Goal: Information Seeking & Learning: Check status

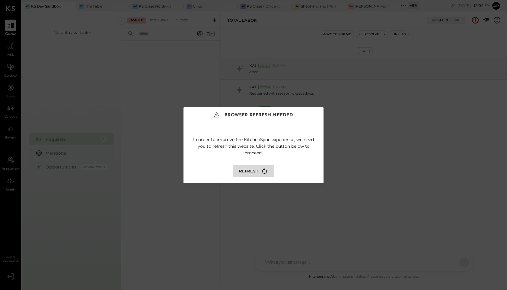
click at [257, 168] on button "Refresh" at bounding box center [253, 171] width 41 height 12
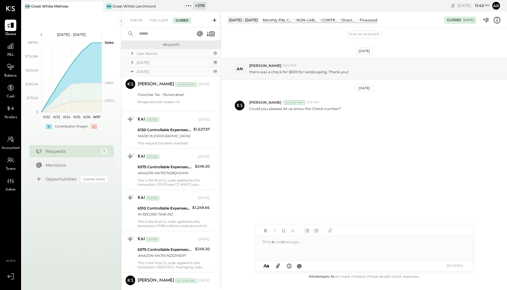
scroll to position [2175, 0]
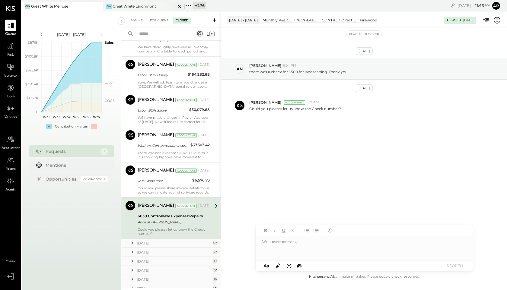
click at [179, 6] on icon at bounding box center [180, 6] width 8 height 7
click at [104, 6] on icon at bounding box center [107, 6] width 8 height 8
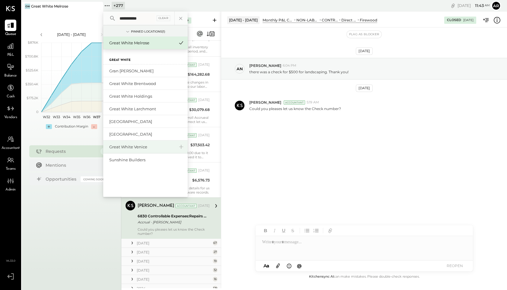
type input "**********"
click at [139, 145] on div "Great White Venice" at bounding box center [141, 147] width 65 height 6
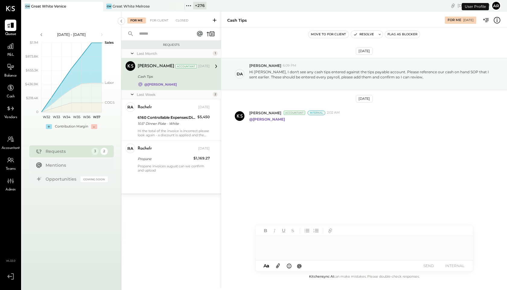
click at [179, 6] on icon at bounding box center [179, 6] width 3 height 3
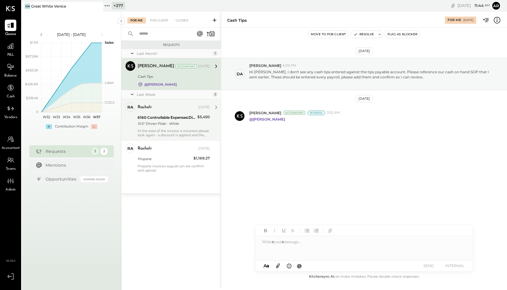
click at [180, 121] on div "10.5" Dinner Plate - White" at bounding box center [167, 124] width 58 height 6
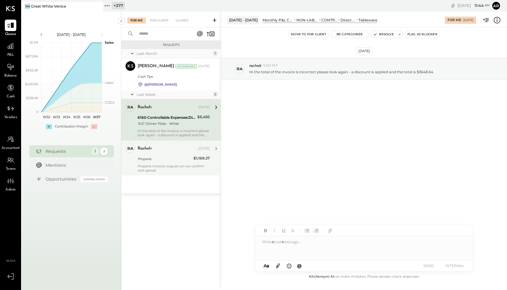
click at [169, 155] on div "Propane" at bounding box center [165, 158] width 54 height 7
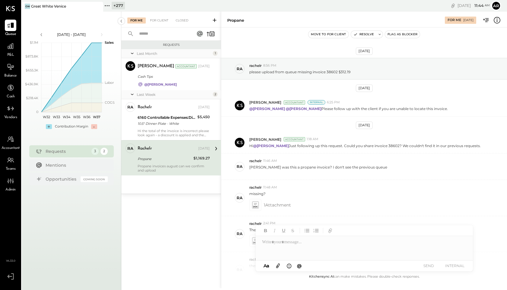
scroll to position [214, 0]
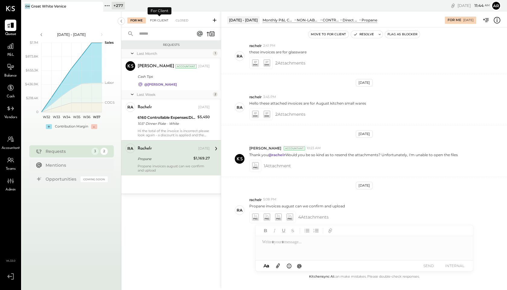
click at [157, 18] on div "For Client" at bounding box center [159, 21] width 24 height 6
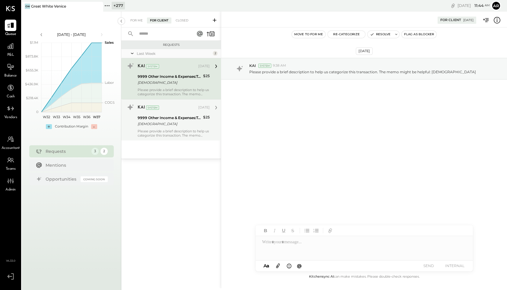
click at [157, 119] on div "9999 Other Income & Expenses:To Be Classified" at bounding box center [170, 118] width 64 height 6
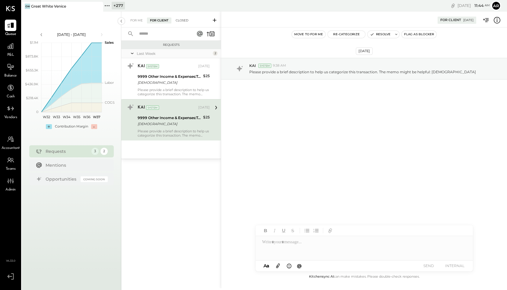
click at [180, 21] on div "Closed" at bounding box center [182, 21] width 19 height 6
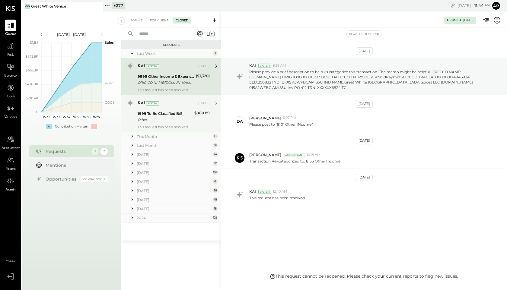
click at [161, 115] on div "1999 To Be Classified B/S" at bounding box center [165, 114] width 55 height 6
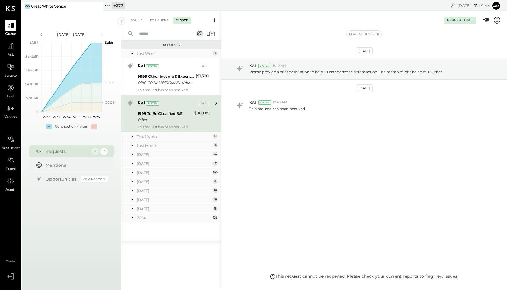
click at [132, 135] on icon at bounding box center [132, 136] width 6 height 6
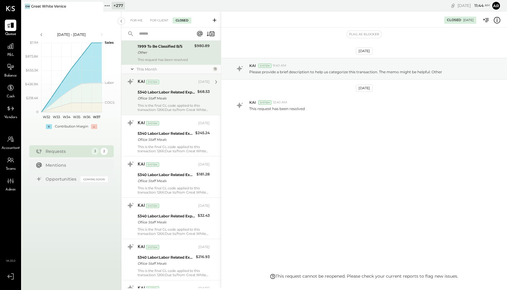
scroll to position [75, 0]
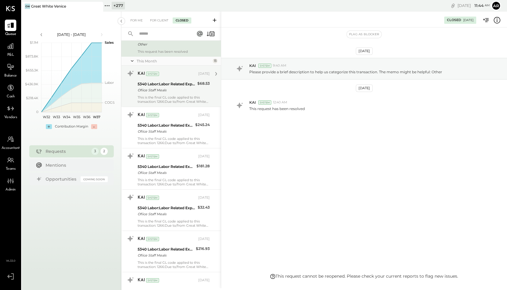
click at [148, 94] on div "5340 Labor:Labor Related Expenses:Employee Meals Ofiice Staff Meals" at bounding box center [167, 87] width 58 height 13
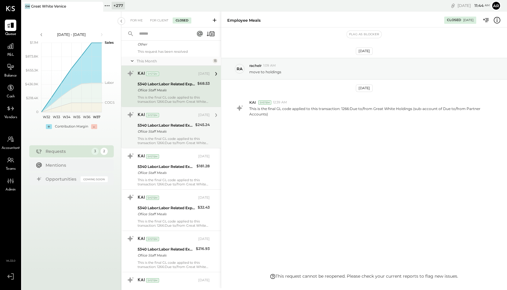
click at [156, 137] on div "This is the final GL code applied to this transaction: 1266:Due to/from Great W…" at bounding box center [174, 141] width 72 height 8
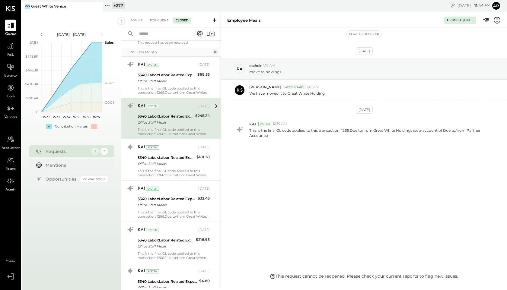
scroll to position [87, 0]
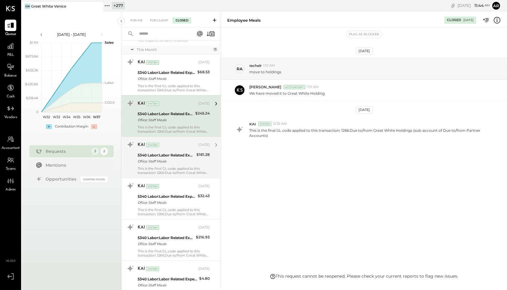
click at [161, 153] on div "5340 Labor:Labor Related Expenses:Employee Meals" at bounding box center [166, 155] width 57 height 6
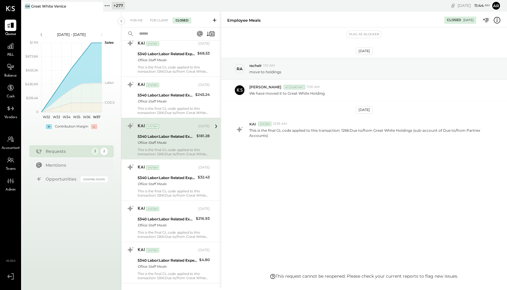
scroll to position [107, 0]
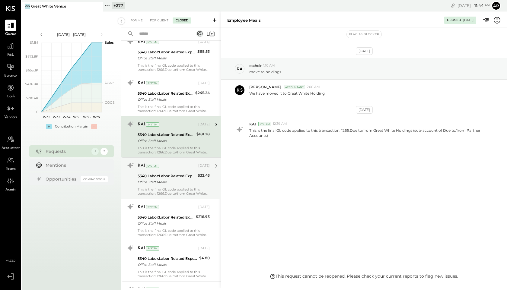
click at [164, 178] on div "5340 Labor:Labor Related Expenses:Employee Meals" at bounding box center [167, 176] width 58 height 6
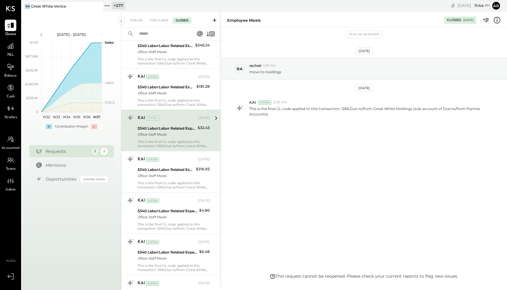
scroll to position [161, 0]
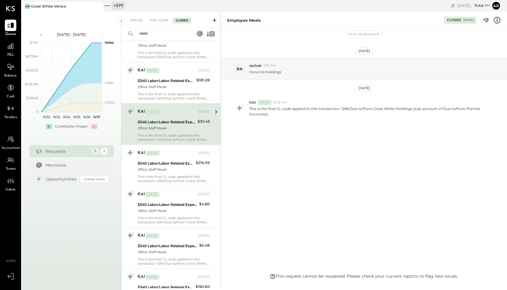
click at [164, 178] on div "This is the final GL code applied to this transaction: 1266:Due to/from Great W…" at bounding box center [174, 179] width 72 height 8
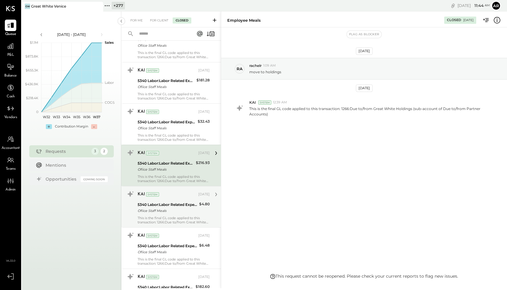
click at [164, 201] on div "5340 Labor:Labor Related Expenses:Employee Meals Ofiice Staff Meals" at bounding box center [168, 207] width 60 height 13
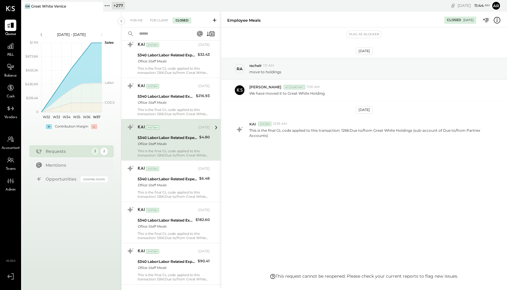
scroll to position [229, 0]
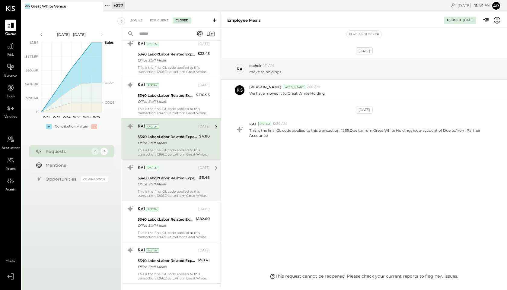
click at [163, 196] on div "This is the final GL code applied to this transaction: 1266:Due to/from Great W…" at bounding box center [174, 194] width 72 height 8
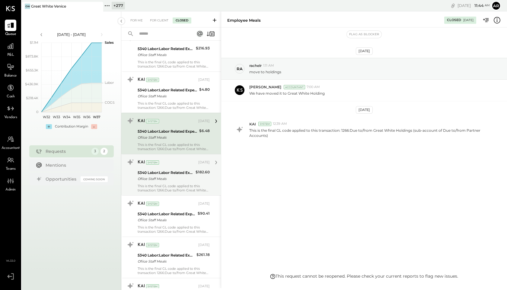
scroll to position [280, 0]
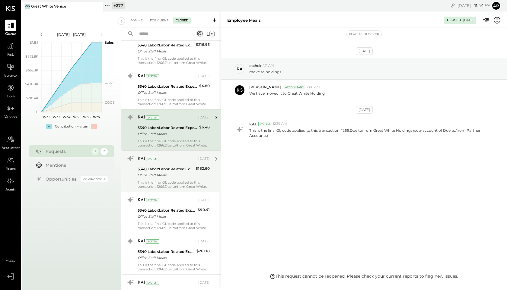
click at [166, 174] on div "Ofiice Staff Meals" at bounding box center [166, 175] width 56 height 6
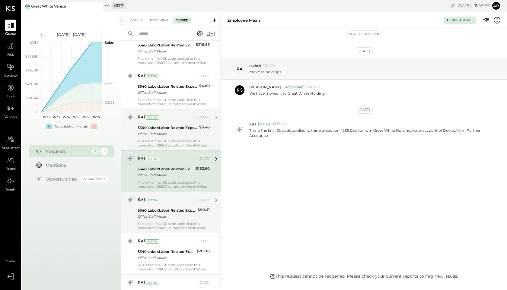
click at [169, 212] on div "5340 Labor:Labor Related Expenses:Employee Meals" at bounding box center [167, 211] width 58 height 6
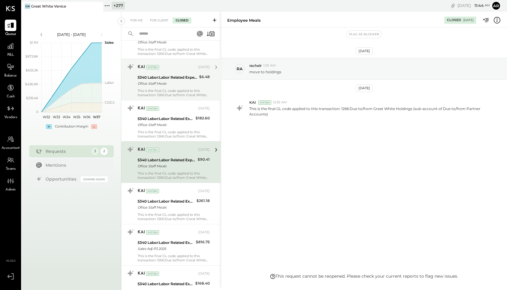
scroll to position [334, 0]
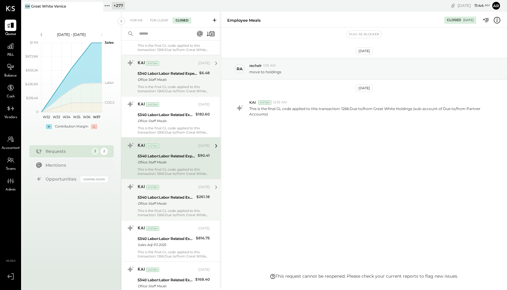
click at [170, 207] on div "5340 Labor:Labor Related Expenses:Employee Meals Ofiice Staff Meals" at bounding box center [166, 200] width 57 height 13
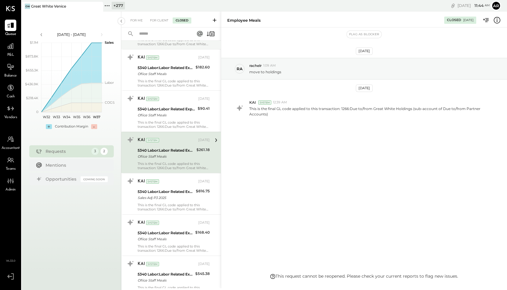
scroll to position [409, 0]
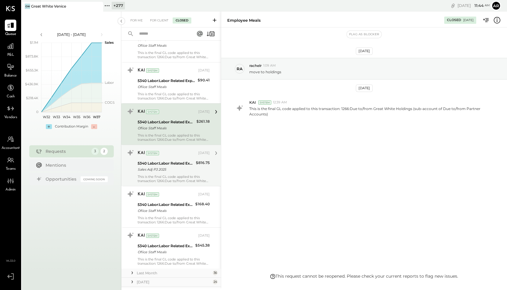
click at [169, 180] on div "This is the final GL code applied to this transaction: 1266:Due to/from Great W…" at bounding box center [174, 179] width 72 height 8
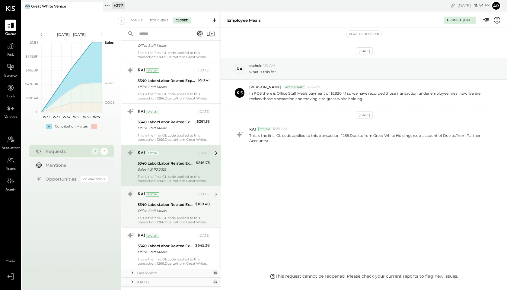
click at [170, 219] on div "This is the final GL code applied to this transaction: 1266:Due to/from Great W…" at bounding box center [174, 220] width 72 height 8
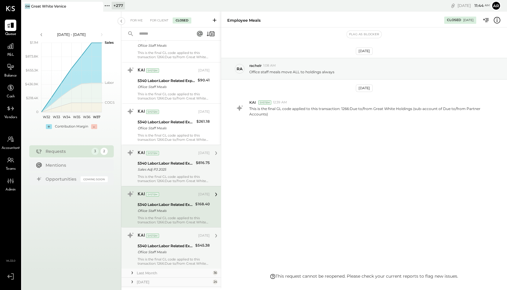
click at [172, 234] on div "KAI System" at bounding box center [167, 236] width 59 height 6
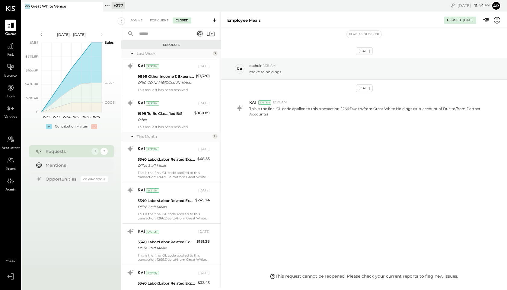
click at [133, 54] on icon at bounding box center [132, 53] width 6 height 15
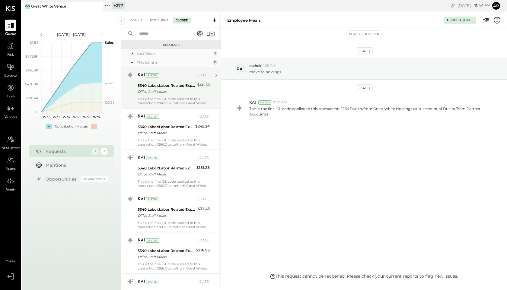
click at [158, 91] on div "Ofiice Staff Meals" at bounding box center [167, 92] width 58 height 6
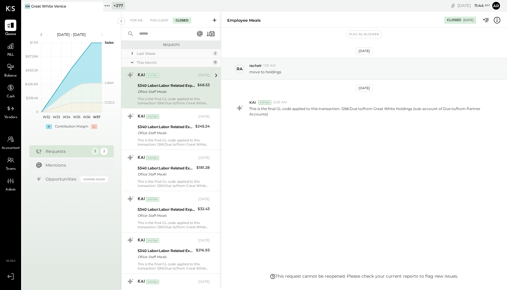
click at [131, 60] on icon at bounding box center [132, 62] width 6 height 15
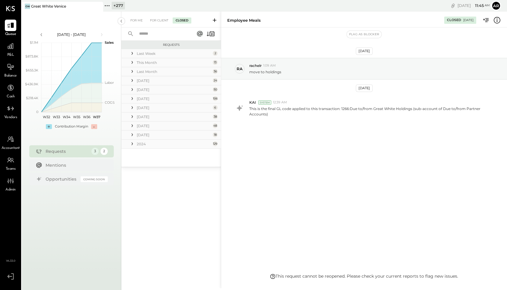
click at [148, 71] on div "Last Month" at bounding box center [174, 71] width 75 height 5
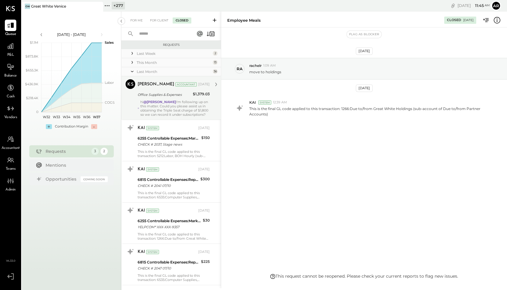
click at [153, 88] on div "Noemi Balmaceda Accountant Aug 26, 2025" at bounding box center [174, 84] width 72 height 8
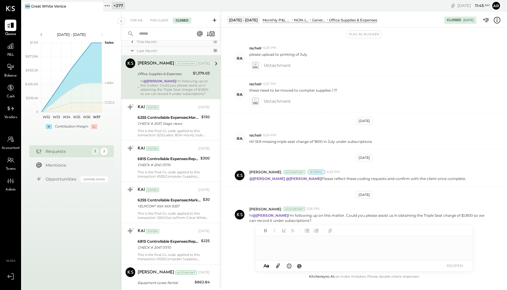
scroll to position [20, 0]
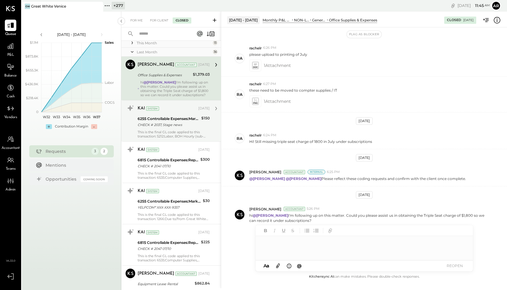
click at [162, 128] on div "CHECK # 2037, Stage news" at bounding box center [169, 125] width 62 height 6
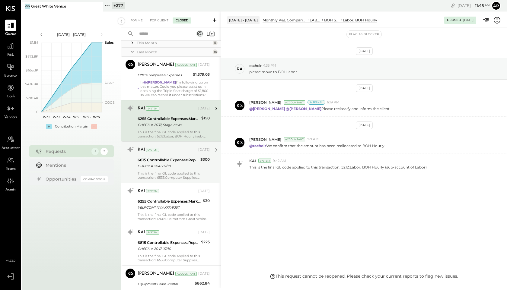
click at [178, 161] on div "6815 Controllable Expenses:Repairs & Maintenance:R&M, Facility" at bounding box center [168, 160] width 61 height 6
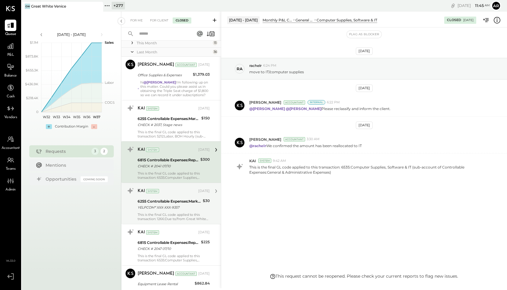
click at [180, 209] on div "YELPCOM* XXX-XXX-9357" at bounding box center [169, 208] width 63 height 6
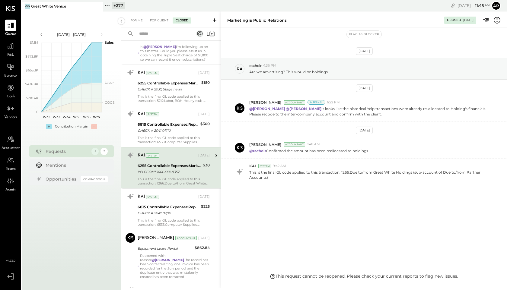
scroll to position [75, 0]
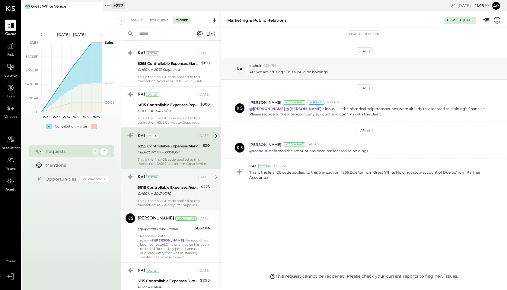
click at [182, 180] on div "KAI System" at bounding box center [167, 177] width 59 height 6
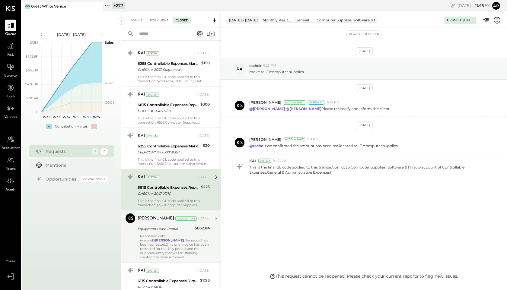
click at [180, 244] on div "Reopened with reason: @Derek Arnette The record has been corrected.Only one inv…" at bounding box center [175, 246] width 70 height 25
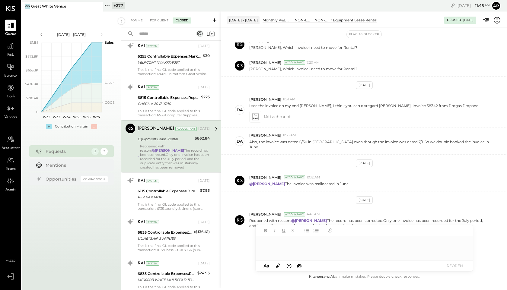
scroll to position [177, 0]
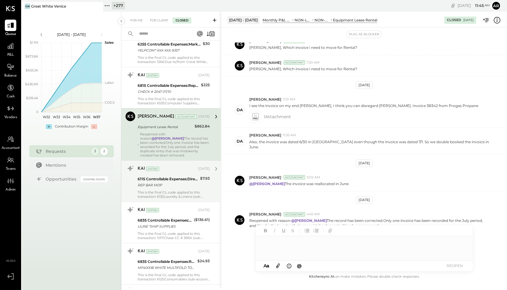
click at [178, 182] on div "REP BAR MOP" at bounding box center [168, 185] width 61 height 6
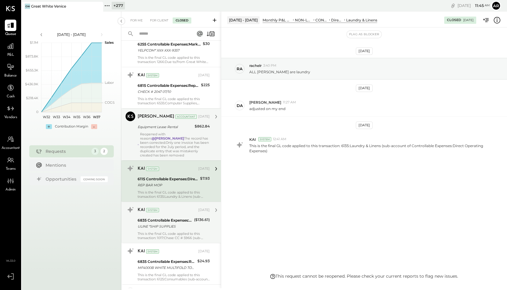
click at [181, 217] on div "6835 Controllable Expenses:Repairs & Maintenance:Maintenance & Facility Supplie…" at bounding box center [165, 223] width 55 height 13
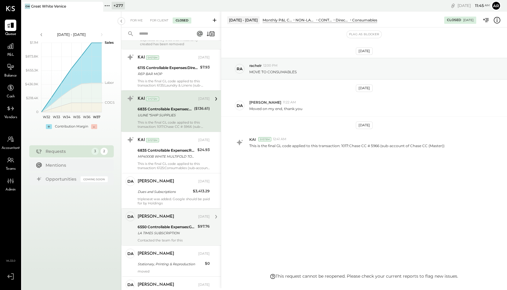
scroll to position [299, 0]
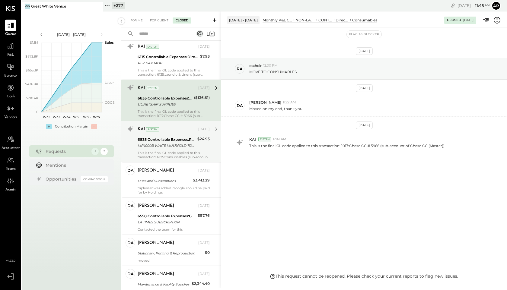
click at [180, 152] on div "This is the final GL code applied to this transaction: 6125:Consumables (sub-ac…" at bounding box center [174, 155] width 72 height 8
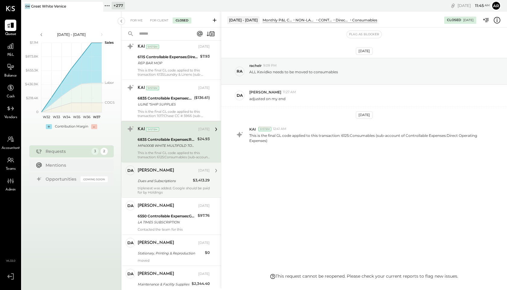
click at [184, 191] on div "tripleseat was added. Google should be paid for by Holdings" at bounding box center [174, 190] width 72 height 8
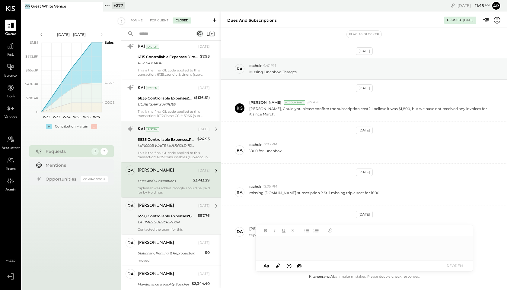
scroll to position [14, 0]
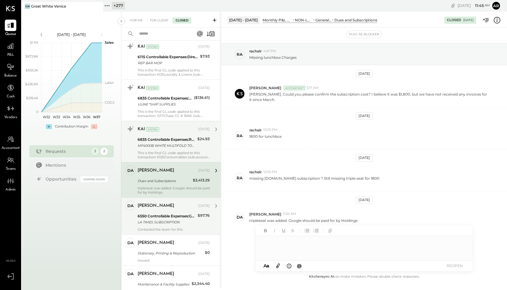
click at [185, 219] on div "LA TIMES SUBSCRIPTION" at bounding box center [167, 222] width 58 height 6
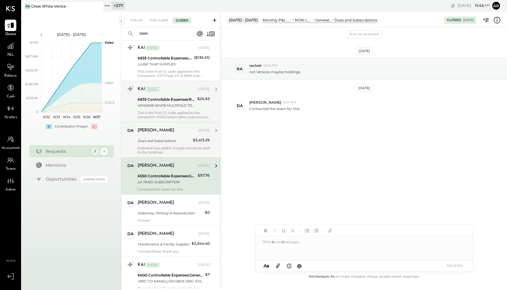
scroll to position [356, 0]
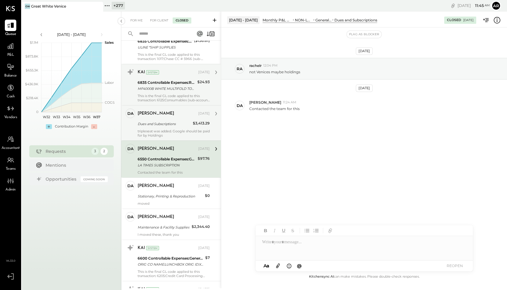
click at [185, 219] on div "Derek Arnette" at bounding box center [167, 217] width 59 height 6
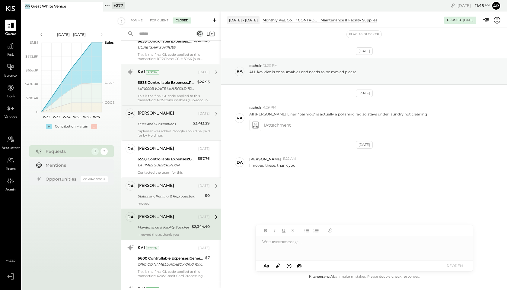
click at [184, 198] on div "Stationary, Printing & Reproduction" at bounding box center [170, 196] width 65 height 6
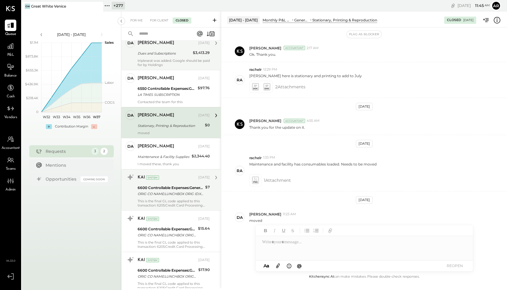
scroll to position [447, 0]
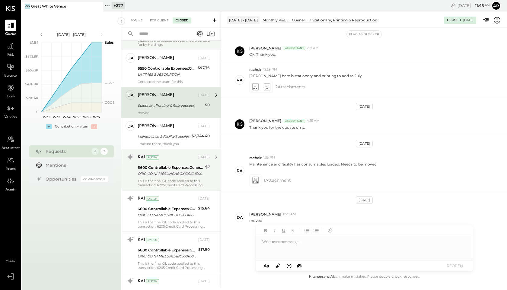
click at [181, 168] on div "6600 Controllable Expenses:General & Administrative Expenses:Penalties and Sett…" at bounding box center [171, 168] width 66 height 6
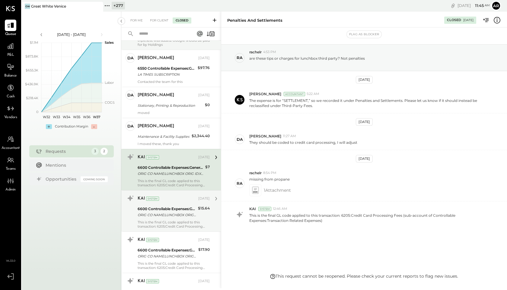
scroll to position [14, 0]
click at [186, 218] on div "6600 Controllable Expenses:General & Administrative Expenses:Penalties and Sett…" at bounding box center [167, 211] width 59 height 13
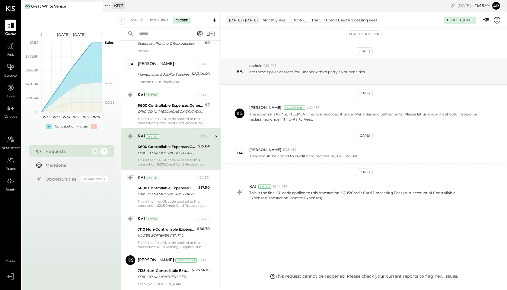
scroll to position [529, 0]
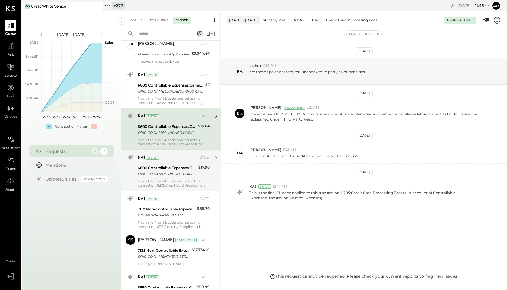
drag, startPoint x: 181, startPoint y: 170, endPoint x: 183, endPoint y: 190, distance: 20.3
click at [181, 170] on div "6600 Controllable Expenses:General & Administrative Expenses:Penalties and Sett…" at bounding box center [167, 168] width 59 height 6
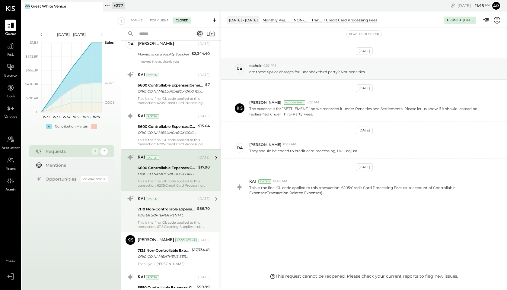
click at [183, 191] on div "KAI System Aug 11, 2025 7110 Non-Controllable Expenses:Equipment Lease Rental W…" at bounding box center [171, 211] width 100 height 41
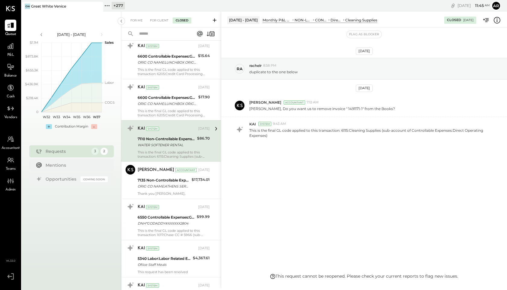
scroll to position [621, 0]
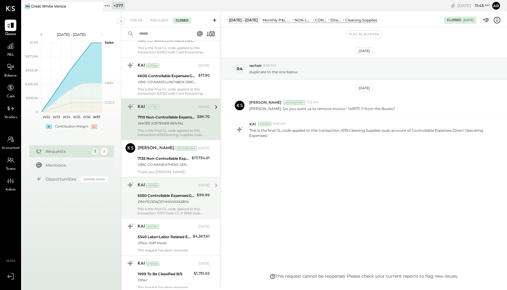
click at [165, 158] on div "7135 Non-Controllable Expenses:Utilities:Utility, Trash Removal" at bounding box center [164, 159] width 52 height 6
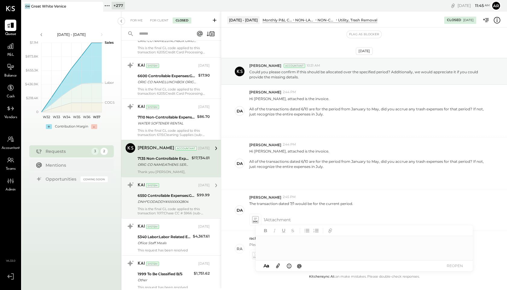
scroll to position [228, 0]
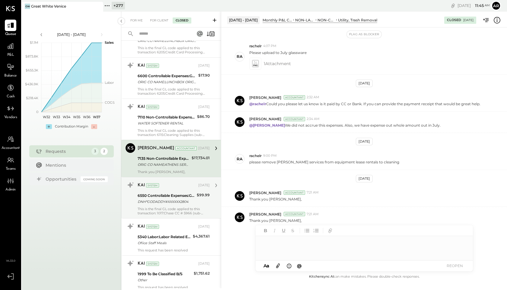
click at [169, 196] on div "6550 Controllable Expenses:General & Administrative Expenses:Dues and Subscript…" at bounding box center [166, 196] width 57 height 6
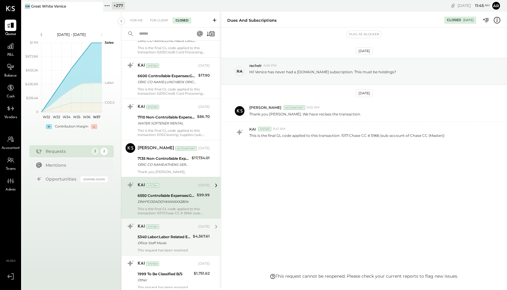
click at [170, 229] on div "KAI System" at bounding box center [167, 227] width 59 height 6
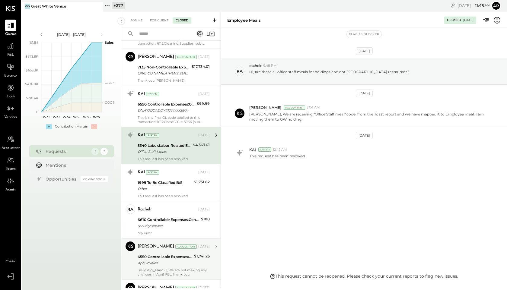
scroll to position [750, 0]
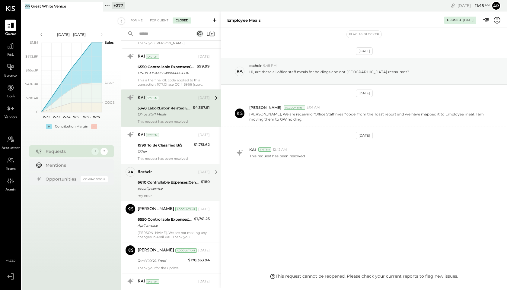
click at [160, 162] on div "KAI System Aug 08, 2025 1999 To Be Classified B/S Other $1,751.62 This request …" at bounding box center [171, 145] width 100 height 37
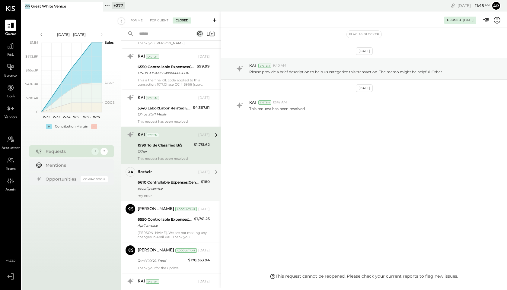
click at [166, 186] on div "security service" at bounding box center [169, 189] width 62 height 6
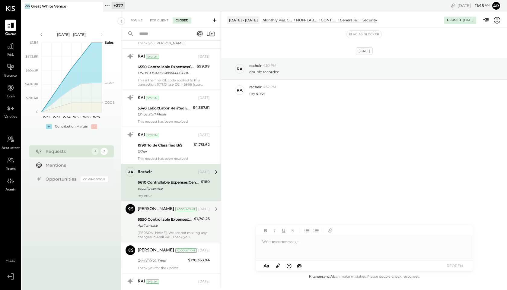
click at [168, 216] on div "6550 Controllable Expenses:General & Administrative Expenses:Dues and Subscript…" at bounding box center [165, 222] width 55 height 13
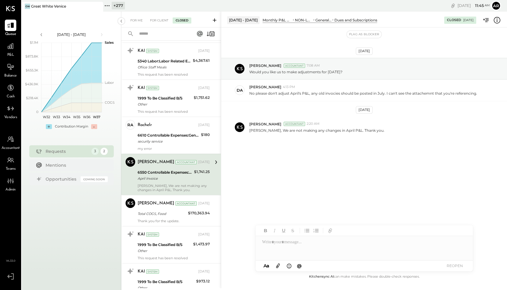
scroll to position [822, 0]
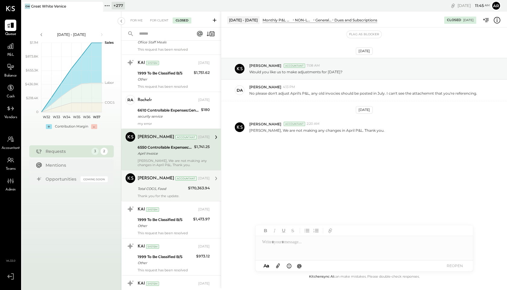
click at [164, 193] on div "Mayur Parekh Accountant Aug 06, 2025 Total COGS, Food $170,363.94 Thank you for…" at bounding box center [174, 186] width 72 height 25
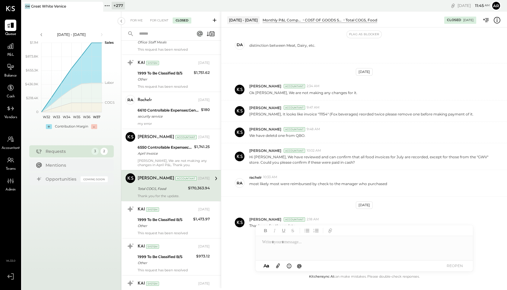
scroll to position [835, 0]
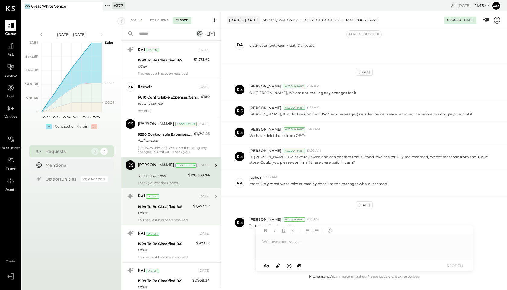
click at [167, 196] on div "KAI System" at bounding box center [167, 197] width 59 height 6
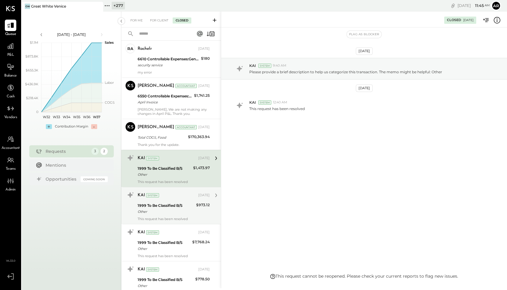
scroll to position [885, 0]
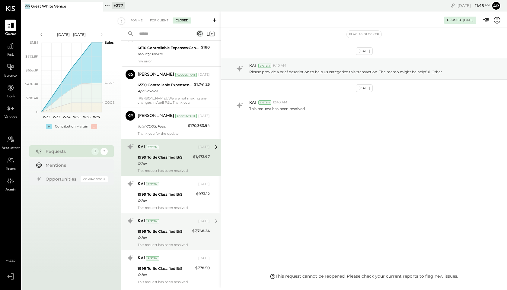
click at [161, 202] on div "Other" at bounding box center [166, 201] width 57 height 6
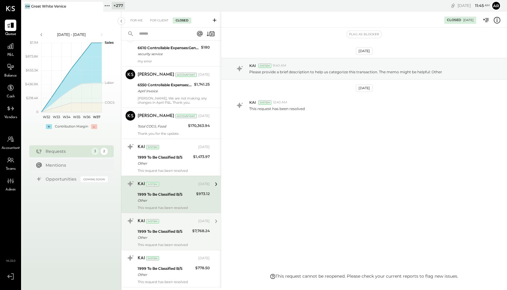
click at [164, 231] on div "1999 To Be Classified B/S" at bounding box center [164, 232] width 53 height 6
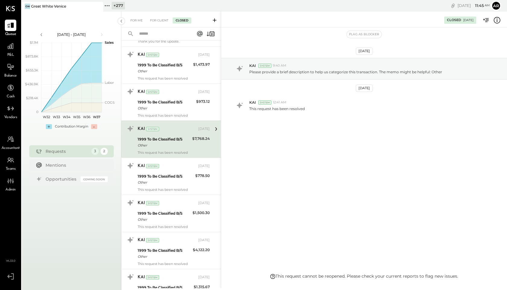
scroll to position [992, 0]
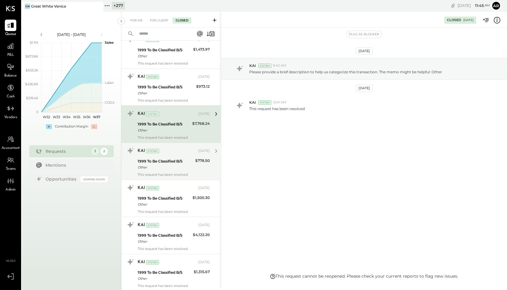
click at [149, 166] on div "Other" at bounding box center [166, 167] width 56 height 6
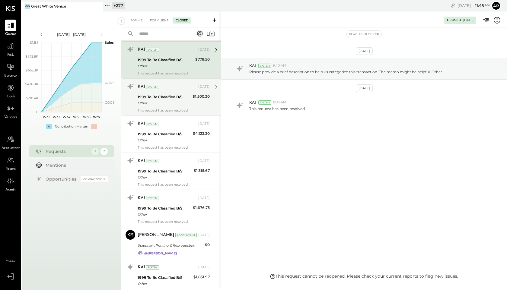
scroll to position [1095, 0]
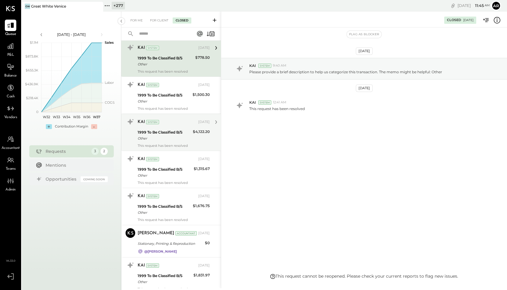
click at [144, 136] on div "Other" at bounding box center [164, 138] width 53 height 6
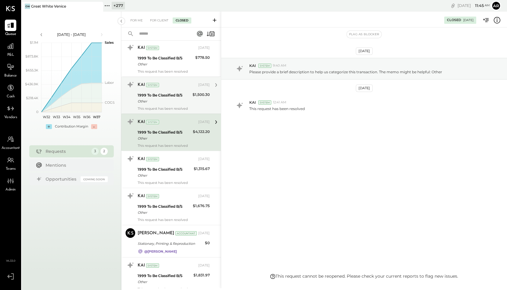
click at [145, 93] on div "1999 To Be Classified B/S" at bounding box center [164, 95] width 53 height 6
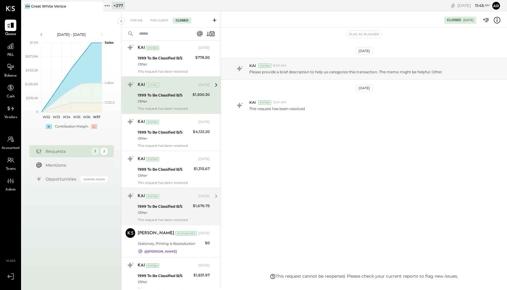
click at [157, 214] on div "Other" at bounding box center [164, 213] width 53 height 6
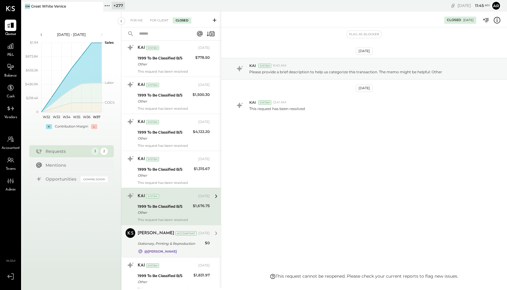
click at [157, 240] on div "Manoj Bhagat Accountant Aug 04, 2025 Stationary, Printing & Reproduction $0 @De…" at bounding box center [174, 241] width 72 height 26
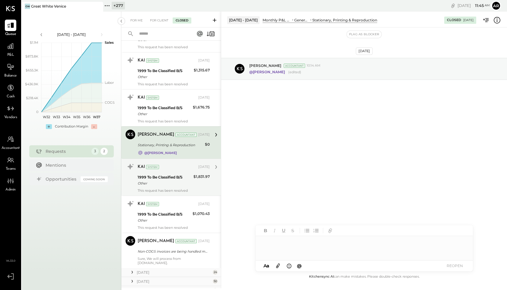
scroll to position [1227, 0]
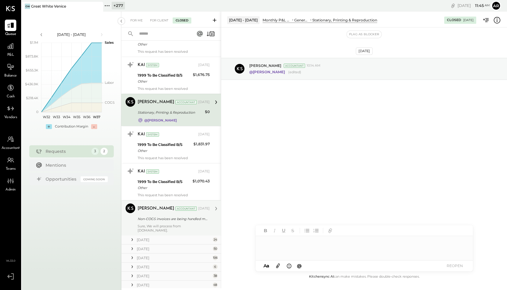
click at [147, 206] on div "[PERSON_NAME]" at bounding box center [156, 209] width 37 height 6
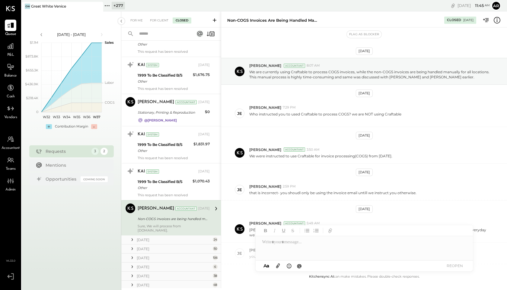
scroll to position [73, 0]
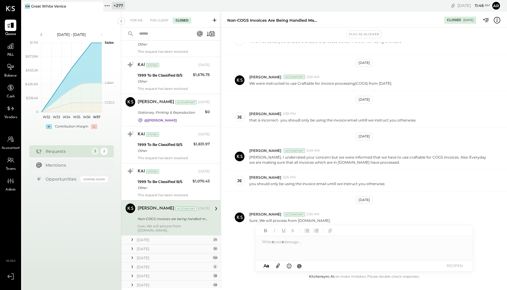
click at [132, 239] on icon at bounding box center [132, 240] width 1 height 3
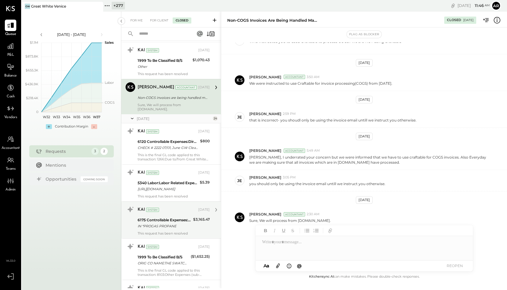
scroll to position [1352, 0]
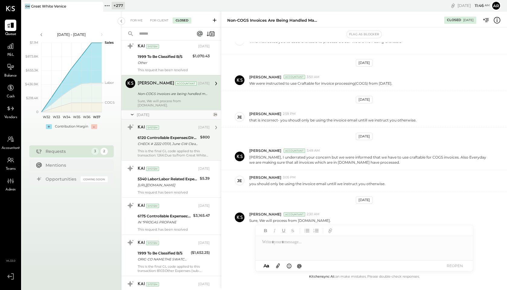
click at [143, 141] on div "CHECK # 2222 07/01, June GW Cleaning" at bounding box center [168, 144] width 61 height 6
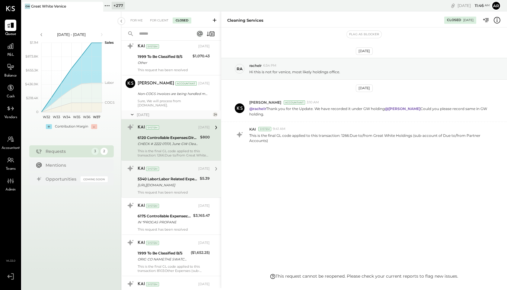
click at [177, 182] on div "https://app.hubspot.com/contacts/7255909/record/0-5/21558210874/" at bounding box center [168, 185] width 60 height 6
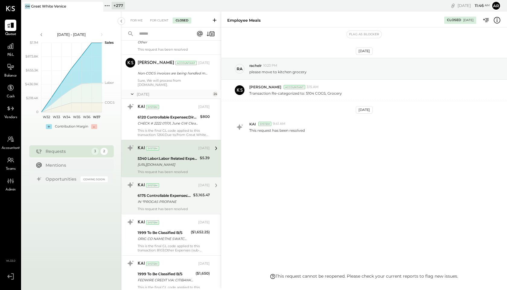
scroll to position [1385, 0]
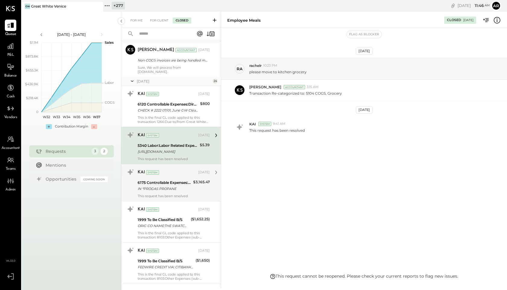
click at [177, 174] on div "KAI System Jul 23, 2025 6175 Controllable Expenses:Direct Operating Expenses:Pr…" at bounding box center [174, 182] width 72 height 31
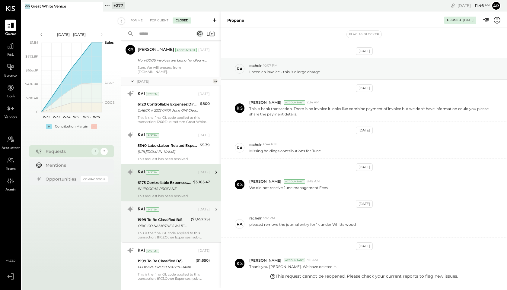
scroll to position [83, 0]
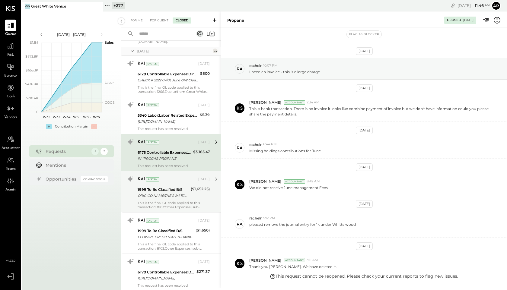
scroll to position [83, 0]
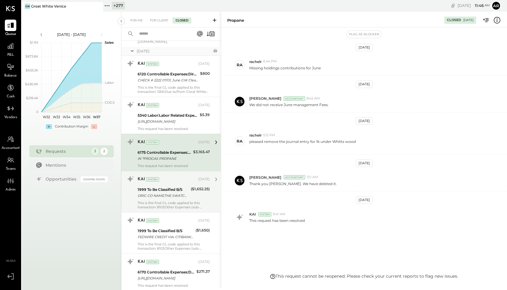
click at [182, 187] on div "1999 To Be Classified B/S" at bounding box center [163, 190] width 51 height 6
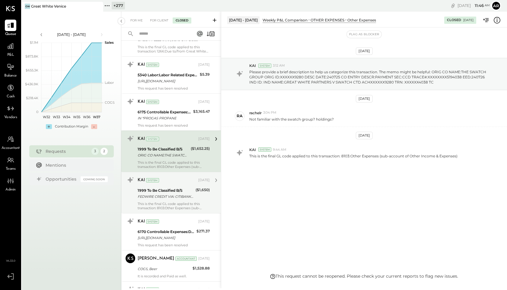
scroll to position [1470, 0]
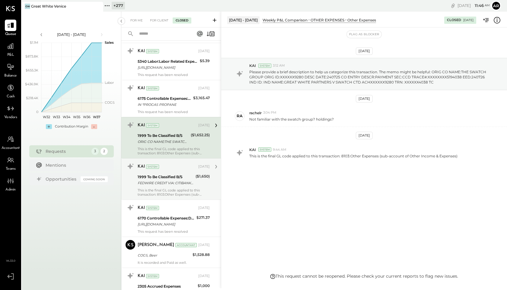
click at [183, 180] on div "FEDWIRE CREDIT VIA: CITIBANK N.A./XXXXX0089 B/O: THE SWATCH GROUP (US) INC. [GE…" at bounding box center [166, 183] width 56 height 6
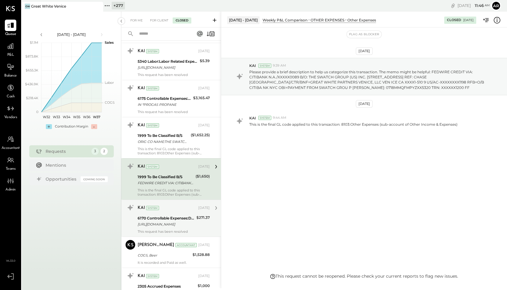
click at [186, 215] on div "6170 Controllable Expenses:Direct Operating Expenses:Firewood" at bounding box center [166, 218] width 57 height 6
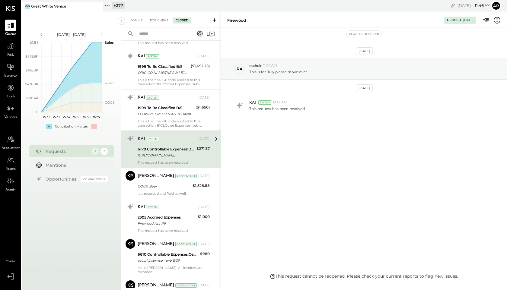
scroll to position [1549, 0]
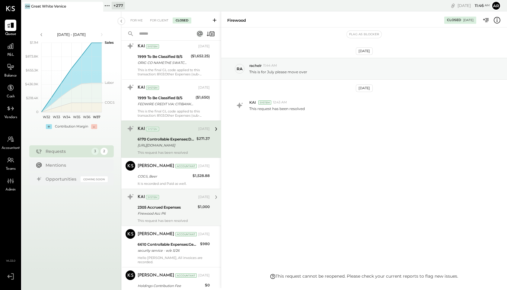
drag, startPoint x: 181, startPoint y: 167, endPoint x: 183, endPoint y: 191, distance: 23.9
click at [181, 167] on div "Mayur Parekh Accountant Jul 21, 2025 COGS, Beer $1,528.88 It is recorded and Pa…" at bounding box center [174, 173] width 72 height 25
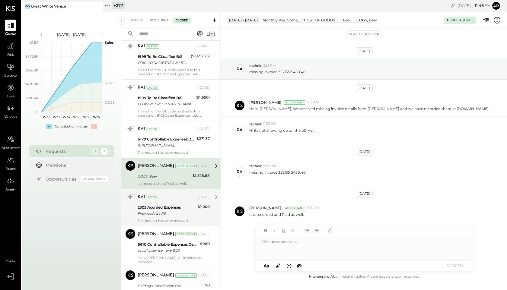
click at [186, 211] on div "Firewood Acc P6" at bounding box center [167, 214] width 58 height 6
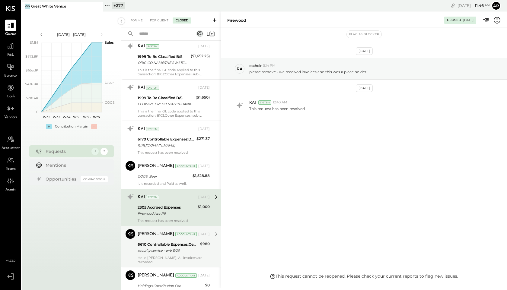
click at [158, 248] on div "security service - w/e 5/26" at bounding box center [168, 251] width 61 height 6
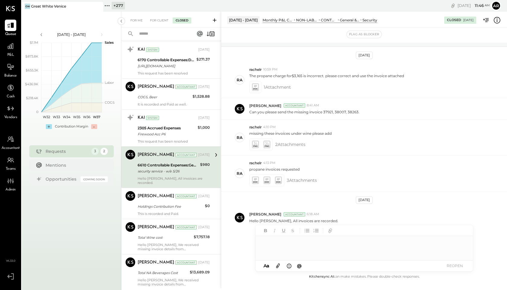
scroll to position [1698, 0]
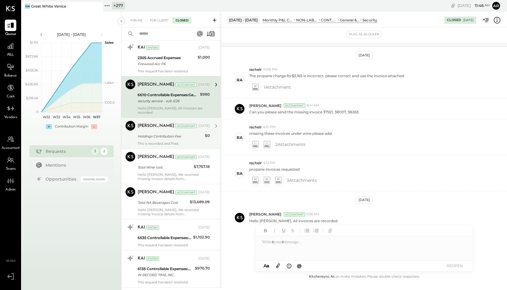
click at [156, 123] on div "[PERSON_NAME]" at bounding box center [156, 126] width 37 height 6
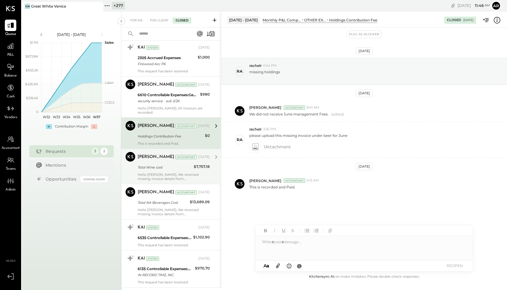
click at [158, 163] on div "Mayur Parekh Accountant Jul 22, 2025 Total Wine cost $7,757.18 Hello Ana, We re…" at bounding box center [174, 166] width 72 height 29
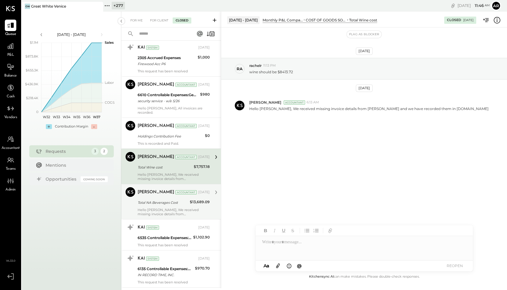
click at [153, 189] on div "Mayur Parekh Accountant Jul 22, 2025" at bounding box center [174, 192] width 72 height 10
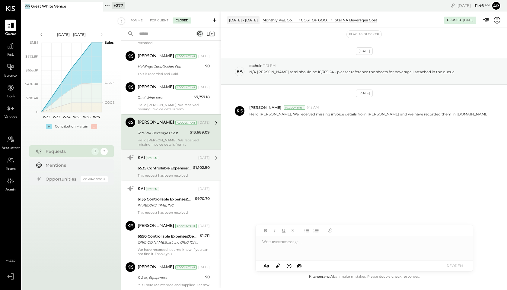
scroll to position [1770, 0]
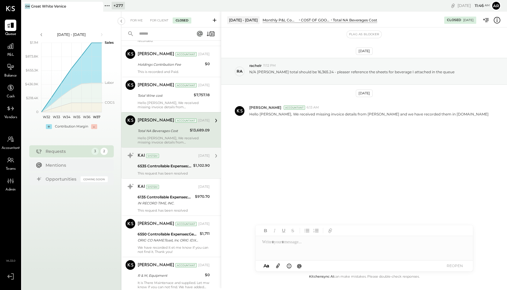
click at [154, 163] on div "6535 Controllable Expenses:General & Administrative Expenses:Computer Supplies,…" at bounding box center [165, 166] width 54 height 6
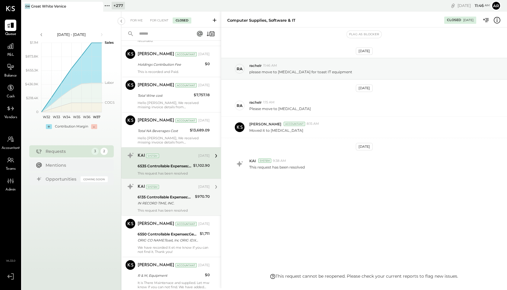
click at [154, 194] on div "6135 Controllable Expenses:Direct Operating Expenses:Laundry & Linens" at bounding box center [166, 197] width 56 height 6
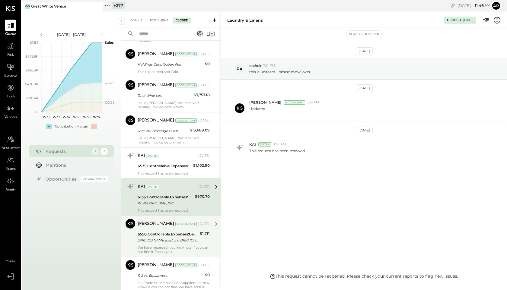
click at [156, 237] on div "ORIG CO NAME:Toast, Inc ORIG ID:XXXXXX8598 DESC DATE: CO ENTRY DESCR:Toast, Inc…" at bounding box center [168, 240] width 60 height 6
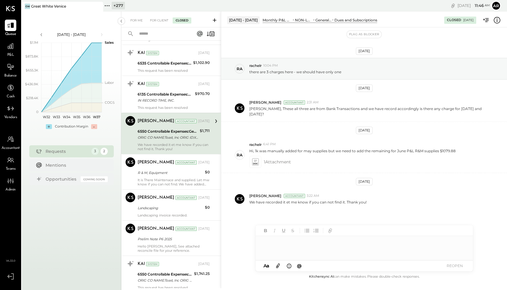
scroll to position [1878, 0]
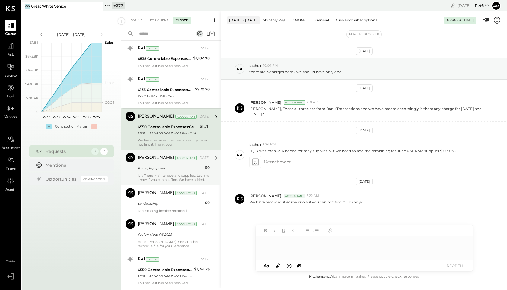
click at [158, 165] on div "R & M, Equipment" at bounding box center [170, 168] width 65 height 7
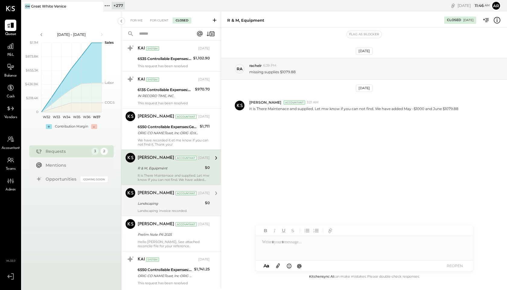
click at [155, 209] on div "Landscaping invoice recorded." at bounding box center [174, 211] width 72 height 4
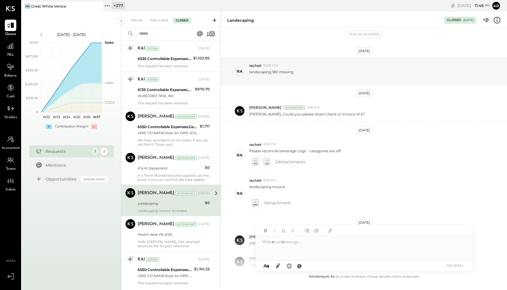
scroll to position [44, 0]
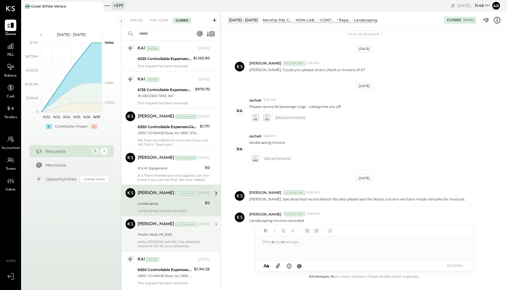
click at [152, 232] on div "Prelim Note P6 2025" at bounding box center [173, 235] width 70 height 6
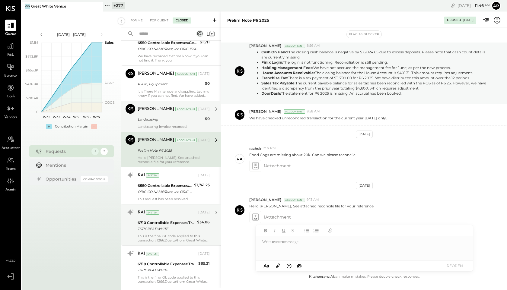
scroll to position [1966, 0]
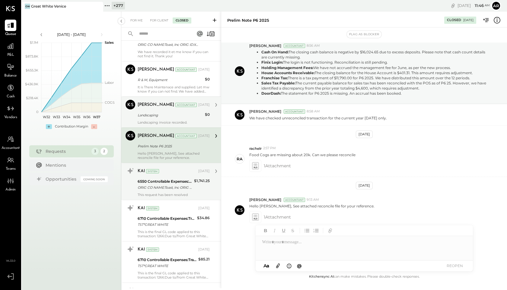
click at [155, 163] on div "KAI System Jul 10, 2025 6550 Controllable Expenses:General & Administrative Exp…" at bounding box center [171, 181] width 100 height 37
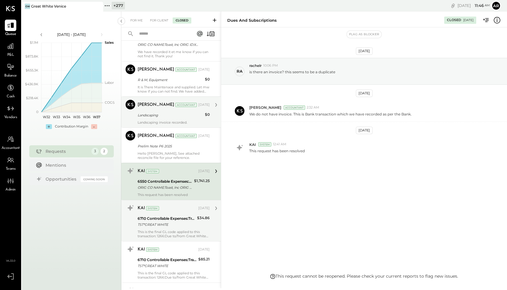
click at [158, 222] on div "TST*GREAT WHITE" at bounding box center [167, 225] width 58 height 6
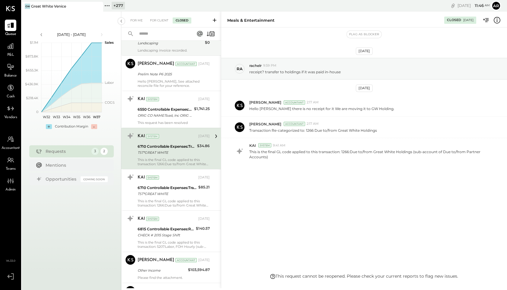
scroll to position [2047, 0]
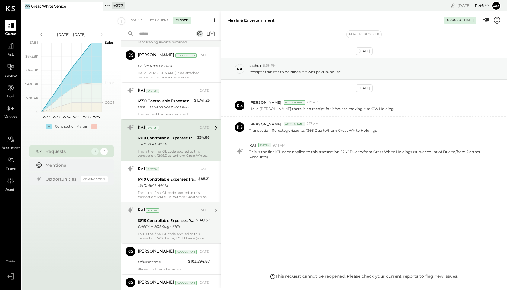
click at [160, 177] on div "6710 Controllable Expenses:Travel, Meals, & Entertainment:Meals & Entertainment" at bounding box center [167, 180] width 59 height 6
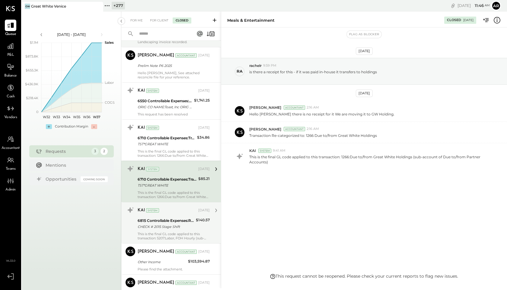
click at [160, 207] on div "KAI System Jul 07, 2025" at bounding box center [174, 210] width 72 height 10
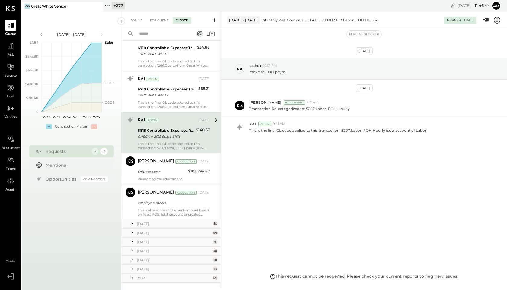
scroll to position [2140, 0]
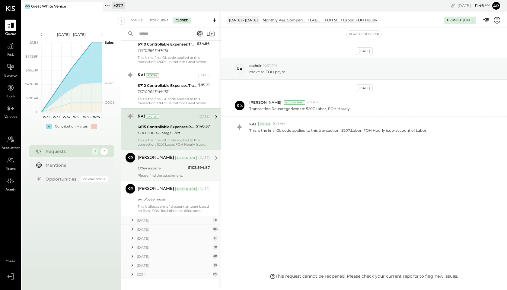
click at [158, 164] on div "Manoj Bhagat Accountant Jul 03, 2025 Other Income $103,594.87 Please find the a…" at bounding box center [174, 165] width 72 height 25
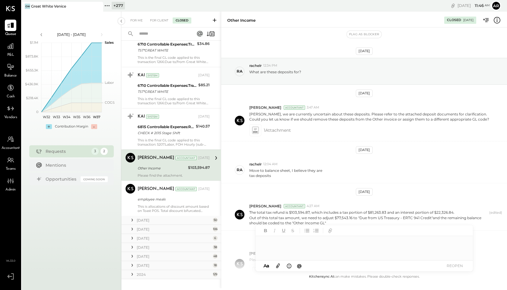
scroll to position [54, 0]
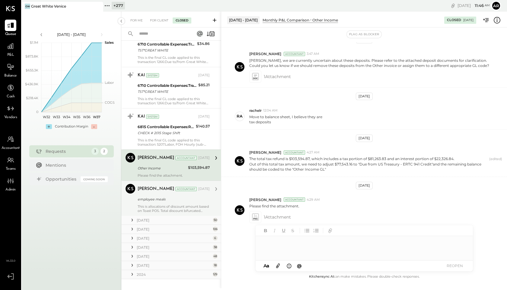
click at [151, 205] on div "Manoj Bhagat Accountant Manoj Bhagat Accountant Jul 03, 2025 employee meals Thi…" at bounding box center [171, 198] width 100 height 35
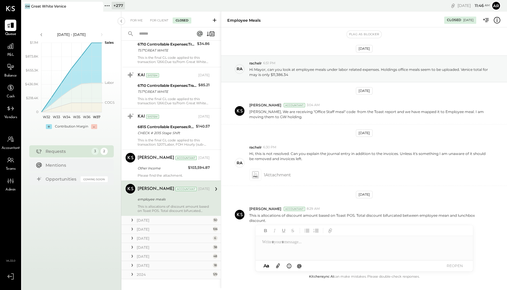
scroll to position [2, 0]
click at [109, 6] on icon at bounding box center [109, 5] width 1 height 1
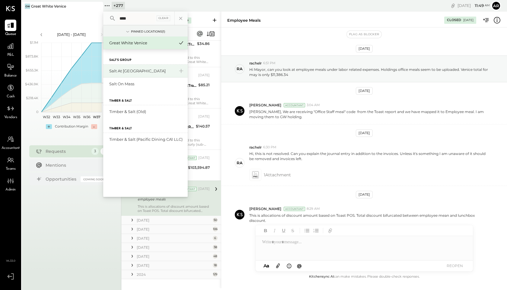
type input "****"
click at [119, 72] on div "Salt at [GEOGRAPHIC_DATA]" at bounding box center [141, 71] width 65 height 6
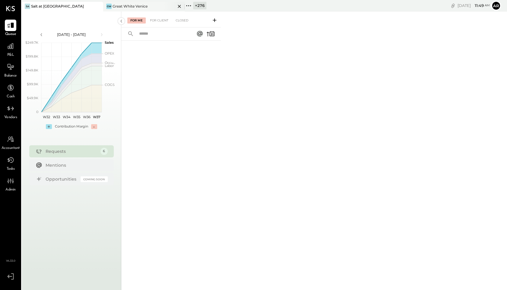
click at [180, 5] on icon at bounding box center [180, 6] width 8 height 7
click at [6, 50] on div at bounding box center [10, 45] width 11 height 11
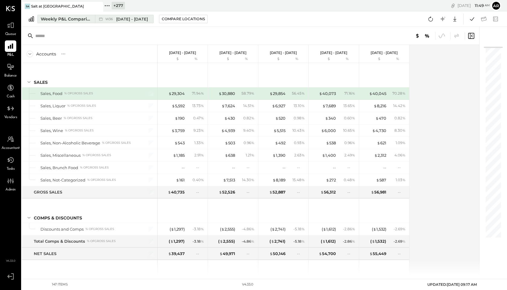
click at [83, 22] on button "Weekly P&L Comparison W36 Sep 1 - 7, 2025" at bounding box center [95, 19] width 116 height 8
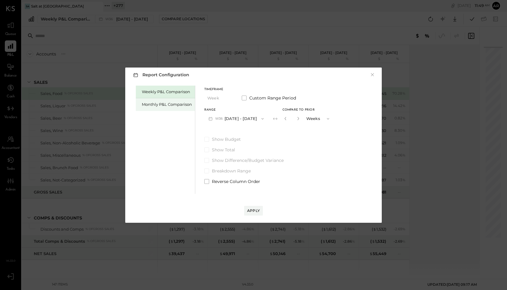
click at [148, 105] on div "Monthly P&L Comparison" at bounding box center [167, 105] width 50 height 6
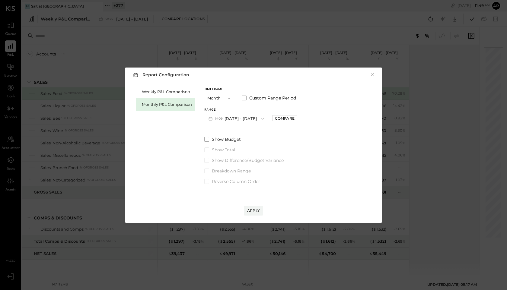
click at [221, 116] on button "M09 Sep 1 - 30, 2025" at bounding box center [236, 118] width 64 height 11
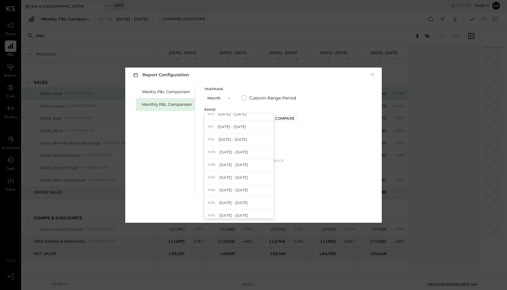
scroll to position [267, 0]
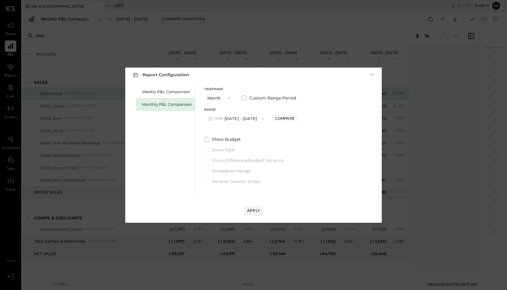
click at [213, 98] on button "Month" at bounding box center [219, 98] width 30 height 11
click at [217, 112] on div "Quarter" at bounding box center [220, 109] width 30 height 11
click at [219, 124] on div "Timeframe Quarter Custom Range Period Range Q3 Jul 1 - Sep 30, 2025 Compare Sho…" at bounding box center [250, 135] width 92 height 99
click at [219, 120] on span "Q3" at bounding box center [218, 118] width 6 height 5
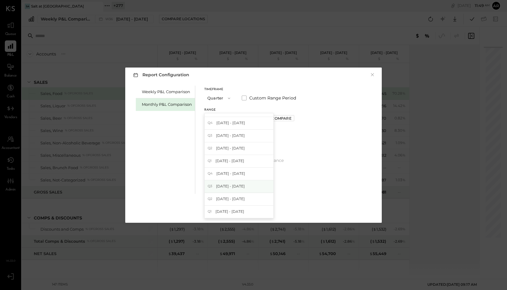
click at [224, 187] on span "Jul 1 - Sep 30, 2023" at bounding box center [230, 186] width 29 height 5
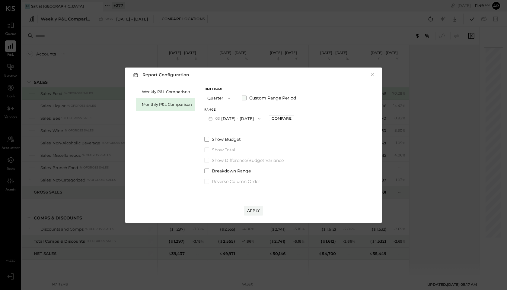
click at [243, 98] on span at bounding box center [244, 98] width 5 height 5
click at [280, 119] on button "Sep 30, 2023" at bounding box center [273, 118] width 36 height 11
click at [275, 150] on span "Dec 31, 2024" at bounding box center [268, 148] width 13 height 5
click at [283, 116] on button "Dec 31, 2024" at bounding box center [273, 118] width 36 height 11
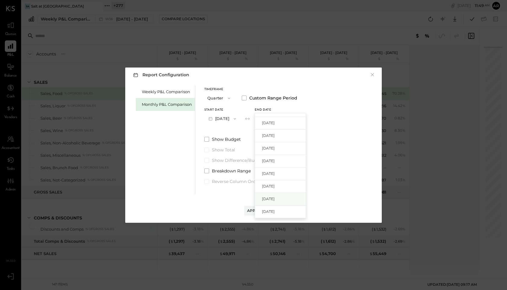
click at [275, 198] on span "Dec 31, 2023" at bounding box center [268, 198] width 13 height 5
click at [207, 170] on span at bounding box center [206, 171] width 5 height 5
click at [256, 210] on div "Apply" at bounding box center [253, 210] width 13 height 5
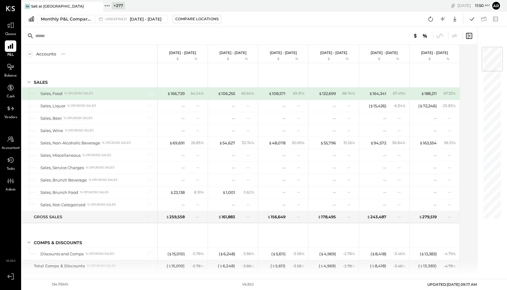
click at [9, 145] on div "Accountant" at bounding box center [11, 143] width 18 height 18
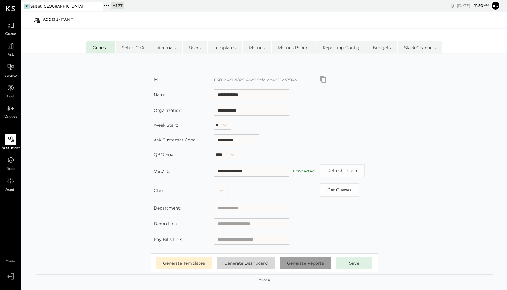
click at [301, 263] on span "Generate Reports" at bounding box center [305, 263] width 37 height 5
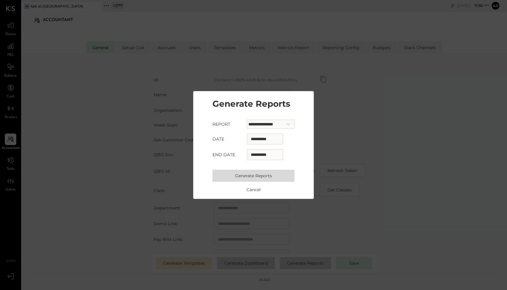
click at [265, 123] on select "**********" at bounding box center [271, 124] width 48 height 9
select select "**********"
click at [247, 120] on select "**********" at bounding box center [271, 124] width 48 height 9
click at [250, 140] on input "**********" at bounding box center [265, 139] width 36 height 11
select select "*"
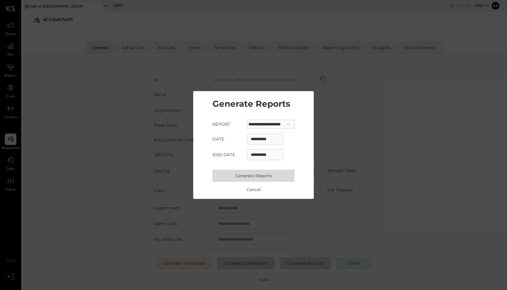
select select "****"
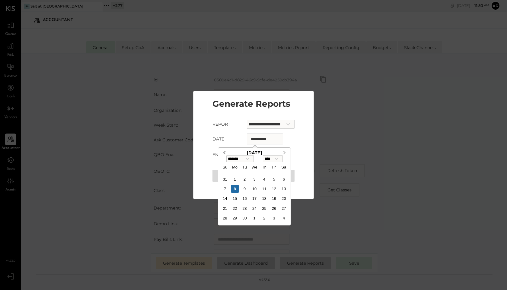
click at [225, 150] on button "Previous Month" at bounding box center [224, 153] width 10 height 10
select select "*"
click at [236, 161] on select "******* ******** ***** ***** *** **** **** ****** ********* ******* ******** **…" at bounding box center [239, 158] width 27 height 7
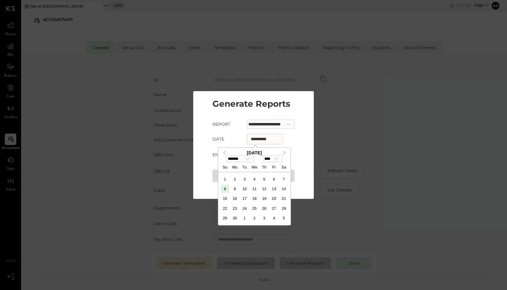
click at [279, 161] on select "**** **** **** **** **** **** **** **** **** **** **** **** **** **** **** ****…" at bounding box center [273, 158] width 20 height 7
select select "****"
click at [265, 156] on select "**** **** **** **** **** **** **** **** **** **** **** **** **** **** **** ****…" at bounding box center [273, 158] width 20 height 7
click at [247, 161] on select "******* ******** ***** ***** *** **** **** ****** ********* ******* ******** **…" at bounding box center [239, 158] width 27 height 7
click at [226, 156] on select "******* ******** ***** ***** *** **** **** ****** ********* ******* ******** **…" at bounding box center [239, 158] width 27 height 7
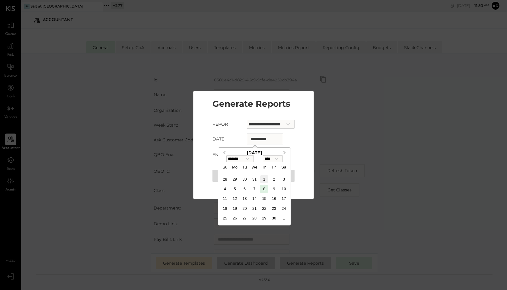
click at [264, 180] on div "1" at bounding box center [264, 179] width 8 height 8
type input "**********"
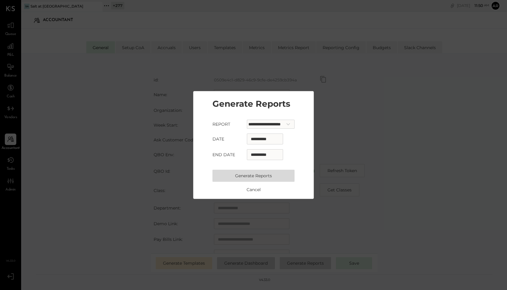
click at [257, 152] on input "**********" at bounding box center [265, 154] width 36 height 11
select select "*"
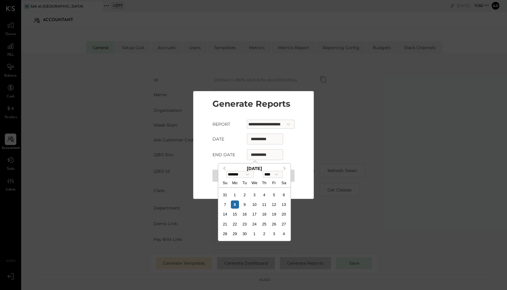
click at [272, 176] on select "**** **** **** **** **** **** **** **** **** **** **** **** **** **** **** ****…" at bounding box center [273, 174] width 20 height 7
select select "****"
click at [265, 171] on select "**** **** **** **** **** **** **** **** **** **** **** **** **** **** **** ****…" at bounding box center [273, 174] width 20 height 7
click at [251, 174] on select "******* ******** ***** ***** *** **** **** ****** ********* ******* ******** **…" at bounding box center [239, 174] width 27 height 7
select select "**"
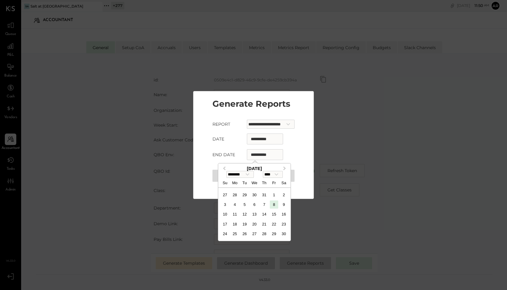
click at [226, 171] on select "******* ******** ***** ***** *** **** **** ****** ********* ******* ******** **…" at bounding box center [239, 174] width 27 height 7
click at [223, 244] on div "31" at bounding box center [225, 244] width 8 height 8
type input "**********"
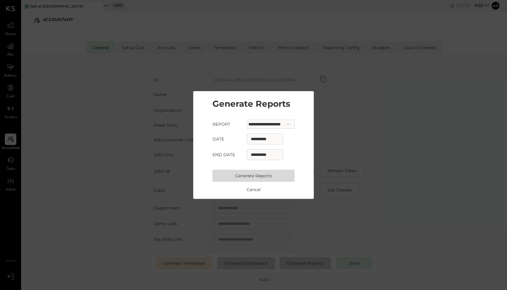
click at [237, 177] on button "Generate Reports" at bounding box center [253, 176] width 82 height 12
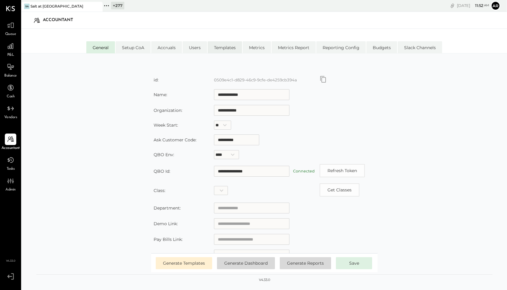
click at [232, 47] on li "Templates" at bounding box center [225, 47] width 34 height 12
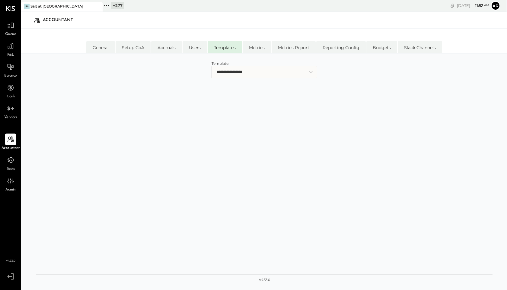
click at [238, 72] on select "**********" at bounding box center [265, 72] width 106 height 12
click at [102, 48] on li "General" at bounding box center [100, 47] width 29 height 12
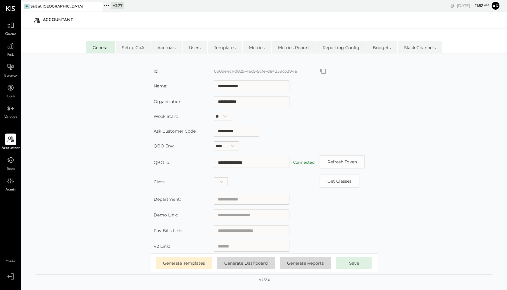
scroll to position [13, 0]
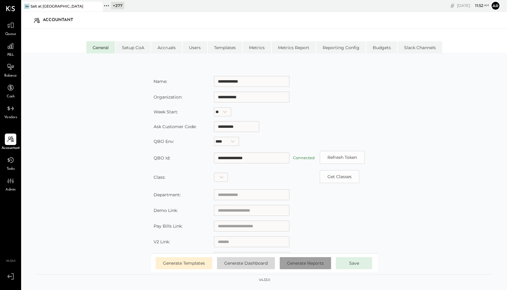
click at [302, 264] on span "Generate Reports" at bounding box center [305, 263] width 37 height 5
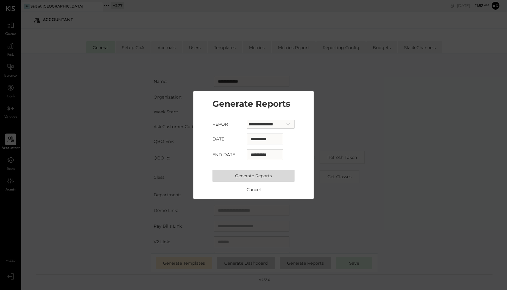
click at [254, 143] on input "**********" at bounding box center [265, 139] width 36 height 11
select select "*"
select select "****"
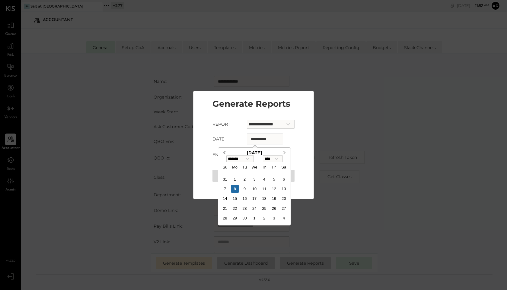
click at [224, 154] on span "Previous Month" at bounding box center [224, 153] width 0 height 7
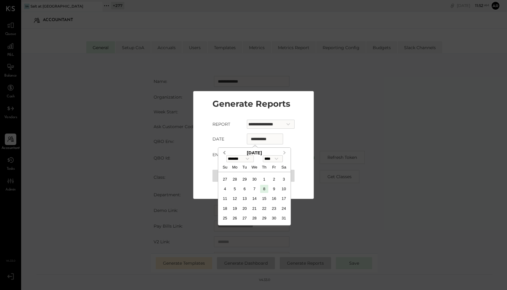
select select "*"
click at [244, 179] on div "1" at bounding box center [245, 179] width 8 height 8
type input "**********"
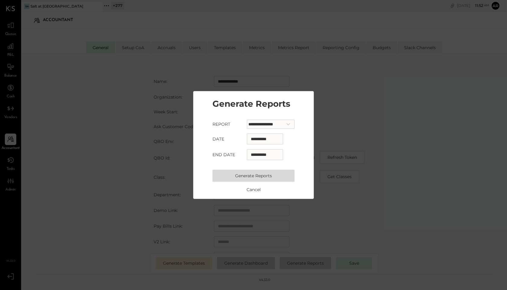
select select "*"
select select "****"
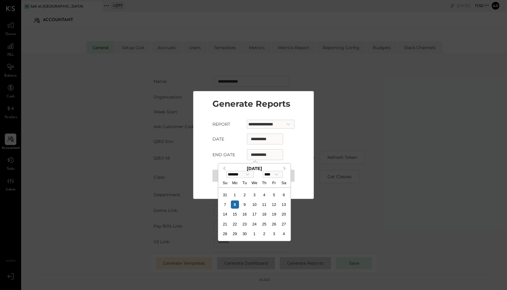
click at [253, 158] on input "**********" at bounding box center [265, 154] width 36 height 11
click at [224, 168] on span "Previous Month" at bounding box center [224, 168] width 0 height 7
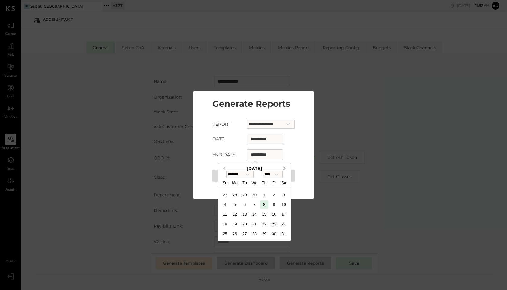
click at [290, 165] on button "Next Month" at bounding box center [285, 169] width 10 height 10
select select "*"
click at [224, 193] on div "1" at bounding box center [225, 195] width 8 height 8
type input "**********"
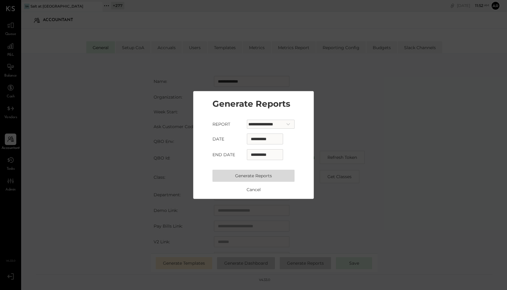
click at [258, 124] on select "**********" at bounding box center [271, 124] width 48 height 9
select select "**********"
click at [247, 120] on select "**********" at bounding box center [271, 124] width 48 height 9
click at [261, 177] on button "Generate Reports" at bounding box center [253, 176] width 82 height 12
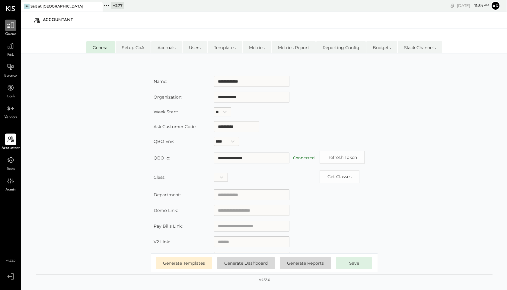
click at [10, 30] on div at bounding box center [10, 25] width 11 height 11
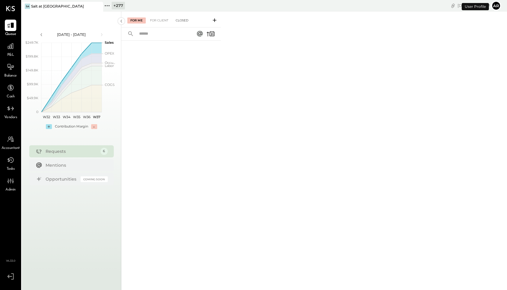
click at [179, 23] on div "Closed" at bounding box center [182, 21] width 19 height 6
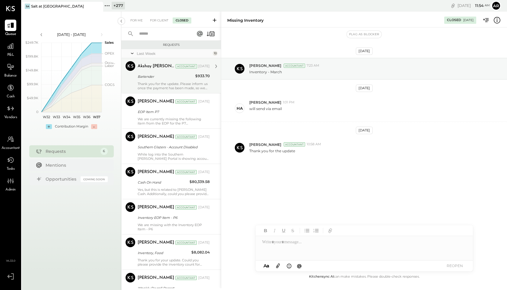
click at [166, 80] on div "Bartender" at bounding box center [166, 76] width 56 height 7
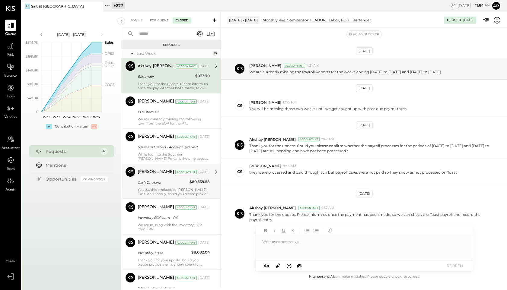
click at [170, 175] on div "Narendra Gupta Accountant" at bounding box center [167, 172] width 59 height 6
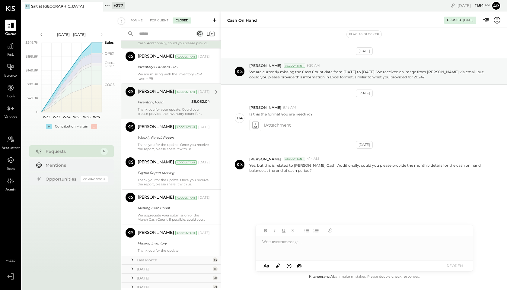
scroll to position [217, 0]
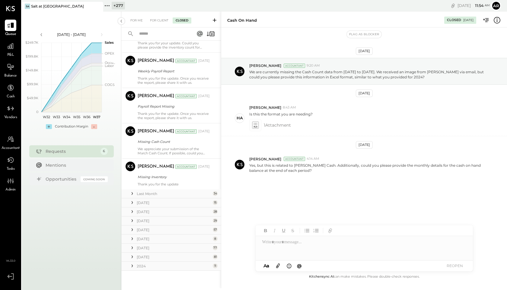
click at [131, 194] on icon at bounding box center [132, 194] width 6 height 6
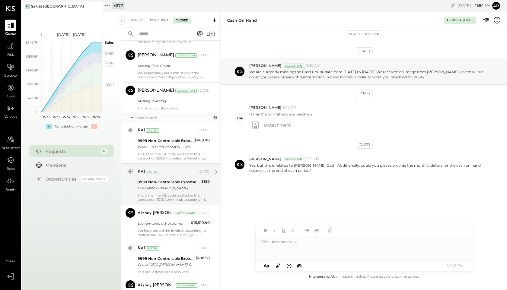
scroll to position [298, 0]
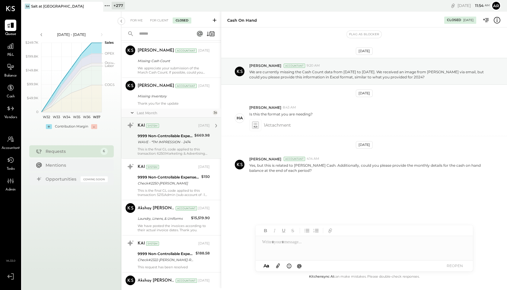
click at [149, 140] on div "WAVE - *TM IMPRESSION - 2474" at bounding box center [165, 142] width 55 height 6
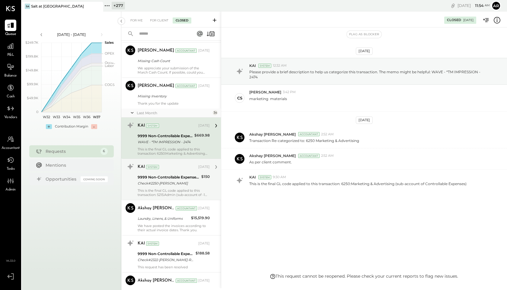
click at [159, 183] on div "Check#2250-Alaina Carr" at bounding box center [169, 183] width 62 height 6
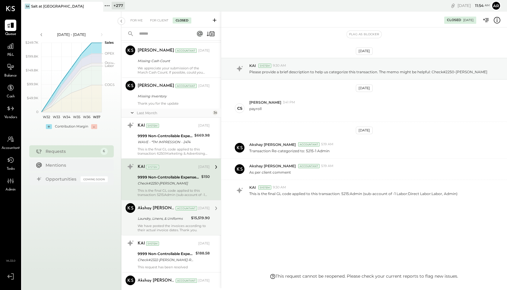
click at [162, 215] on div "Laundry, Linens, & Uniforms" at bounding box center [164, 218] width 52 height 7
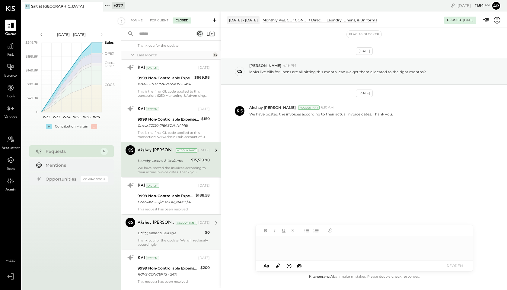
scroll to position [358, 0]
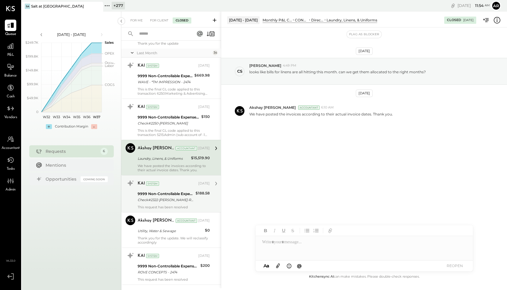
click at [165, 205] on div "This request has been resolved" at bounding box center [174, 207] width 72 height 4
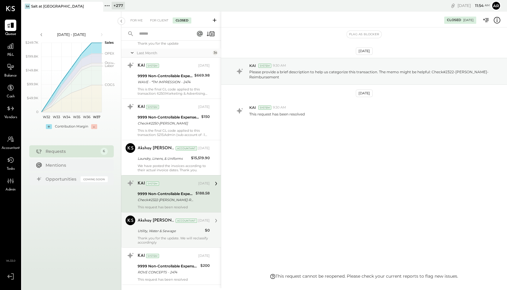
click at [165, 232] on div "Utility, Water & Sewage" at bounding box center [170, 231] width 65 height 6
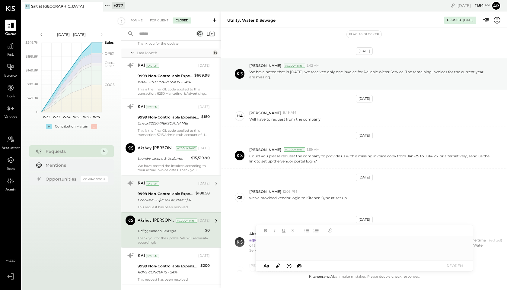
scroll to position [94, 0]
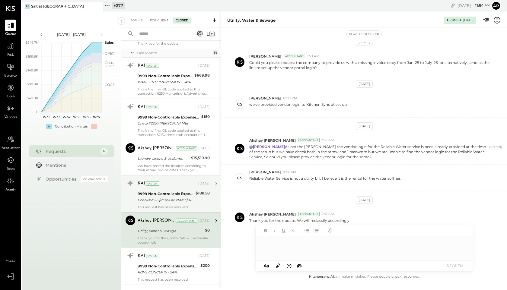
click at [496, 20] on icon at bounding box center [497, 20] width 8 height 8
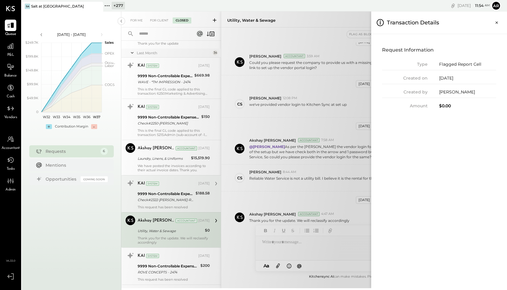
click at [496, 20] on icon "Close panel" at bounding box center [497, 23] width 6 height 6
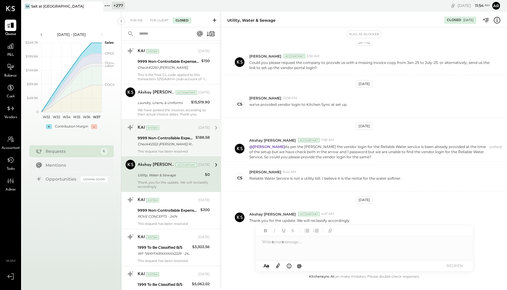
scroll to position [448, 0]
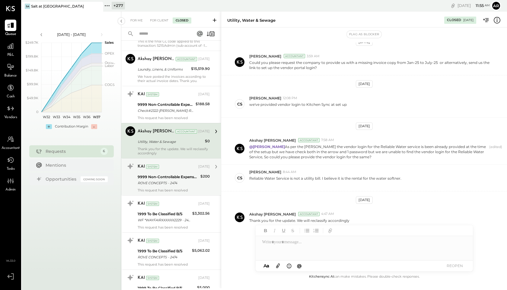
click at [186, 183] on div "ROVE CONCEPTS - 2474" at bounding box center [168, 183] width 61 height 6
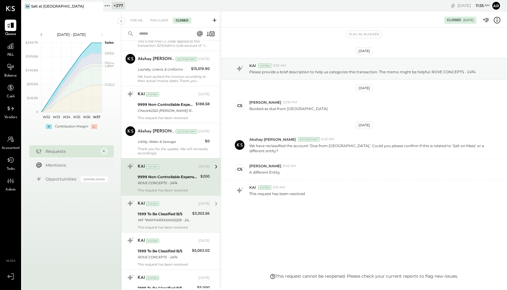
click at [180, 214] on div "1999 To Be Classified B/S" at bounding box center [164, 214] width 53 height 6
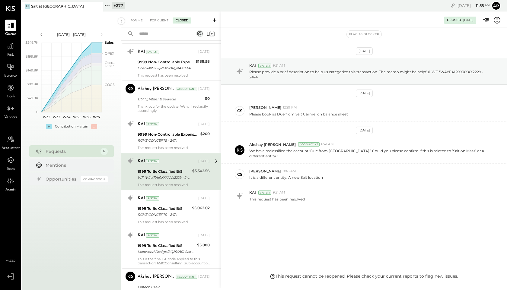
scroll to position [492, 0]
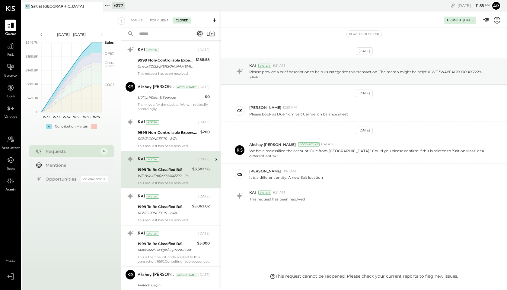
click at [180, 214] on div "ROVE CONCEPTS - 2474" at bounding box center [164, 213] width 53 height 6
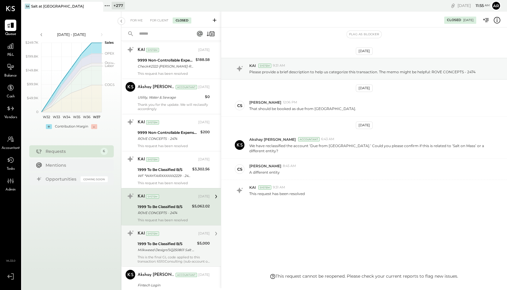
click at [181, 248] on div "Milkweed Design/SQ250801 Salt Di Milkweed Design/SQ250801 Salt Dining" at bounding box center [167, 250] width 58 height 6
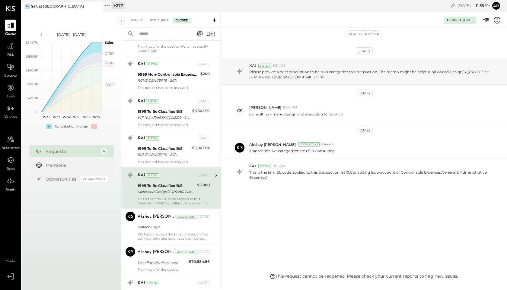
scroll to position [583, 0]
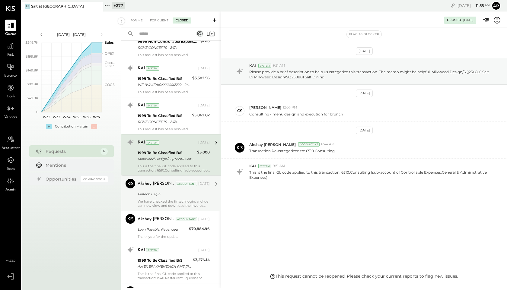
click at [165, 184] on div "Akshay koshti Accountant" at bounding box center [167, 184] width 59 height 6
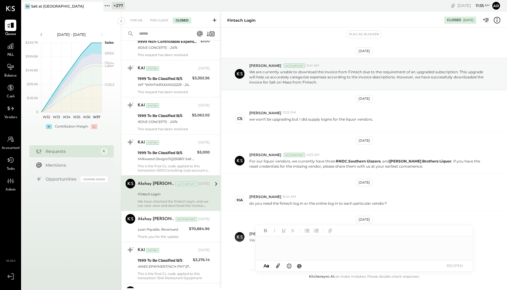
scroll to position [104, 0]
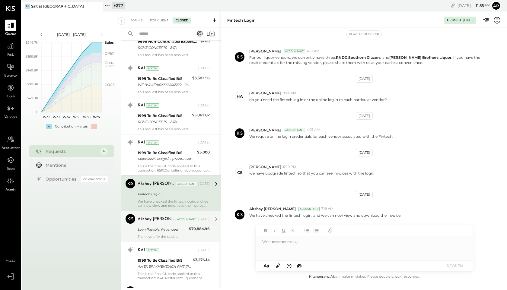
click at [158, 232] on div "Loan Payable, Revenued" at bounding box center [162, 230] width 49 height 6
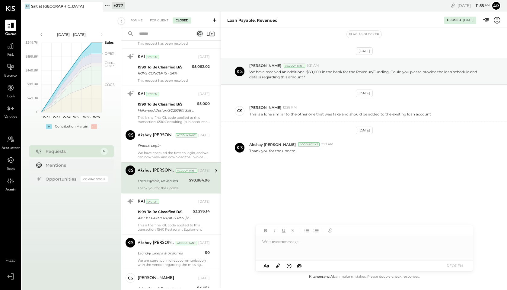
scroll to position [671, 0]
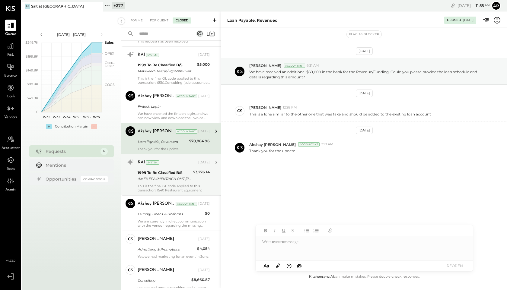
click at [161, 176] on div "AMEX EPAYMENT/ACH PMT CAROLINE S AMEX EPAYMENT/ACH PMT CAROLINE SMITH" at bounding box center [164, 179] width 53 height 6
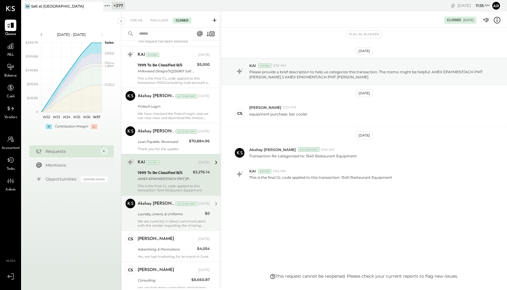
click at [164, 219] on div "Akshay koshti Accountant Aug 19, 2025 Laundry, Linens, & Uniforms $0 We are cur…" at bounding box center [174, 213] width 72 height 29
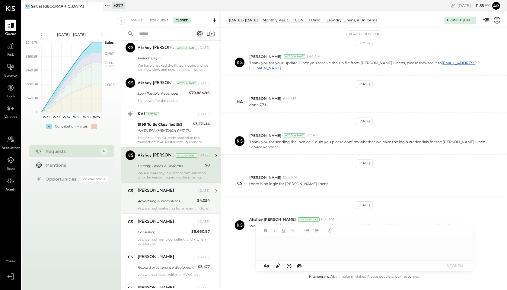
scroll to position [747, 0]
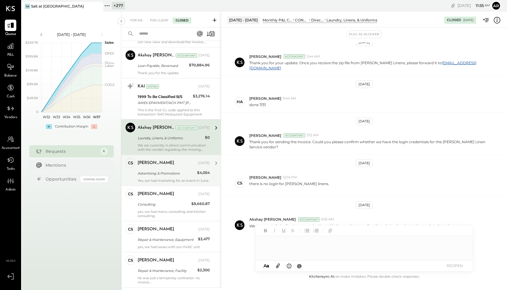
click at [164, 175] on div "Advertising & Promotions" at bounding box center [167, 173] width 58 height 6
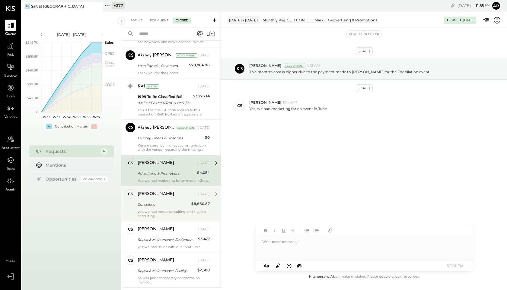
click at [162, 197] on div "[PERSON_NAME]" at bounding box center [156, 194] width 37 height 6
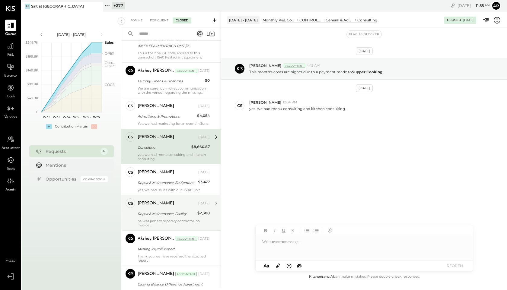
scroll to position [807, 0]
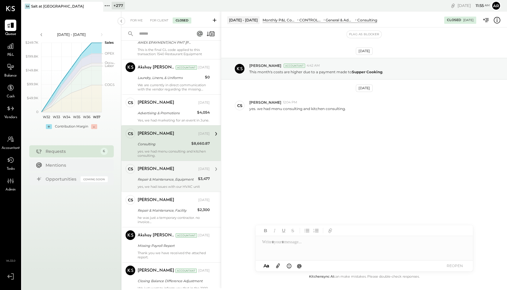
click at [165, 189] on div "yes, we had issues with our HVAC unit" at bounding box center [174, 187] width 72 height 4
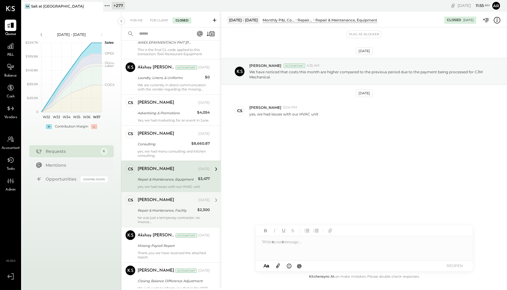
click at [166, 205] on div "Caroline Smith Aug 19, 2025" at bounding box center [174, 200] width 72 height 8
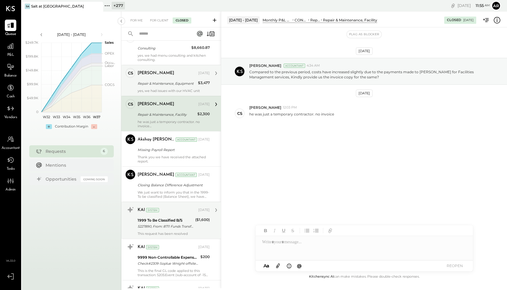
scroll to position [908, 0]
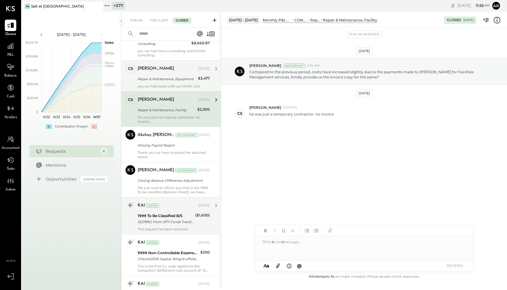
click at [152, 225] on div "5227890, From: 8711 Funds Transf 5227890, From: 8711 Funds Transfer via M obile" at bounding box center [166, 222] width 56 height 6
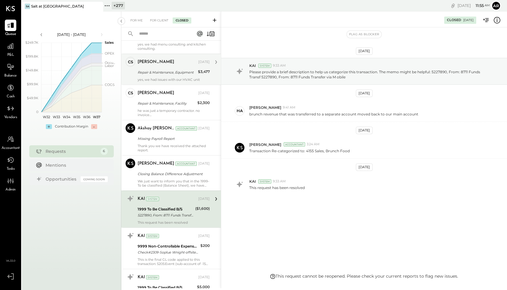
scroll to position [915, 0]
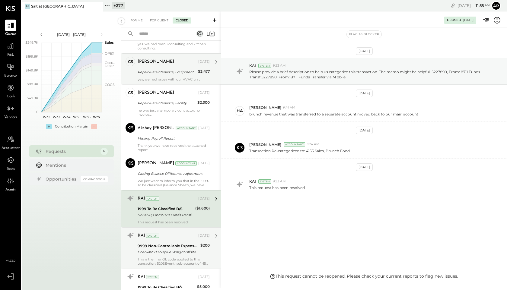
click at [162, 249] on div "9999 Non-Controllable Expenses:Other Income and Expenses:To Be Classified P&L" at bounding box center [168, 246] width 61 height 6
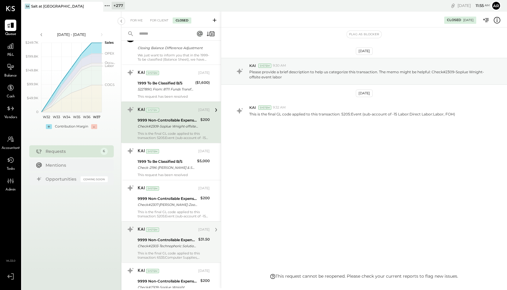
scroll to position [1048, 0]
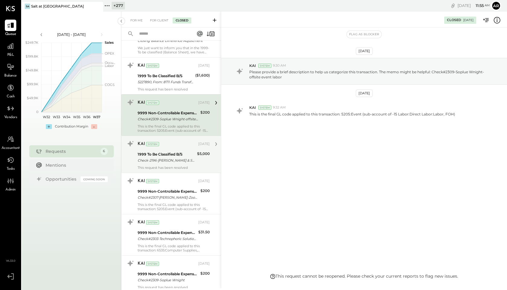
click at [155, 146] on div "System" at bounding box center [152, 144] width 13 height 4
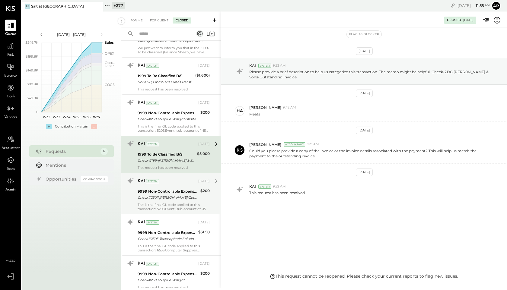
click at [174, 209] on div "This is the final GL code applied to this transaction: 5205:Event (sub-account …" at bounding box center [174, 207] width 72 height 8
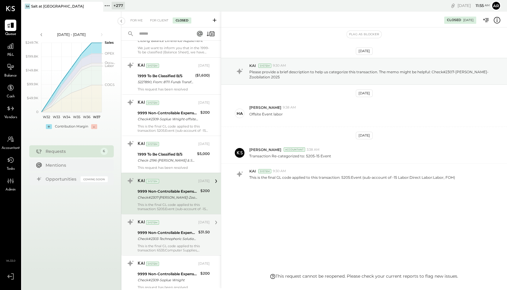
click at [167, 235] on div "9999 Non-Controllable Expenses:Other Income and Expenses:To Be Classified P&L" at bounding box center [167, 233] width 59 height 6
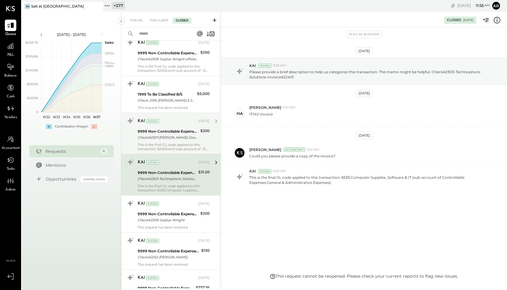
scroll to position [1169, 0]
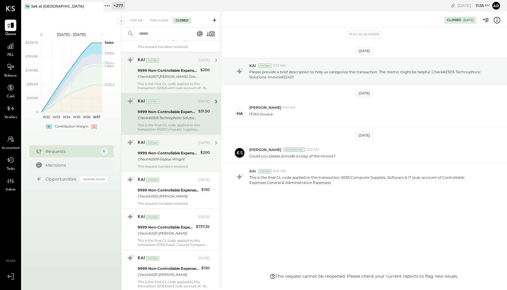
click at [160, 156] on div "9999 Non-Controllable Expenses:Other Income and Expenses:To Be Classified P&L" at bounding box center [168, 153] width 61 height 6
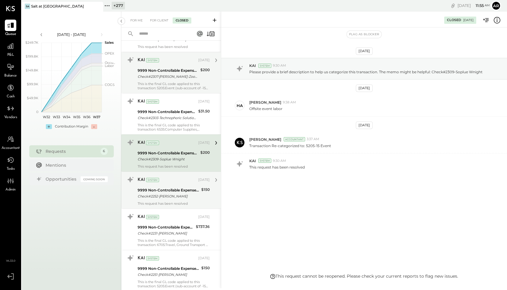
click at [166, 205] on div "KAI System Aug 01, 2025 9999 Non-Controllable Expenses:Other Income and Expense…" at bounding box center [174, 190] width 72 height 31
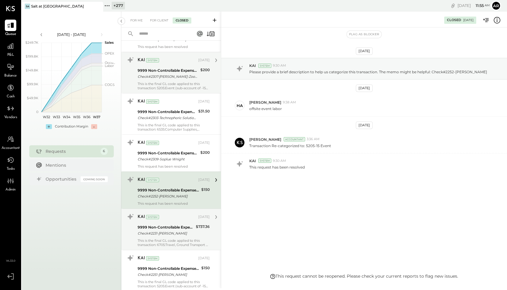
click at [170, 236] on div "Check#2231-Claire Bonte" at bounding box center [166, 234] width 56 height 6
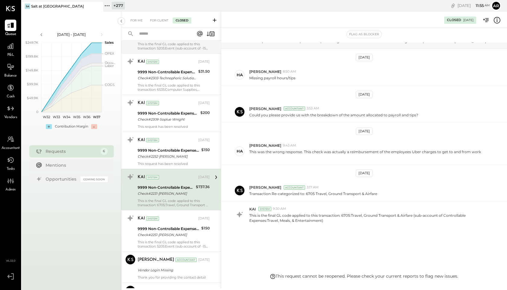
scroll to position [1234, 0]
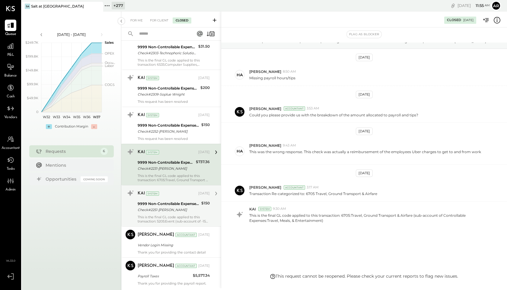
click at [172, 207] on div "9999 Non-Controllable Expenses:Other Income and Expenses:To Be Classified P&L" at bounding box center [169, 204] width 62 height 6
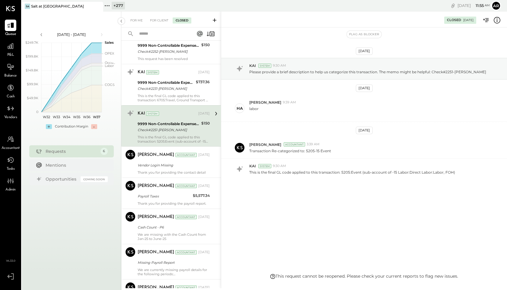
scroll to position [1321, 0]
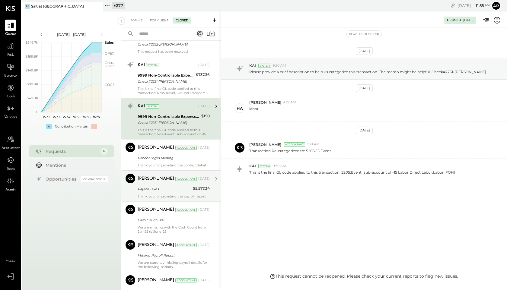
click at [172, 199] on div "Thank you for providing the payroll report." at bounding box center [174, 196] width 72 height 4
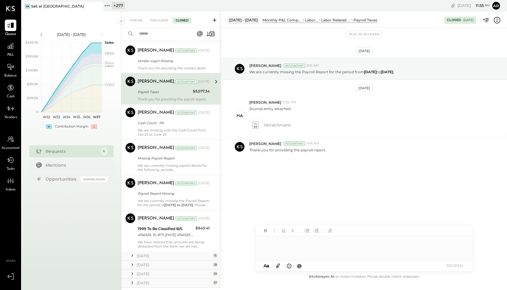
scroll to position [1422, 0]
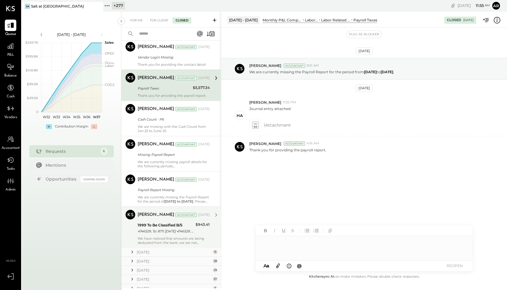
click at [171, 232] on div "4746529, To: 8711 Saturday May 2 4746529, To: 8711 Saturday May 24 2025 s" at bounding box center [166, 231] width 56 height 6
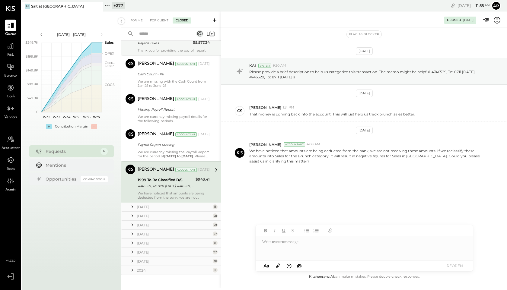
scroll to position [1475, 0]
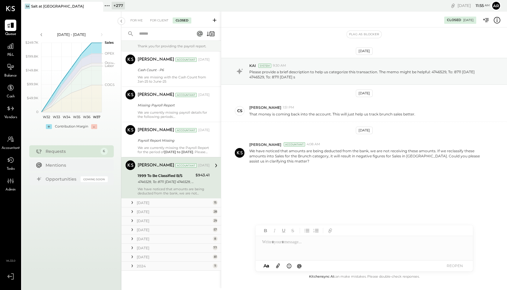
click at [133, 202] on icon at bounding box center [132, 203] width 6 height 6
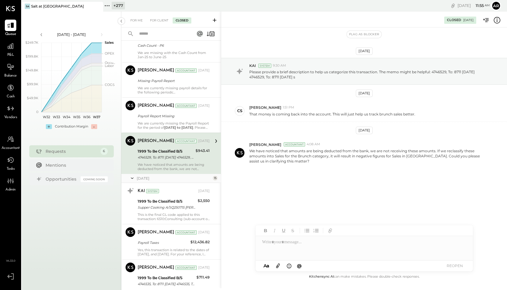
scroll to position [1499, 0]
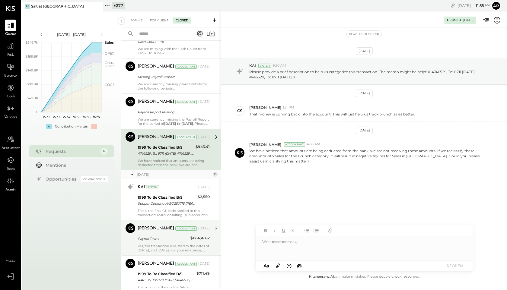
click at [164, 238] on div "Narendra Gupta Accountant Jul 22, 2025 Payroll Taxes $12,436.82 Yes, this trans…" at bounding box center [174, 238] width 72 height 29
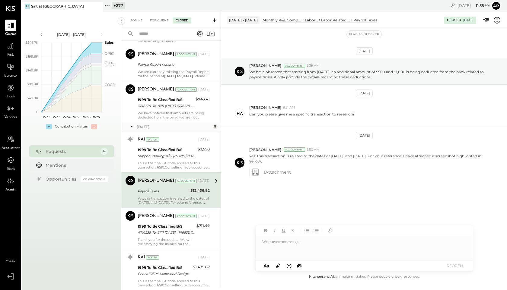
scroll to position [1553, 0]
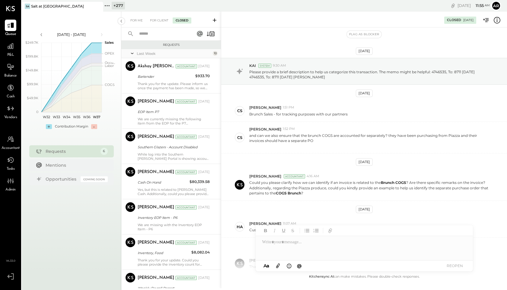
scroll to position [46, 0]
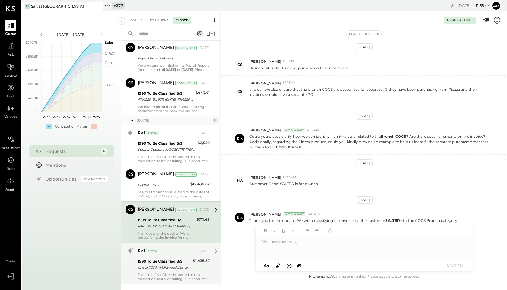
click at [173, 262] on div "KAI System Jul 18, 2025 1999 To Be Classified B/S Check#2304-Milkweed Design $1…" at bounding box center [174, 263] width 72 height 35
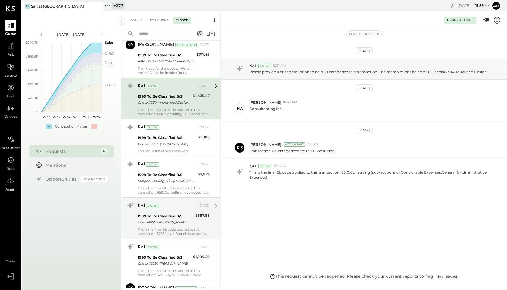
scroll to position [1728, 0]
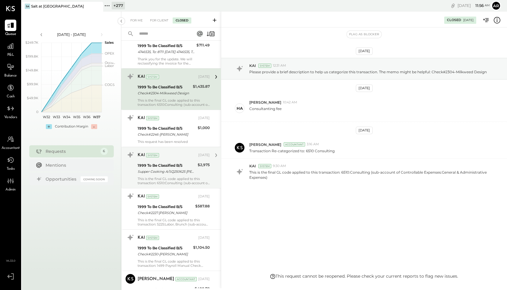
click at [164, 175] on div "Supper Cooking A/SQ250625 Caroli Supper Cooking A/SQ250625 Caroline Smith" at bounding box center [167, 172] width 58 height 6
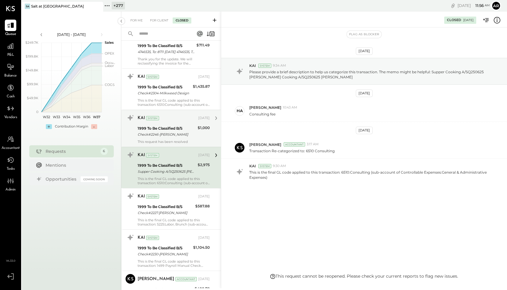
click at [163, 138] on div "Check#2246-Sara Stone" at bounding box center [167, 135] width 58 height 6
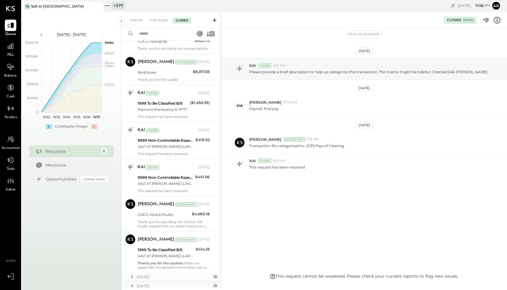
scroll to position [1977, 0]
click at [183, 217] on div "COGS, Meat & Poultry" at bounding box center [164, 214] width 53 height 6
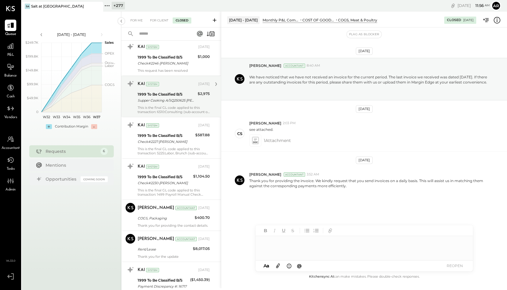
scroll to position [1793, 0]
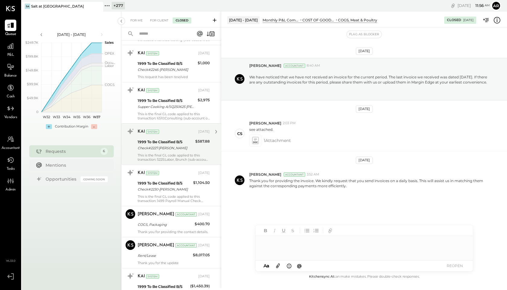
click at [169, 143] on div "1999 To Be Classified B/S" at bounding box center [166, 142] width 56 height 6
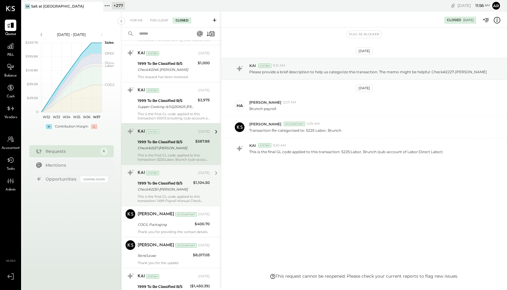
click at [162, 186] on div "1999 To Be Classified B/S" at bounding box center [165, 183] width 54 height 6
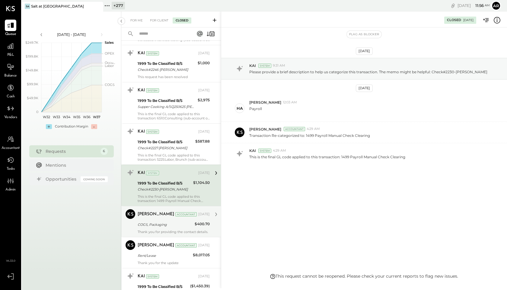
click at [164, 234] on div "Thank you for providing the contact details." at bounding box center [174, 232] width 72 height 4
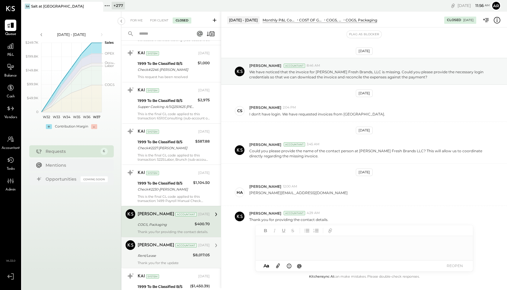
click at [161, 249] on div "Narendra Gupta" at bounding box center [156, 246] width 37 height 6
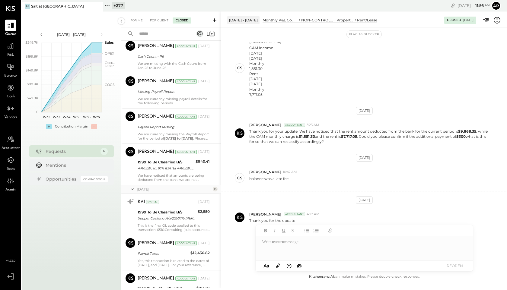
scroll to position [1486, 0]
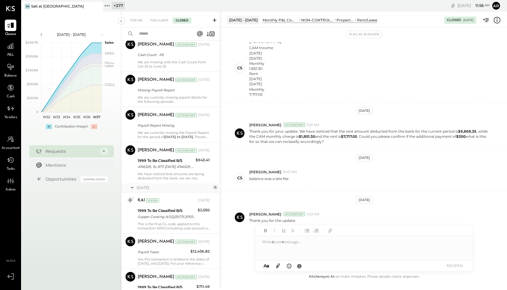
click at [132, 192] on icon at bounding box center [132, 187] width 6 height 15
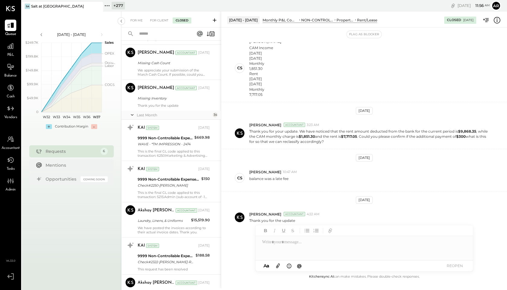
scroll to position [0, 0]
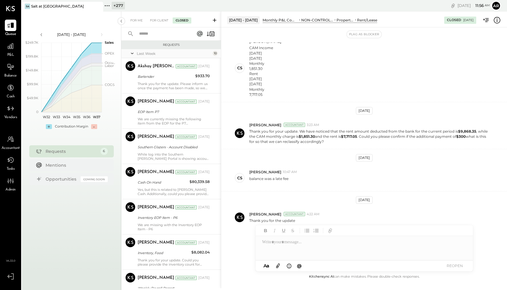
click at [132, 54] on icon at bounding box center [132, 53] width 6 height 15
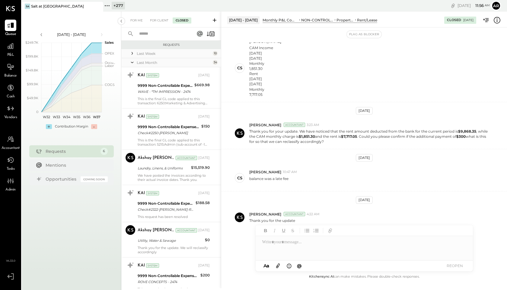
click at [132, 63] on icon at bounding box center [132, 62] width 6 height 15
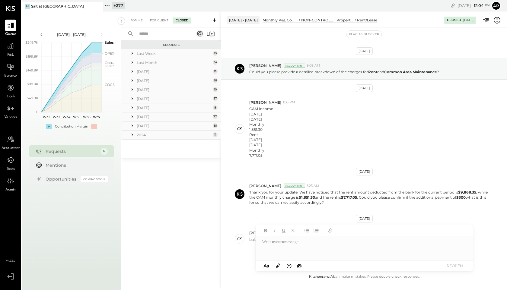
click at [107, 6] on icon at bounding box center [107, 5] width 1 height 1
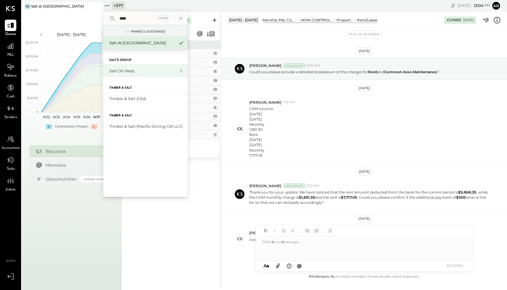
type input "****"
click at [114, 68] on div "Salt on Mass" at bounding box center [145, 71] width 84 height 13
click at [116, 72] on div "Salt on Mass" at bounding box center [141, 71] width 65 height 6
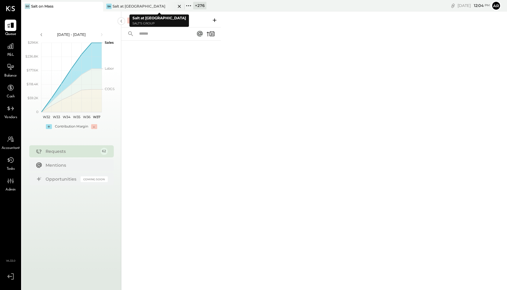
click at [180, 7] on icon at bounding box center [179, 6] width 3 height 3
click at [159, 19] on div "For Client" at bounding box center [159, 21] width 24 height 6
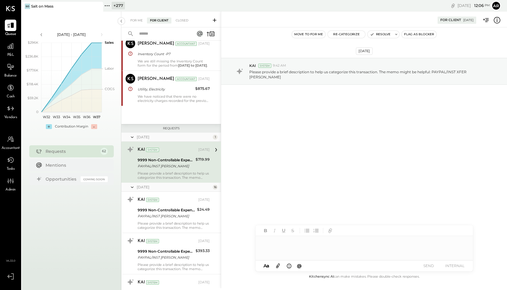
scroll to position [160, 0]
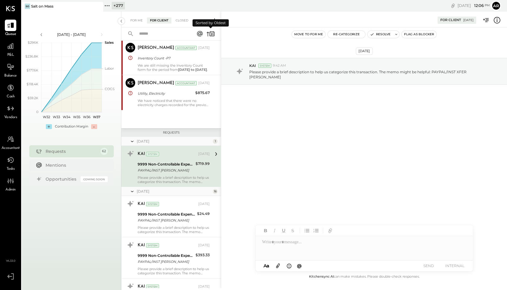
click at [213, 33] on icon at bounding box center [210, 34] width 8 height 8
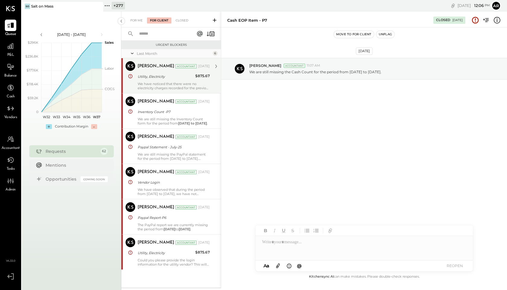
click at [166, 73] on div "Narendra Gupta Accountant Aug 06, 2025 Utility, Electricity $875.67 We have not…" at bounding box center [174, 75] width 72 height 29
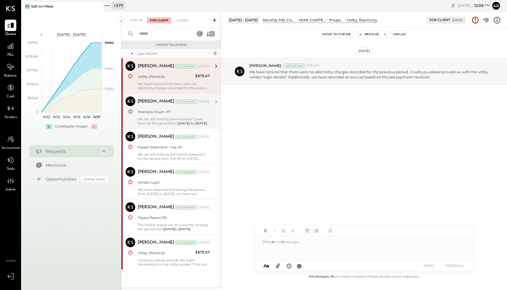
click at [155, 117] on div "We are still missing the Inventory Count form for the period from January 2025 …" at bounding box center [174, 121] width 72 height 8
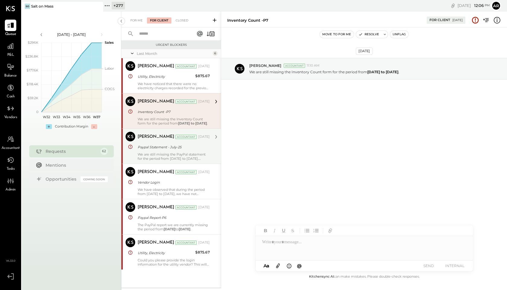
click at [160, 145] on div "Paypal Statement - July-25" at bounding box center [173, 147] width 70 height 6
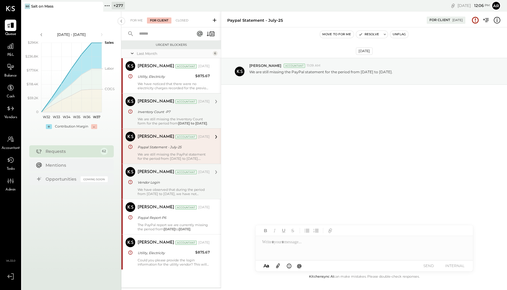
click at [159, 184] on div "Vendor Login" at bounding box center [173, 183] width 70 height 6
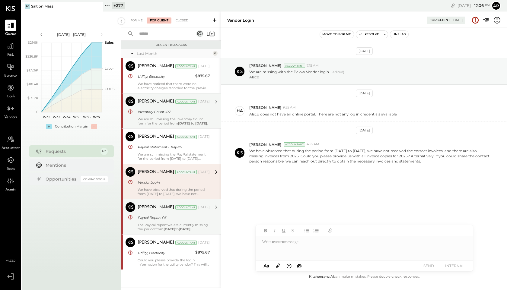
click at [158, 219] on div "Paypal Report-P6" at bounding box center [173, 218] width 70 height 6
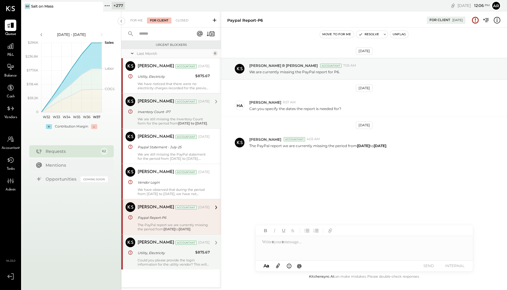
click at [158, 251] on div "Utility, Electricity" at bounding box center [166, 253] width 56 height 6
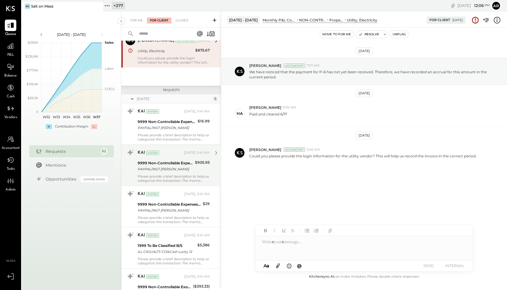
scroll to position [205, 0]
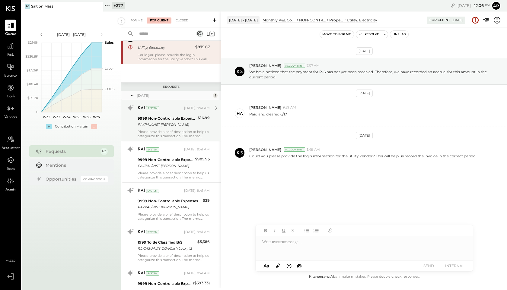
click at [150, 117] on div "9999 Non-Controllable Expenses:Other Income and Expenses:To Be Classified P&L" at bounding box center [167, 119] width 58 height 6
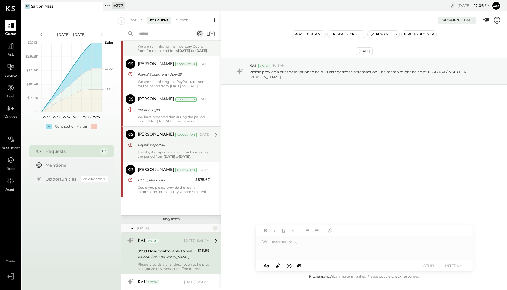
scroll to position [69, 0]
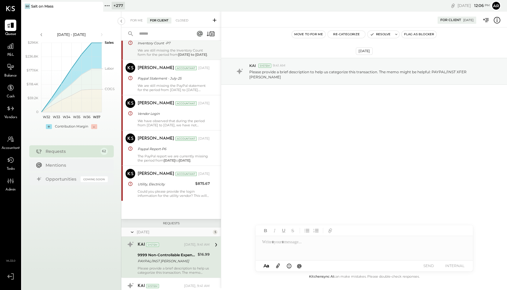
click at [132, 233] on icon at bounding box center [132, 232] width 3 height 1
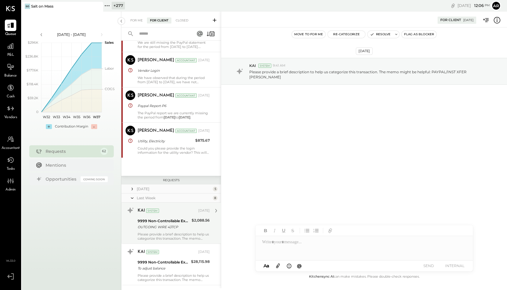
scroll to position [129, 0]
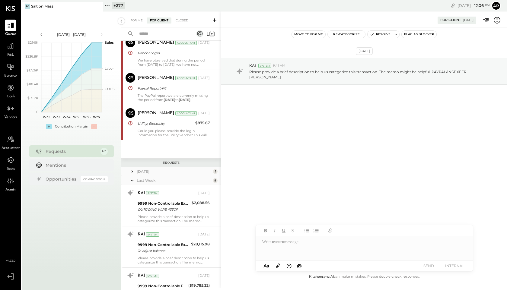
click at [132, 179] on icon at bounding box center [132, 180] width 6 height 15
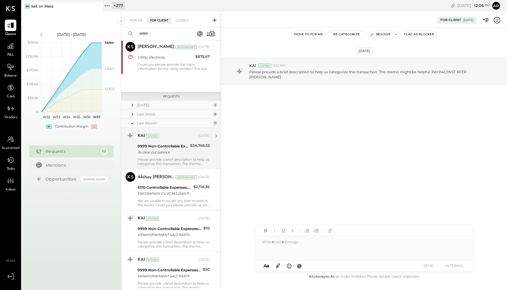
scroll to position [199, 0]
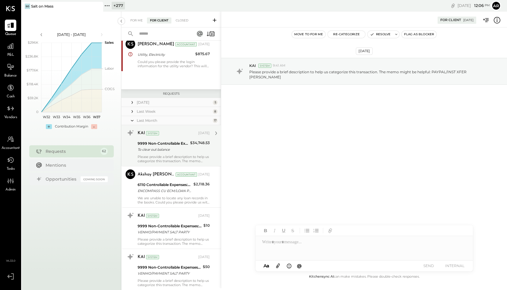
click at [145, 150] on div "To clear out balance" at bounding box center [163, 150] width 51 height 6
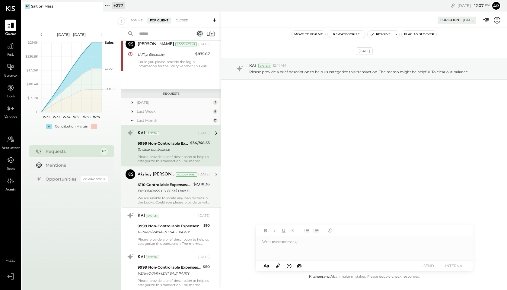
click at [149, 183] on div "6110 Controllable Expenses:Direct Operating Expenses:Equipment Lease Rental" at bounding box center [165, 185] width 54 height 6
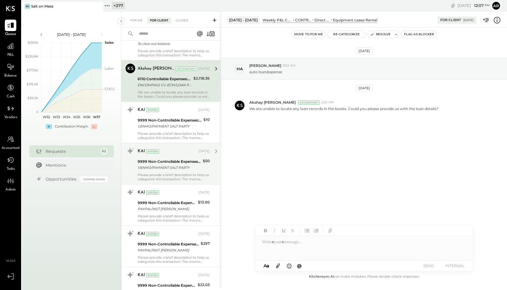
scroll to position [303, 0]
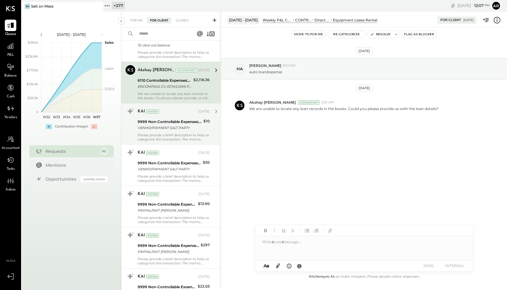
click at [156, 134] on div "Please provide a brief description to help us categorize this transaction. The …" at bounding box center [174, 137] width 72 height 8
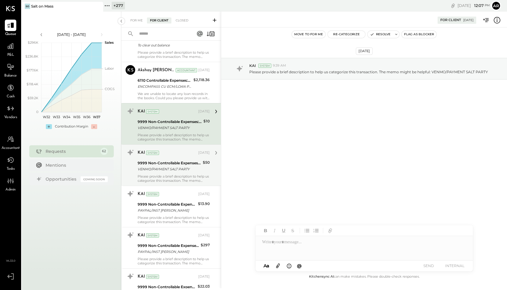
click at [158, 179] on div "Please provide a brief description to help us categorize this transaction. The …" at bounding box center [174, 178] width 72 height 8
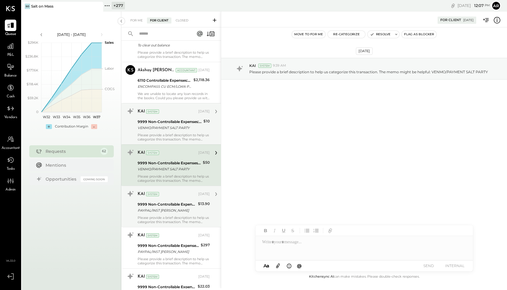
click at [159, 200] on div "KAI System Aug 27, 2025 9999 Non-Controllable Expenses:Other Income and Expense…" at bounding box center [174, 206] width 72 height 35
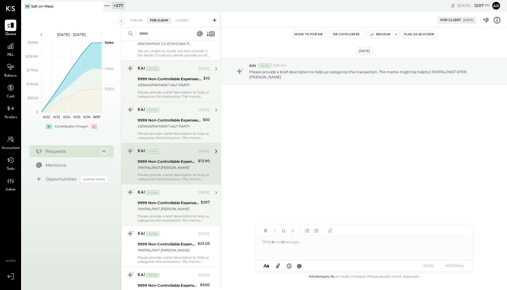
scroll to position [350, 0]
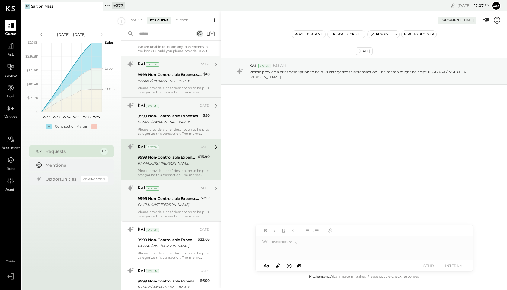
click at [157, 188] on div "System" at bounding box center [152, 188] width 13 height 4
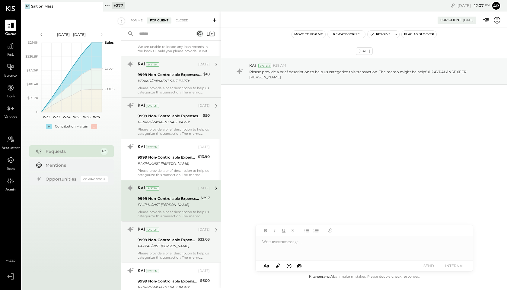
click at [161, 234] on div "KAI System Aug 27, 2025" at bounding box center [174, 230] width 72 height 8
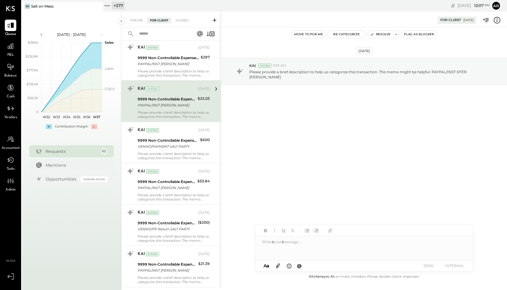
scroll to position [509, 0]
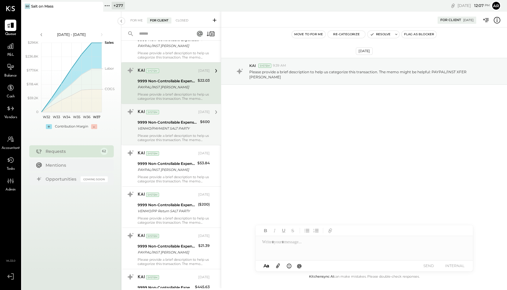
click at [166, 139] on div "Please provide a brief description to help us categorize this transaction. The …" at bounding box center [174, 138] width 72 height 8
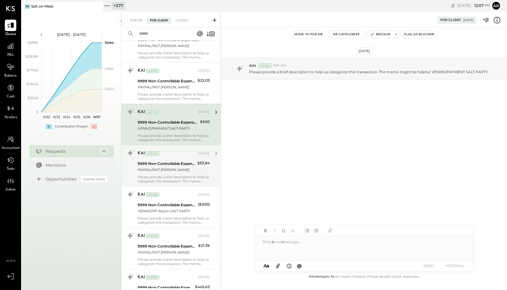
click at [169, 167] on div "PAYPAL/INST XFER HALEY YOUNT" at bounding box center [167, 170] width 58 height 6
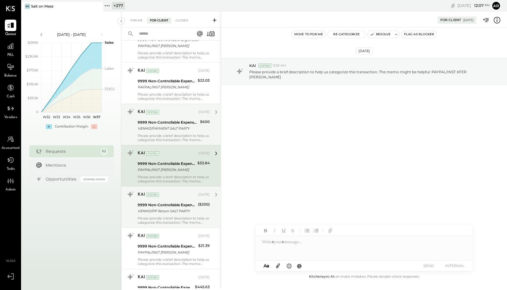
click at [170, 197] on div "KAI System" at bounding box center [167, 195] width 59 height 6
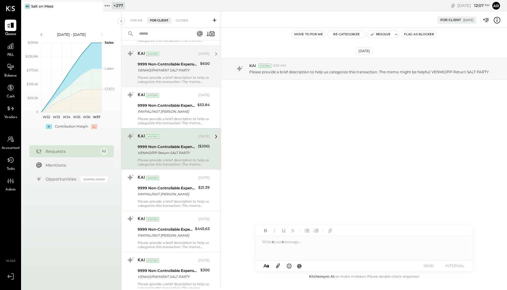
scroll to position [573, 0]
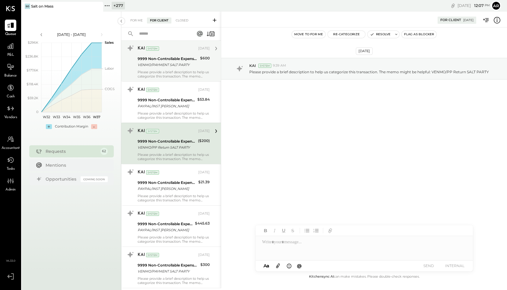
click at [170, 197] on div "Please provide a brief description to help us categorize this transaction. The …" at bounding box center [174, 198] width 72 height 8
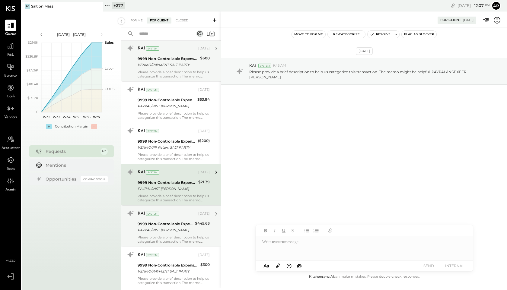
click at [175, 234] on div "KAI System Aug 12, 2025 9999 Non-Controllable Expenses:Other Income and Expense…" at bounding box center [174, 226] width 72 height 35
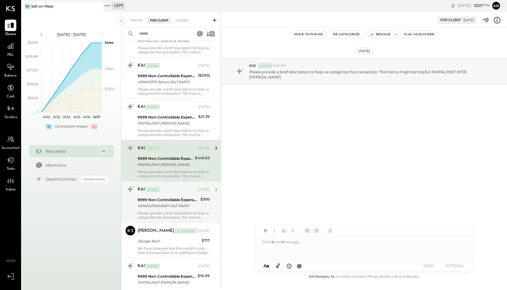
scroll to position [643, 0]
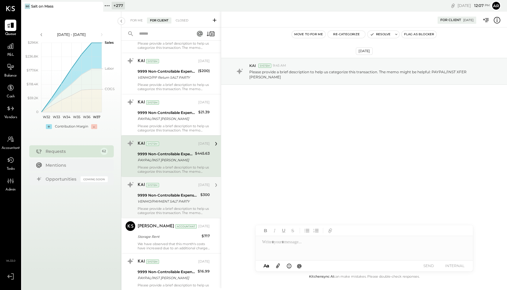
click at [174, 207] on div "Please provide a brief description to help us categorize this transaction. The …" at bounding box center [174, 211] width 72 height 8
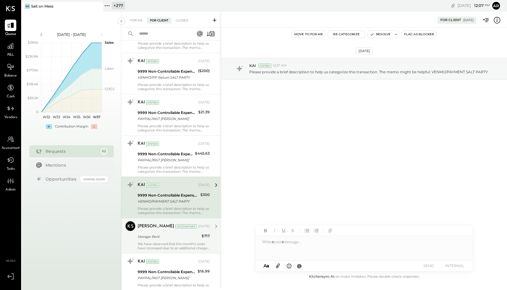
click at [168, 240] on div "Storage Rent" at bounding box center [169, 236] width 62 height 7
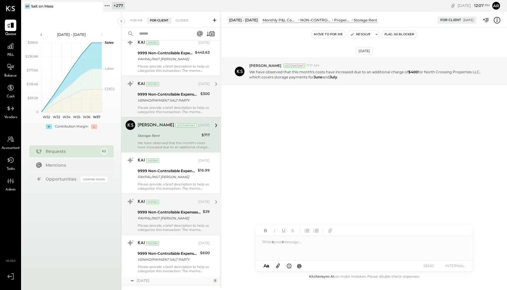
scroll to position [746, 0]
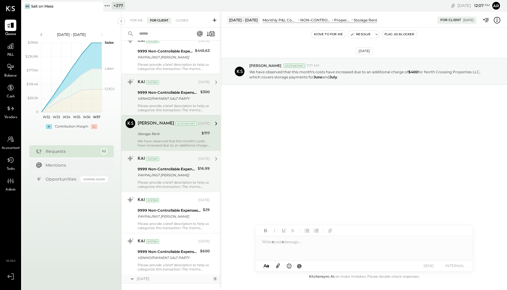
click at [166, 186] on div "Please provide a brief description to help us categorize this transaction. The …" at bounding box center [174, 184] width 72 height 8
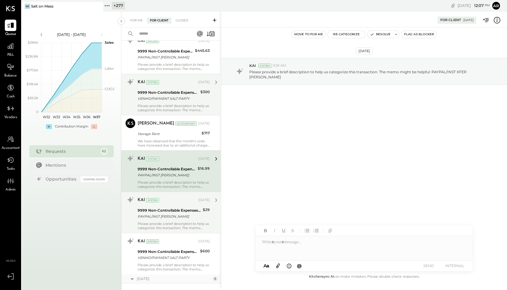
click at [166, 217] on div "PAYPAL/INST XFER HALEY YOUNT" at bounding box center [169, 217] width 63 height 6
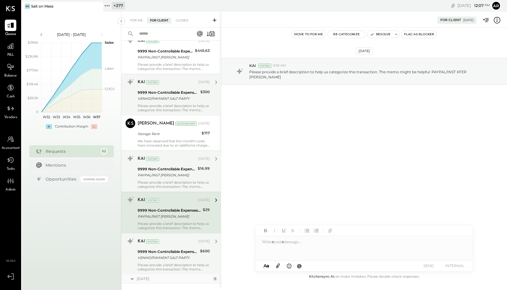
click at [169, 245] on div "KAI System Aug 06, 2025" at bounding box center [174, 241] width 72 height 8
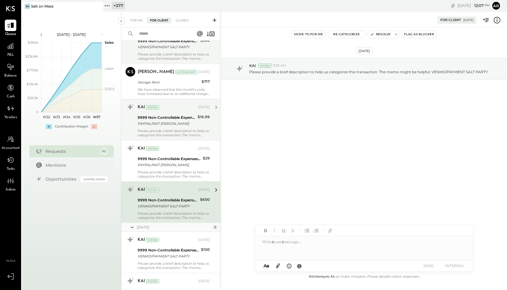
scroll to position [832, 0]
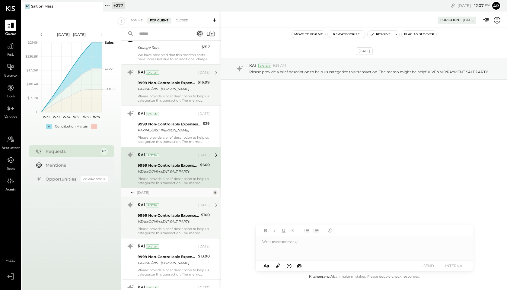
click at [170, 201] on div "KAI System Jul 29, 2025" at bounding box center [174, 205] width 72 height 10
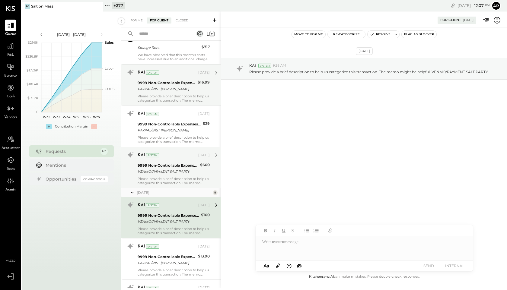
click at [168, 166] on div "9999 Non-Controllable Expenses:Other Income and Expenses:To Be Classified P&L" at bounding box center [168, 166] width 61 height 6
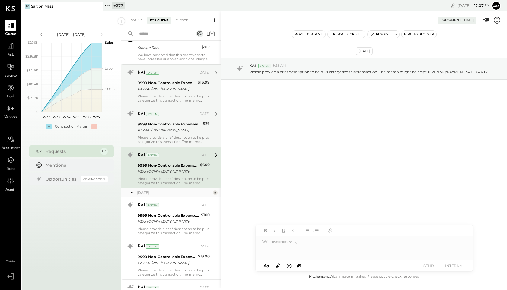
click at [166, 140] on div "Please provide a brief description to help us categorize this transaction. The …" at bounding box center [174, 139] width 72 height 8
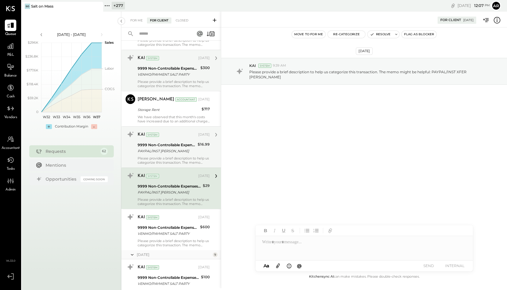
scroll to position [746, 0]
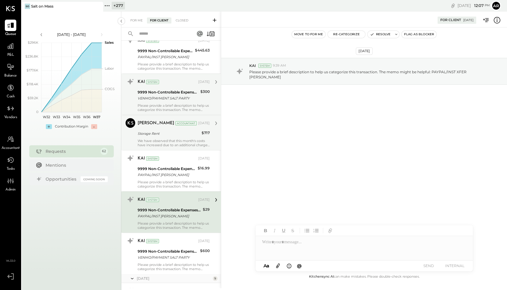
click at [166, 137] on div "Storage Rent" at bounding box center [169, 133] width 62 height 7
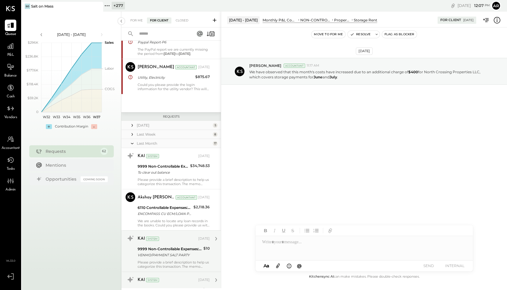
scroll to position [177, 0]
click at [161, 176] on div "KAI System Aug 29, 2025 9999 Non-Controllable Expenses:Other Income and Expense…" at bounding box center [174, 167] width 72 height 35
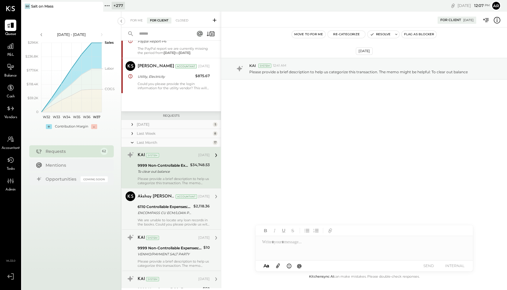
click at [162, 212] on div "ENCOMPASS CU ECM/LOAN PAY" at bounding box center [165, 213] width 54 height 6
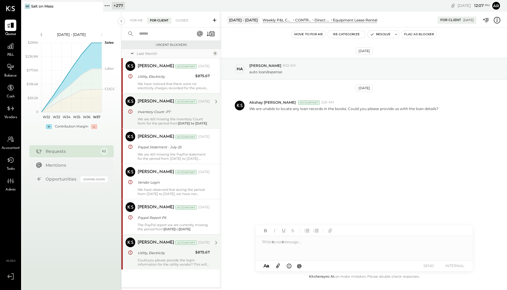
click at [175, 244] on div "Accountant" at bounding box center [185, 243] width 21 height 4
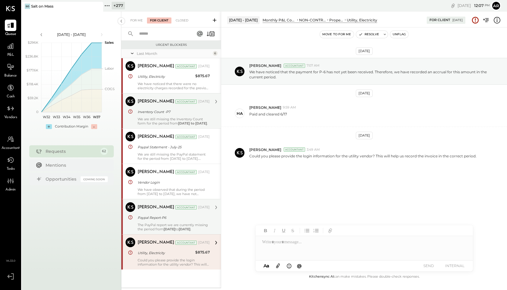
click at [164, 219] on div "Paypal Report-P6" at bounding box center [173, 218] width 70 height 6
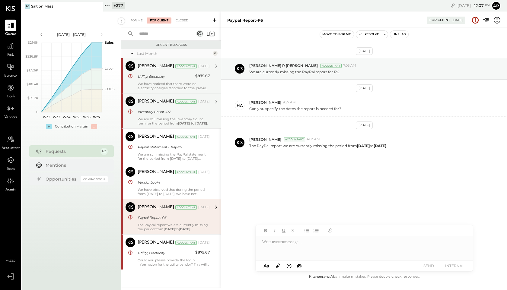
click at [159, 88] on div "We have noticed that there were no electricity charges recorded for the previou…" at bounding box center [174, 86] width 72 height 8
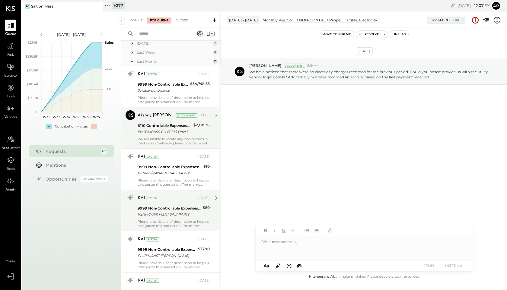
click at [161, 133] on div "ENCOMPASS CU ECM/LOAN PAY" at bounding box center [165, 132] width 54 height 6
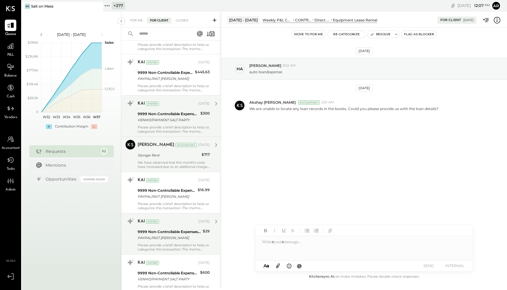
click at [163, 147] on div "Narendra Gupta" at bounding box center [156, 145] width 37 height 6
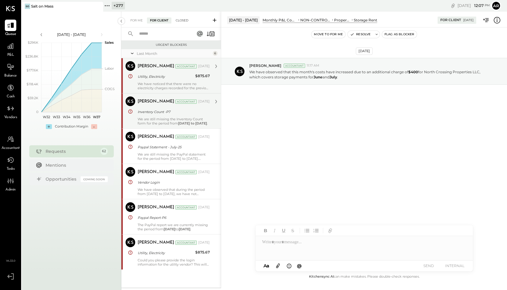
click at [180, 22] on div "Closed" at bounding box center [182, 21] width 19 height 6
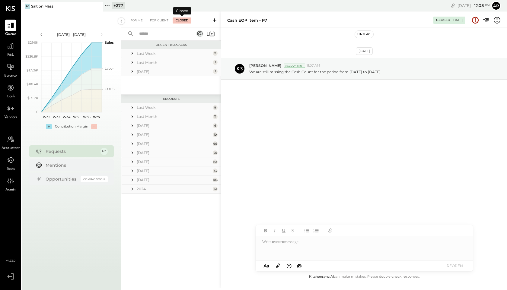
click at [131, 107] on icon at bounding box center [132, 108] width 6 height 6
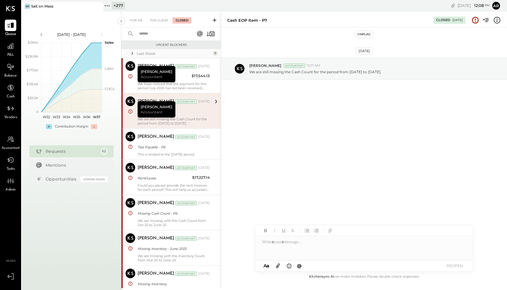
click at [132, 54] on icon at bounding box center [132, 53] width 6 height 6
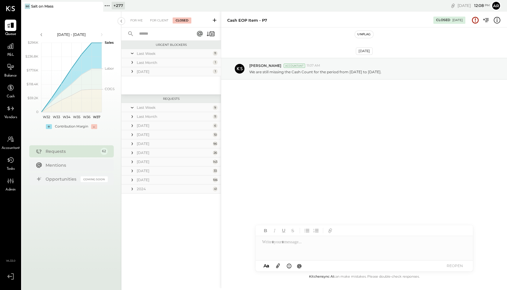
click at [132, 107] on icon at bounding box center [132, 107] width 6 height 15
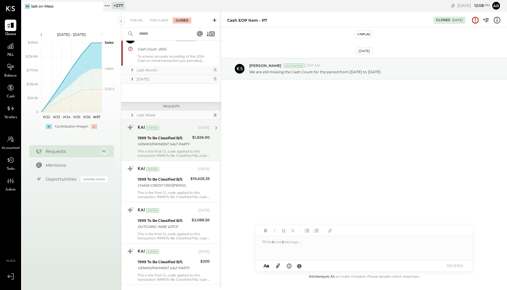
scroll to position [382, 0]
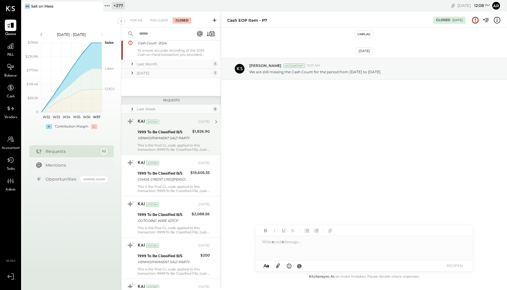
click at [152, 128] on div "KAI System Sep 03, 2025 1999 To Be Classified B/S VENMO/PAYMENT SALT PARTY $1,8…" at bounding box center [174, 134] width 72 height 35
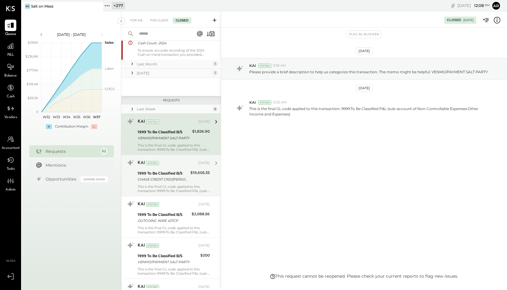
click at [160, 192] on div "This is the final GL code applied to this transaction: 9999:To Be Classified P&…" at bounding box center [174, 189] width 72 height 8
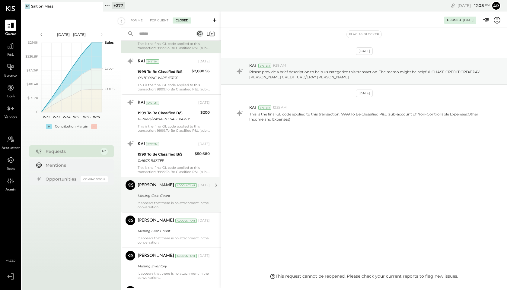
scroll to position [526, 0]
click at [162, 190] on div "Narendra Gupta Accountant Sep 02, 2025 Missing Cash Count It appears that there…" at bounding box center [174, 194] width 72 height 29
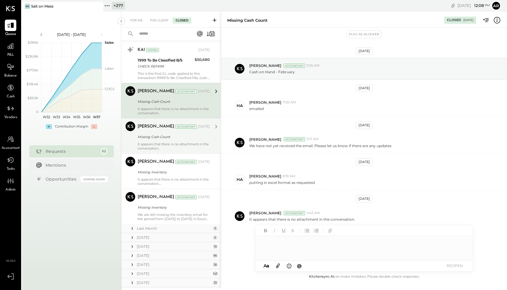
scroll to position [620, 0]
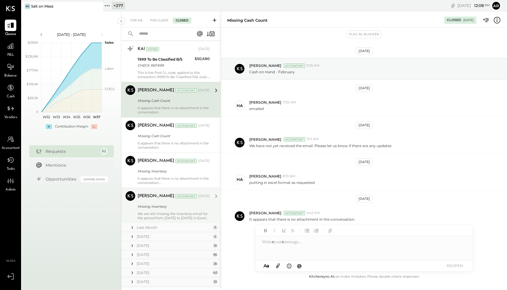
click at [160, 210] on div "Narendra Gupta Accountant Sep 02, 2025 Missing Inventory We are still missing t…" at bounding box center [174, 205] width 72 height 29
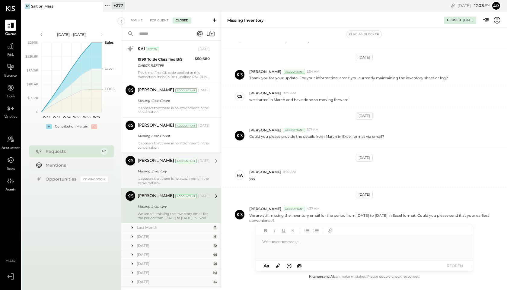
click at [154, 168] on div "Missing Inventory" at bounding box center [173, 171] width 70 height 6
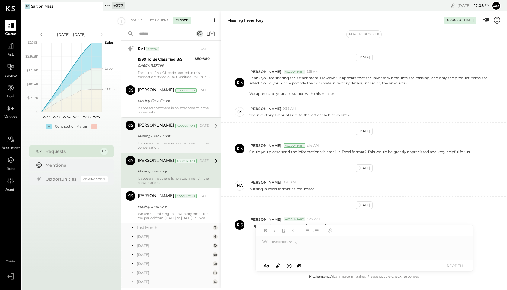
scroll to position [152, 0]
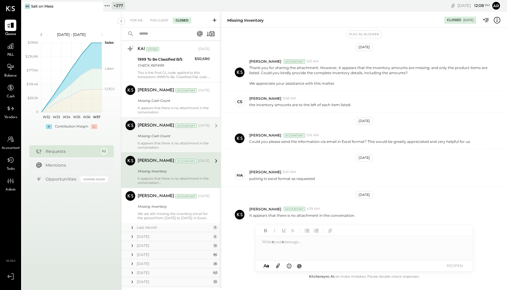
click at [153, 133] on div "Missing Cash Count" at bounding box center [173, 136] width 70 height 6
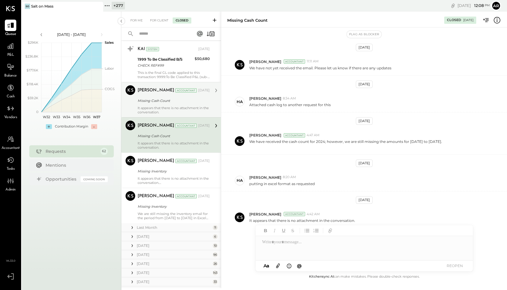
click at [154, 104] on div "Missing Cash Count" at bounding box center [173, 100] width 70 height 7
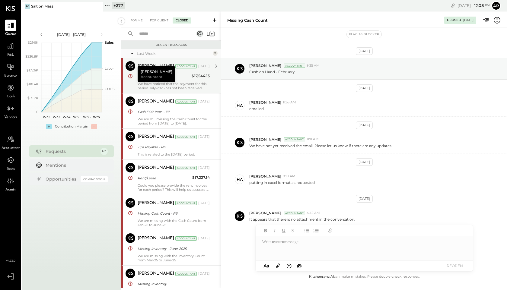
click at [177, 84] on div "We have noticed that the payment for this period July-2025 has not been receive…" at bounding box center [174, 86] width 72 height 8
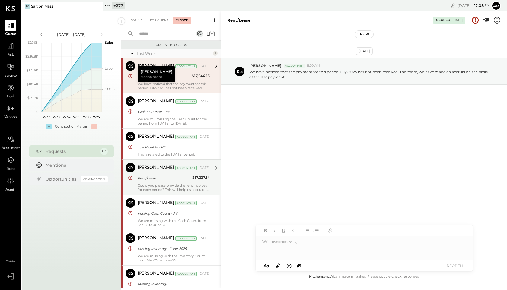
click at [183, 180] on div "Rent/Lease" at bounding box center [164, 178] width 53 height 6
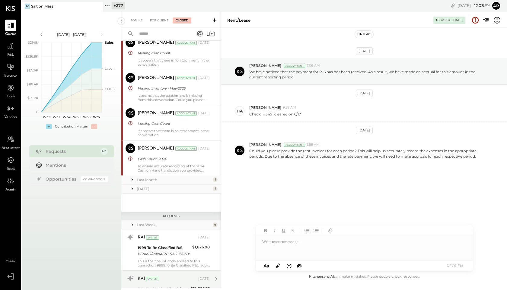
scroll to position [276, 0]
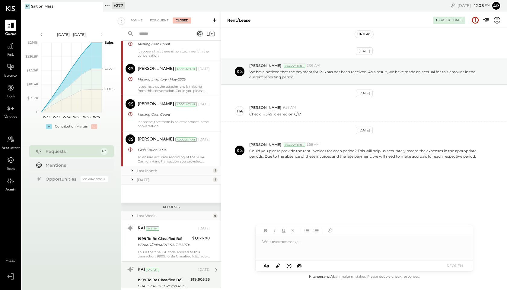
click at [132, 172] on icon at bounding box center [132, 171] width 1 height 3
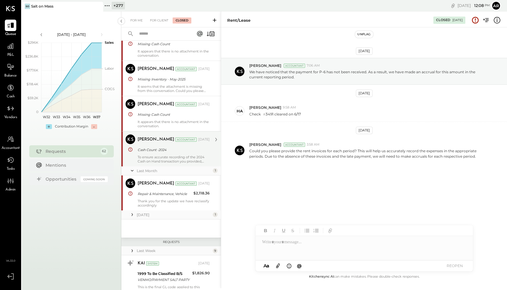
click at [153, 143] on div "Narendra Gupta Accountant Sep 01, 2025" at bounding box center [174, 139] width 72 height 8
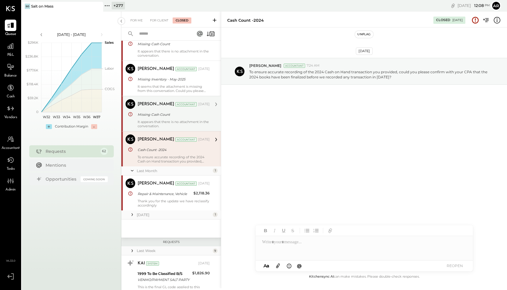
click at [160, 110] on div "Narendra Gupta Accountant Sep 02, 2025 Missing Cash Count It appears that there…" at bounding box center [174, 113] width 72 height 29
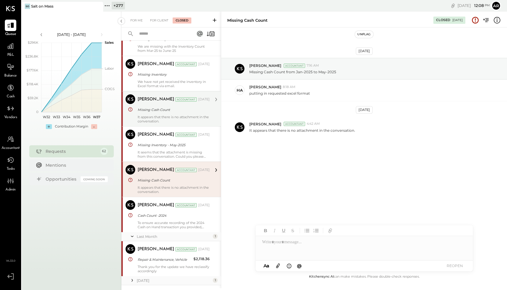
scroll to position [204, 0]
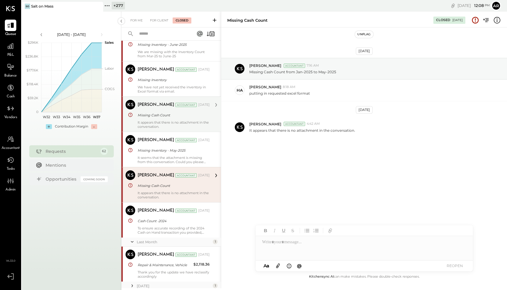
click at [166, 146] on div "Narendra Gupta Accountant Sep 02, 2025 Missing Inventory - May-2025 It seems th…" at bounding box center [174, 149] width 72 height 29
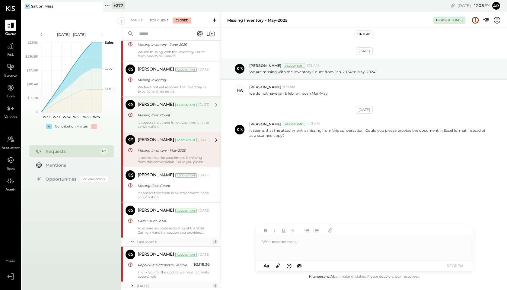
click at [167, 116] on div "Missing Cash Count" at bounding box center [173, 115] width 70 height 6
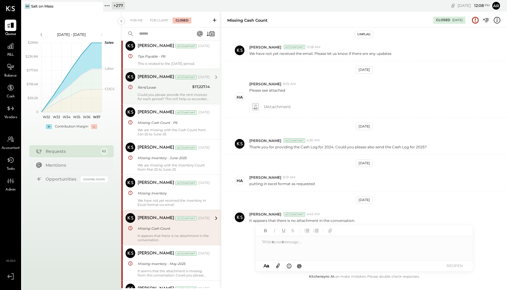
scroll to position [89, 0]
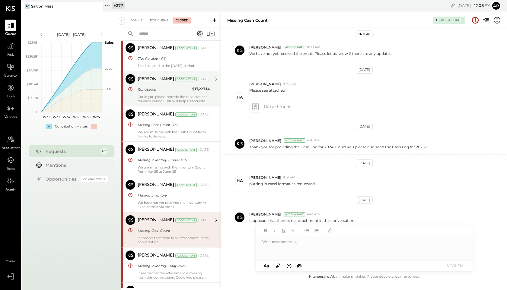
click at [165, 94] on div "Narendra Gupta Accountant Sep 02, 2025 Rent/Lease $17,227.14 Could you please p…" at bounding box center [174, 88] width 72 height 29
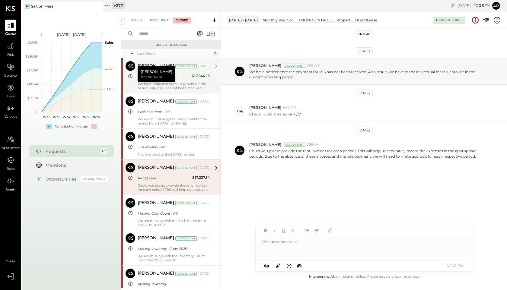
click at [177, 70] on div "Narendra Gupta Accountant Sep 02, 2025" at bounding box center [174, 66] width 72 height 8
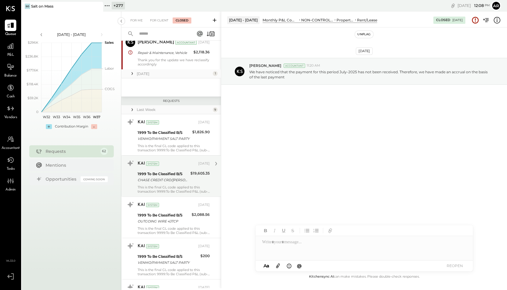
scroll to position [428, 0]
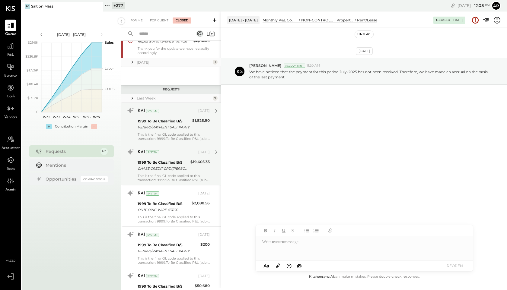
click at [145, 123] on div "1999 To Be Classified B/S" at bounding box center [164, 121] width 53 height 6
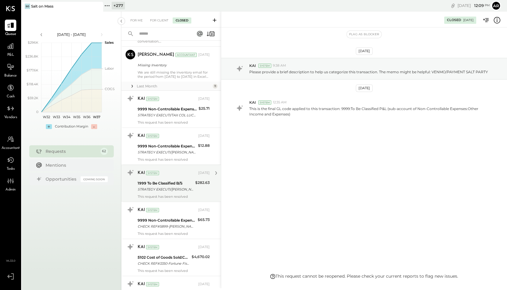
scroll to position [814, 0]
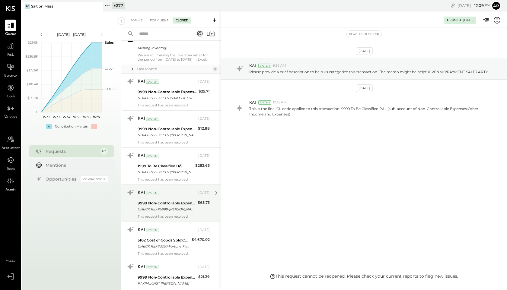
click at [172, 205] on div "9999 Non-Controllable Expenses:Other Income and Expenses:To Be Classified P&L" at bounding box center [167, 203] width 58 height 6
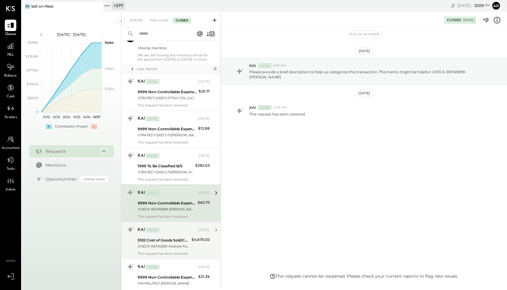
click at [176, 227] on div "KAI System Aug 27, 2025" at bounding box center [174, 230] width 72 height 8
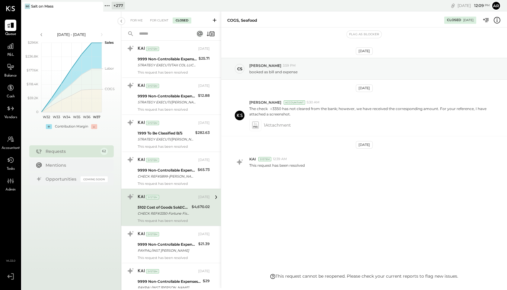
scroll to position [848, 0]
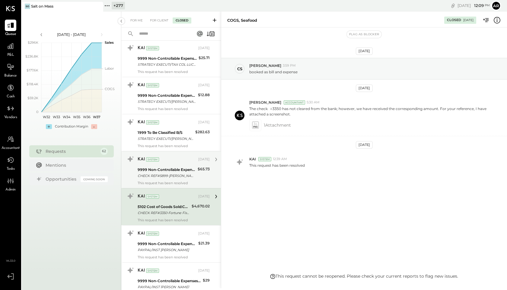
click at [177, 171] on div "9999 Non-Controllable Expenses:Other Income and Expenses:To Be Classified P&L" at bounding box center [167, 170] width 58 height 6
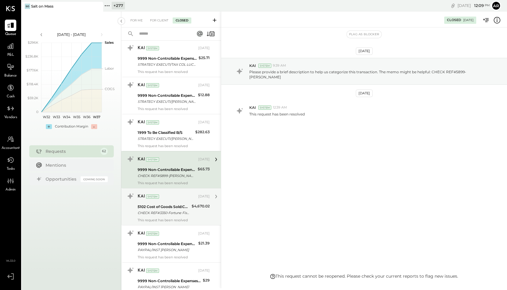
click at [176, 212] on div "CHECK REF#3350-Fortune Fish & Gourmet-Invoice#801202" at bounding box center [164, 213] width 52 height 6
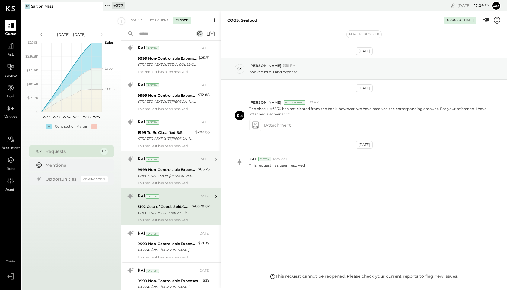
click at [186, 181] on div "This request has been resolved" at bounding box center [174, 183] width 72 height 4
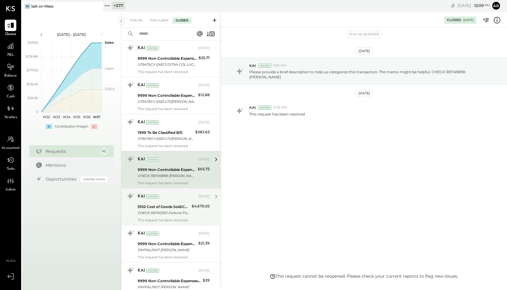
click at [190, 204] on div "5102 Cost of Goods Sold:COGS, Seafood CHECK REF#3350-Fortune Fish & Gourmet-Inv…" at bounding box center [174, 209] width 72 height 13
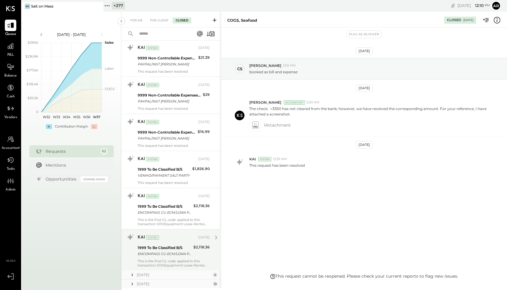
scroll to position [1032, 0]
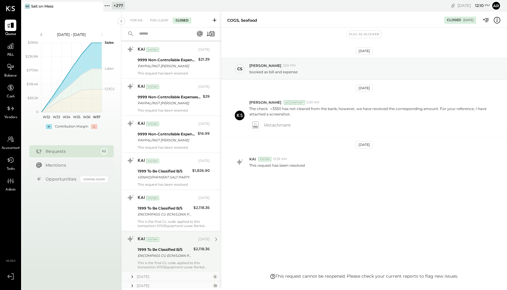
click at [173, 242] on div "KAI System" at bounding box center [167, 240] width 59 height 6
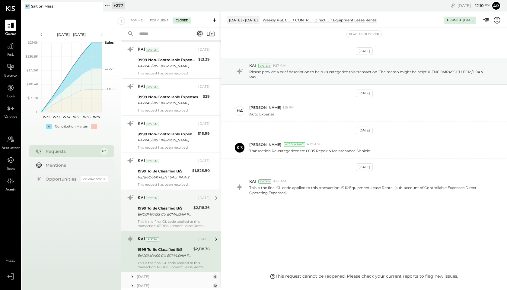
click at [171, 220] on div "This is the final GL code applied to this transaction: 6110:Equipment Lease Ren…" at bounding box center [174, 224] width 72 height 8
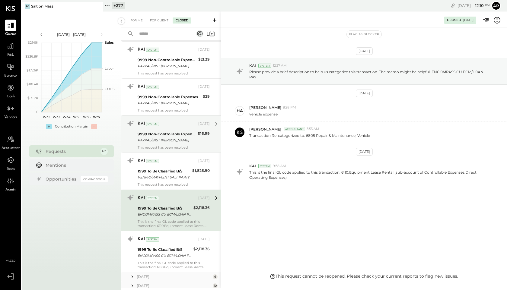
click at [167, 134] on div "9999 Non-Controllable Expenses:Other Income and Expenses:To Be Classified P&L" at bounding box center [167, 134] width 58 height 6
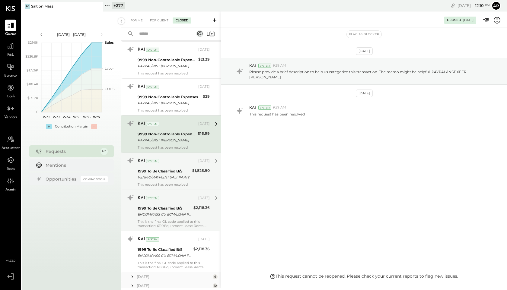
click at [172, 174] on div "1999 To Be Classified B/S" at bounding box center [164, 171] width 53 height 6
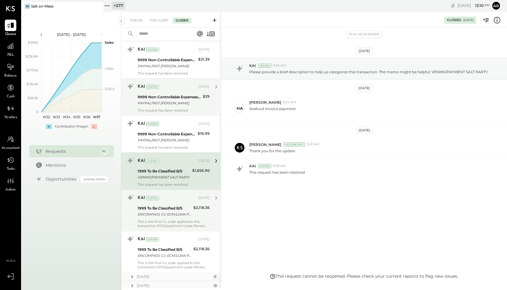
click at [161, 95] on div "9999 Non-Controllable Expenses:Other Income and Expenses:To Be Classified P&L" at bounding box center [169, 97] width 63 height 6
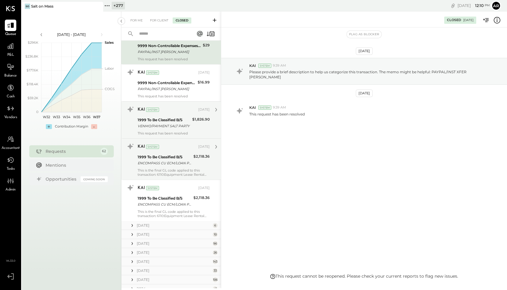
scroll to position [1105, 0]
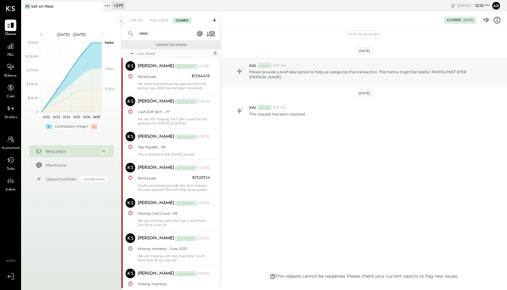
scroll to position [1105, 0]
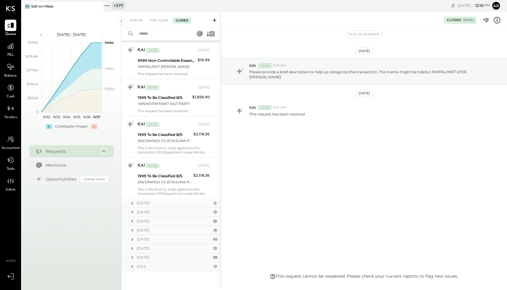
click at [133, 203] on icon at bounding box center [132, 203] width 6 height 6
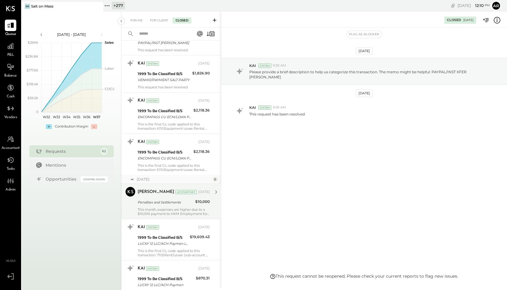
scroll to position [1142, 0]
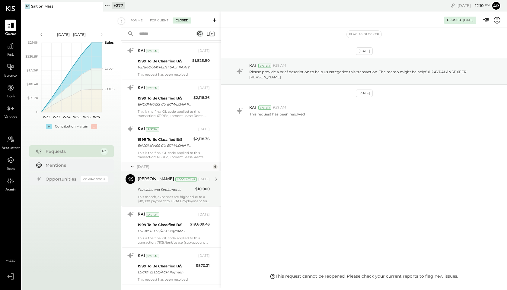
click at [167, 182] on div "Narendra Gupta" at bounding box center [156, 180] width 37 height 6
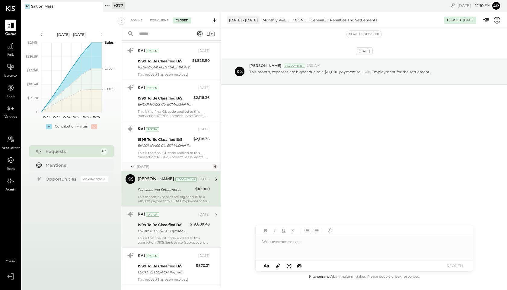
click at [177, 224] on div "1999 To Be Classified B/S" at bounding box center [163, 225] width 50 height 6
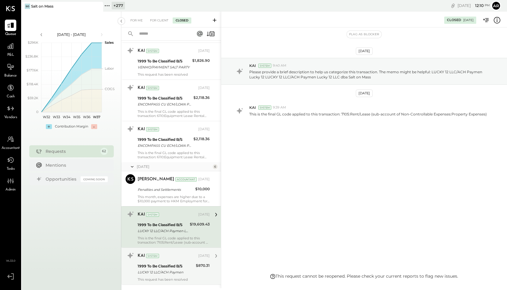
click at [183, 267] on div "1999 To Be Classified B/S" at bounding box center [166, 266] width 56 height 6
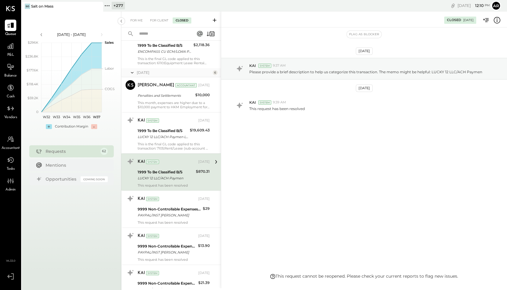
scroll to position [1246, 0]
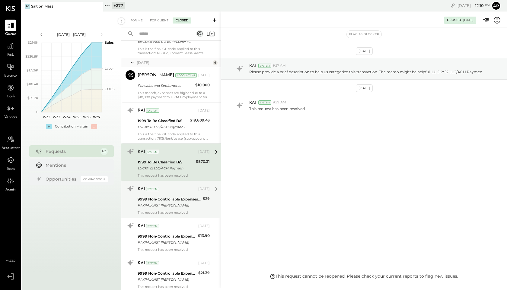
click at [168, 201] on div "9999 Non-Controllable Expenses:Other Income and Expenses:To Be Classified P&L" at bounding box center [169, 199] width 63 height 6
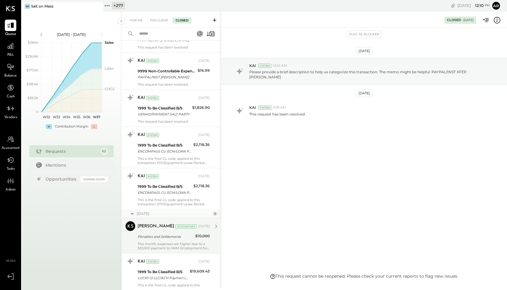
scroll to position [1072, 0]
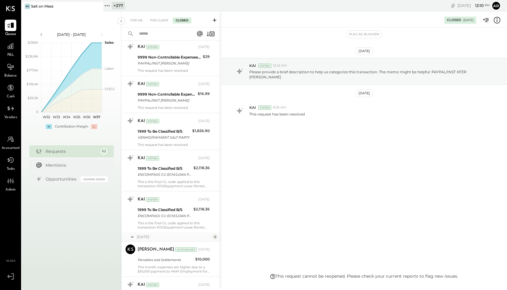
click at [133, 233] on icon at bounding box center [132, 237] width 6 height 15
click at [133, 246] on icon at bounding box center [132, 246] width 6 height 6
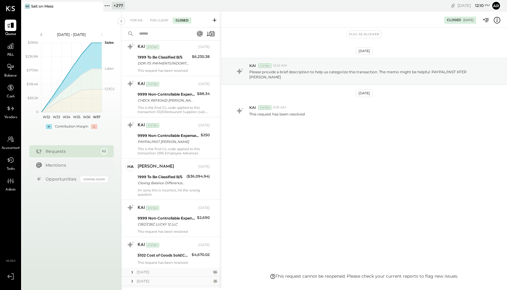
scroll to position [1473, 0]
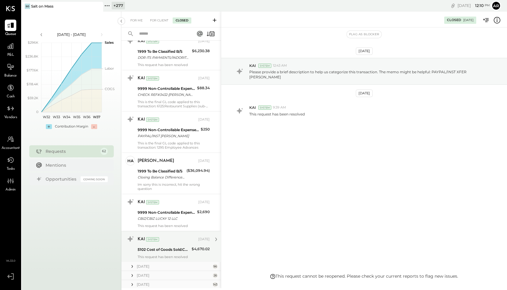
click at [176, 244] on div "KAI System Jun 03, 2025" at bounding box center [174, 239] width 72 height 10
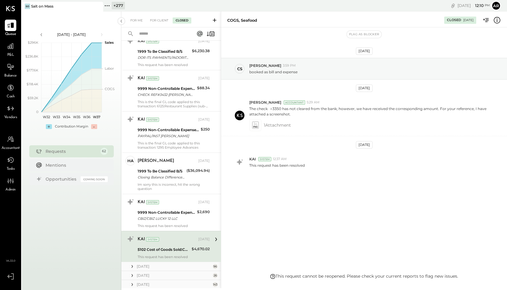
click at [132, 267] on icon at bounding box center [132, 267] width 6 height 6
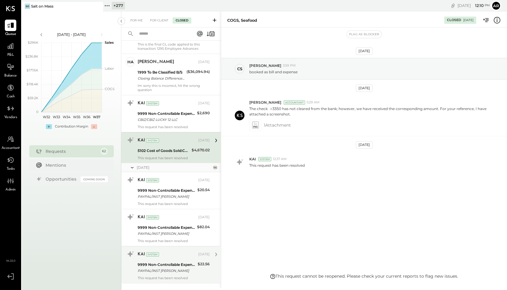
scroll to position [1572, 0]
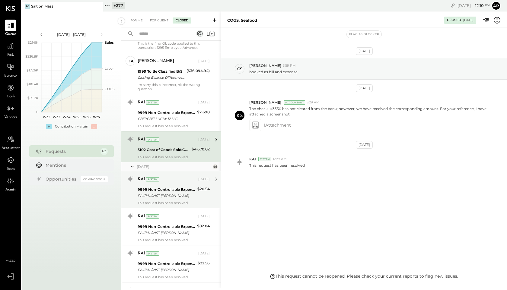
drag, startPoint x: 174, startPoint y: 186, endPoint x: 177, endPoint y: 198, distance: 12.1
click at [174, 187] on div "9999 Non-Controllable Expenses:Other Income and Expenses:To Be Classified P&L" at bounding box center [167, 190] width 58 height 6
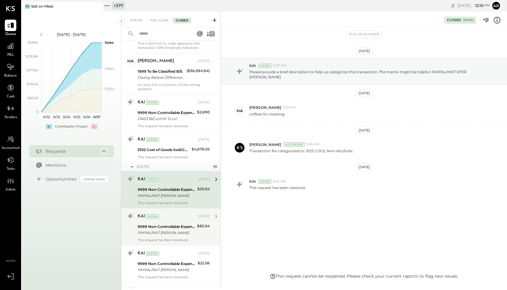
click at [181, 236] on div "9999 Non-Controllable Expenses:Other Income and Expenses:To Be Classified P&L P…" at bounding box center [167, 229] width 58 height 13
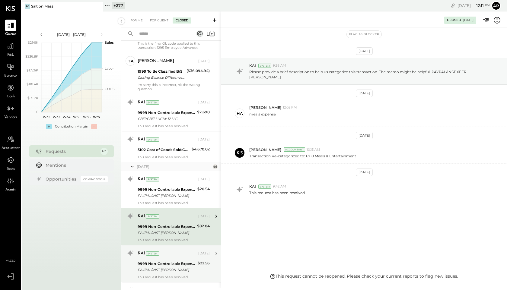
click at [175, 266] on div "9999 Non-Controllable Expenses:Other Income and Expenses:To Be Classified P&L" at bounding box center [167, 264] width 58 height 6
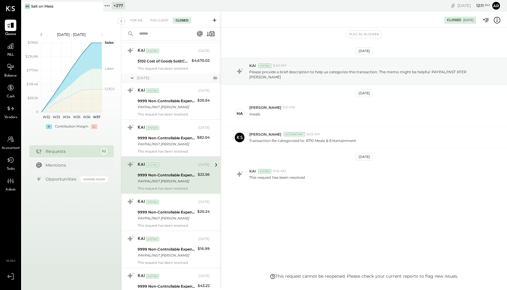
scroll to position [1666, 0]
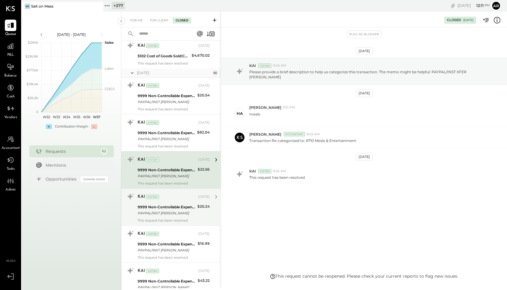
click at [176, 202] on div "KAI System May 30, 2025" at bounding box center [174, 197] width 72 height 10
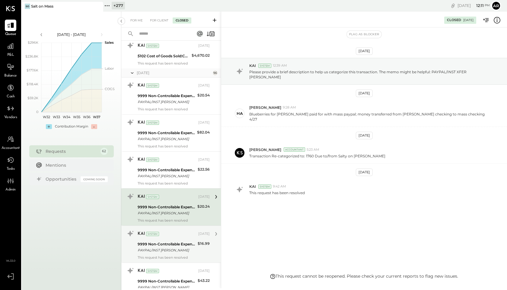
click at [177, 237] on div "KAI System May 30, 2025" at bounding box center [174, 234] width 72 height 8
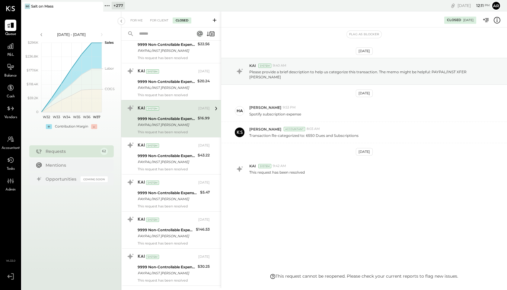
scroll to position [1801, 0]
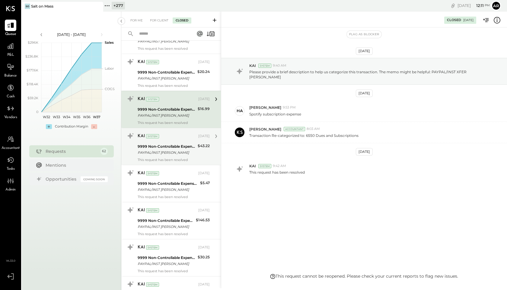
click at [169, 148] on div "9999 Non-Controllable Expenses:Other Income and Expenses:To Be Classified P&L" at bounding box center [167, 147] width 58 height 6
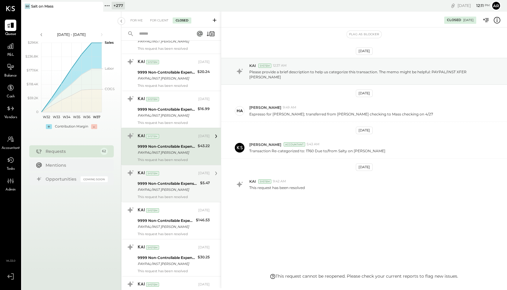
click at [167, 178] on div "KAI System May 30, 2025" at bounding box center [174, 173] width 72 height 10
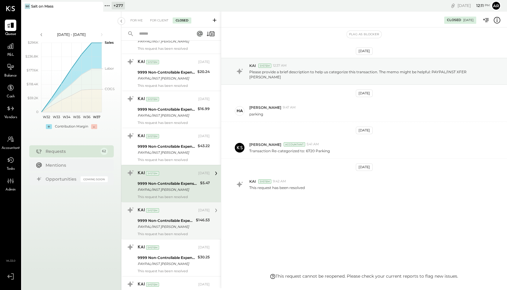
click at [165, 226] on div "PAYPAL/INST XFER HALEY YOUNT" at bounding box center [166, 227] width 56 height 6
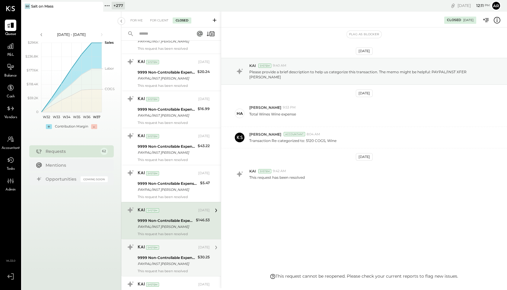
click at [166, 249] on div "KAI System" at bounding box center [167, 248] width 59 height 6
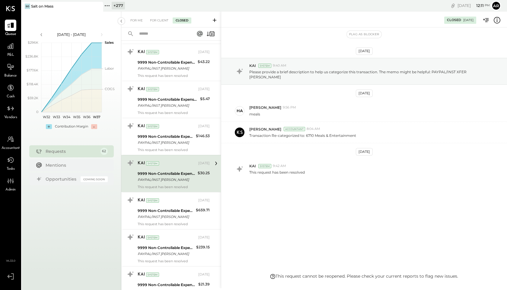
scroll to position [1886, 0]
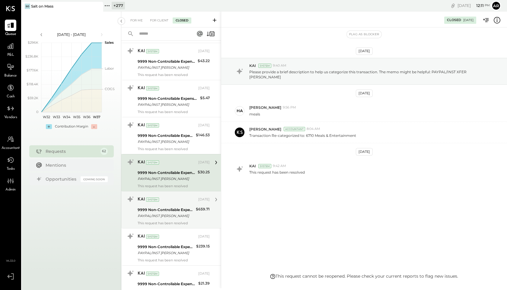
click at [168, 209] on div "9999 Non-Controllable Expenses:Other Income and Expenses:To Be Classified P&L" at bounding box center [166, 210] width 56 height 6
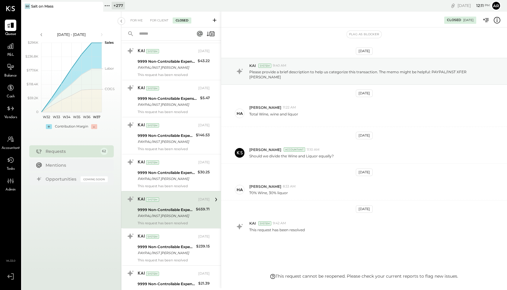
scroll to position [9, 0]
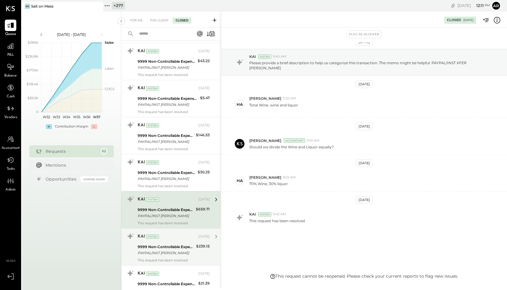
click at [172, 241] on div "KAI System May 30, 2025" at bounding box center [174, 237] width 72 height 8
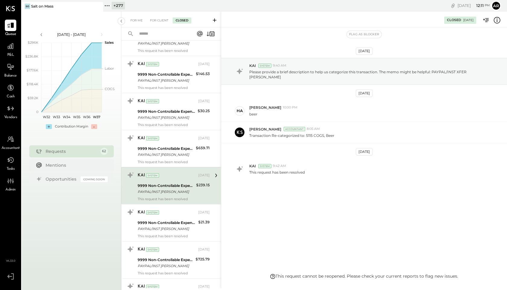
scroll to position [1954, 0]
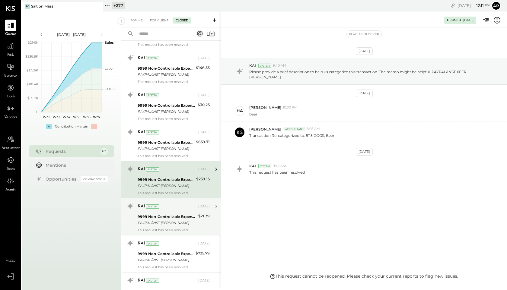
click at [173, 224] on div "PAYPAL/INST XFER HALEY YOUNT" at bounding box center [167, 223] width 59 height 6
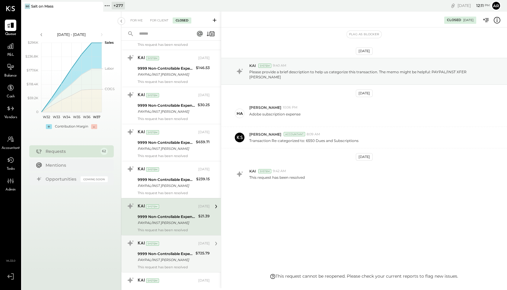
click at [175, 246] on div "KAI System" at bounding box center [167, 244] width 59 height 6
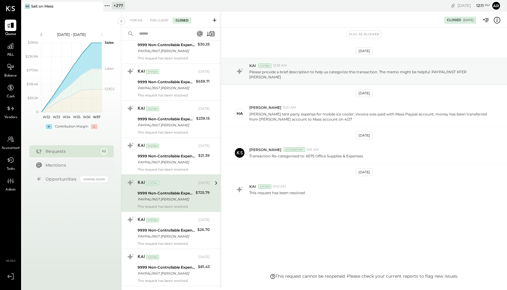
scroll to position [2016, 0]
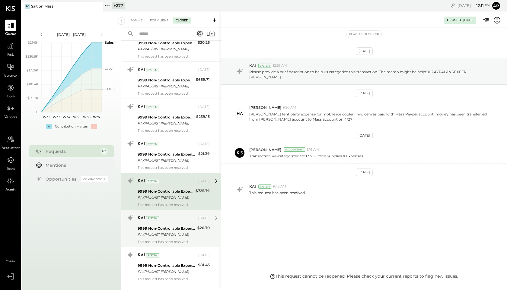
click at [174, 244] on div "KAI System May 30, 2025 9999 Non-Controllable Expenses:Other Income and Expense…" at bounding box center [171, 228] width 100 height 37
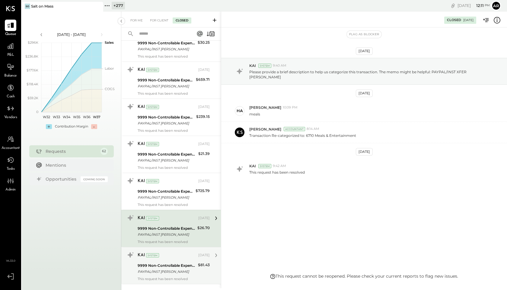
click at [176, 261] on div "KAI System May 30, 2025 9999 Non-Controllable Expenses:Other Income and Expense…" at bounding box center [174, 265] width 72 height 31
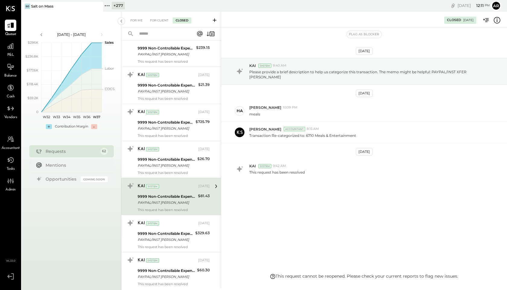
scroll to position [2093, 0]
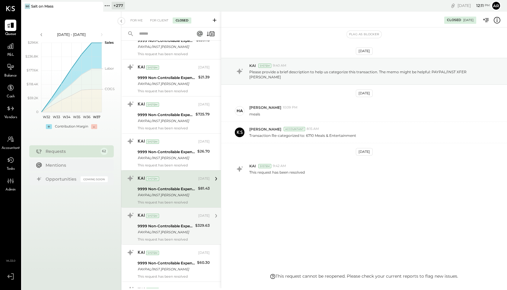
click at [179, 219] on div "KAI System May 30, 2025" at bounding box center [174, 216] width 72 height 8
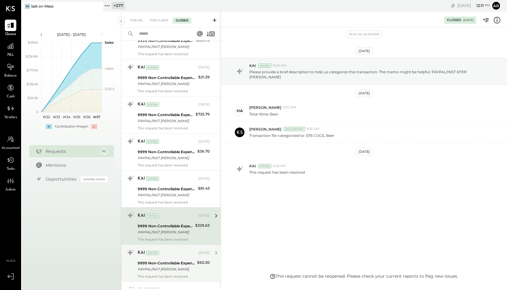
click at [179, 260] on div "9999 Non-Controllable Expenses:Other Income and Expenses:To Be Classified P&L" at bounding box center [167, 263] width 58 height 6
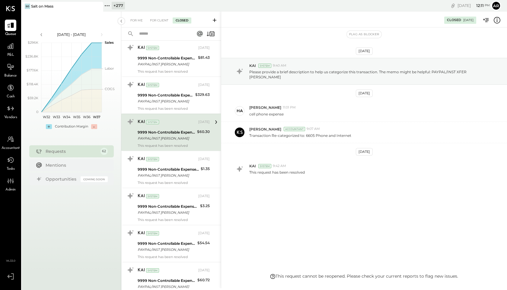
scroll to position [2241, 0]
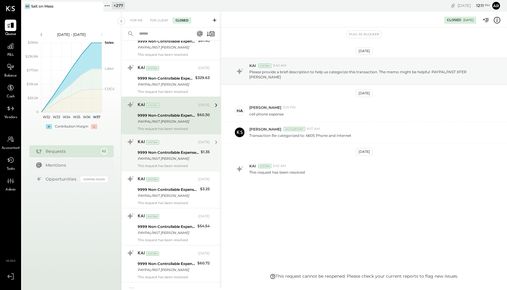
click at [163, 158] on div "PAYPAL/INST [PERSON_NAME]" at bounding box center [168, 159] width 61 height 6
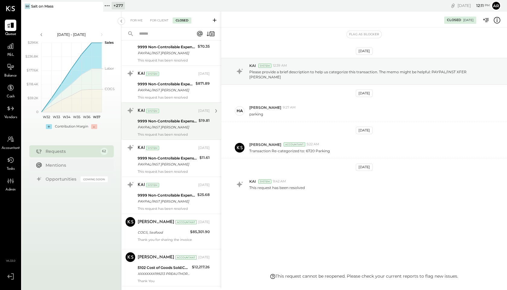
scroll to position [2755, 0]
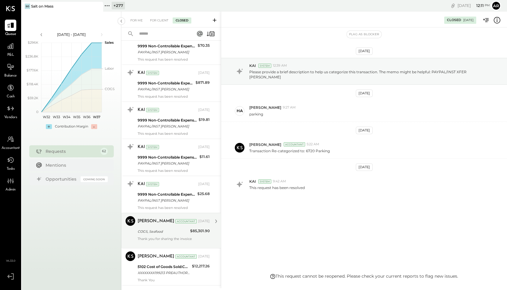
click at [185, 230] on div "COGS, Seafood" at bounding box center [163, 232] width 51 height 6
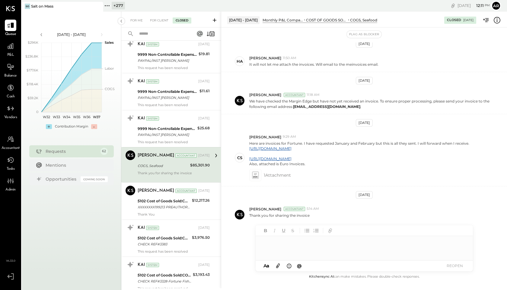
scroll to position [2833, 0]
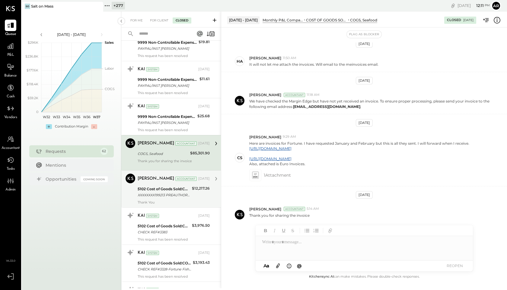
click at [185, 191] on div "5102 Cost of Goods Sold:COGS, Seafood" at bounding box center [164, 189] width 53 height 6
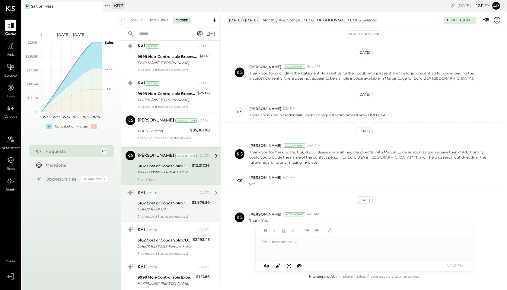
scroll to position [2839, 0]
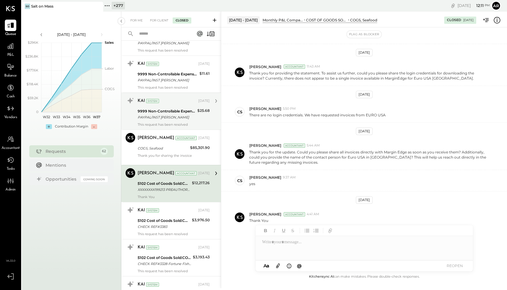
click at [177, 123] on div "This request has been resolved" at bounding box center [174, 125] width 72 height 4
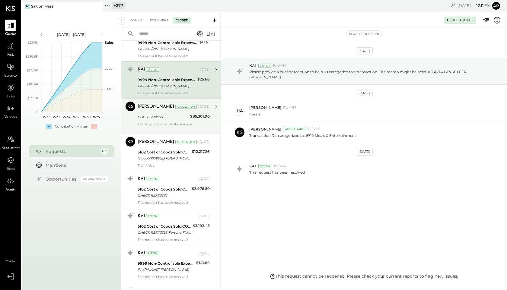
scroll to position [2870, 0]
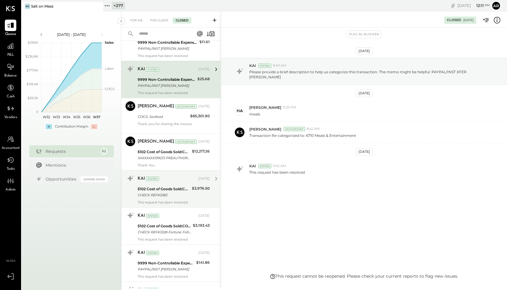
click at [180, 190] on div "5102 Cost of Goods Sold:COGS, Seafood" at bounding box center [164, 189] width 53 height 6
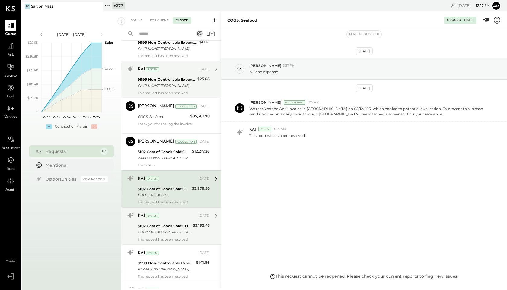
click at [181, 236] on div "KAI System May 29, 2025 5102 Cost of Goods Sold:COGS, Seafood CHECK REF#3328-Fo…" at bounding box center [174, 226] width 72 height 31
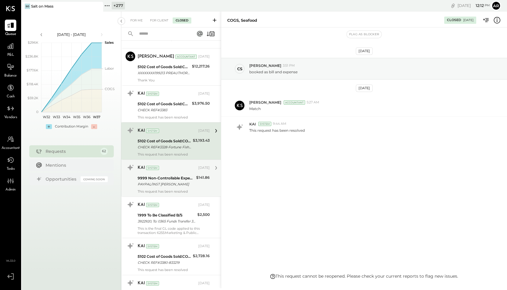
scroll to position [2958, 0]
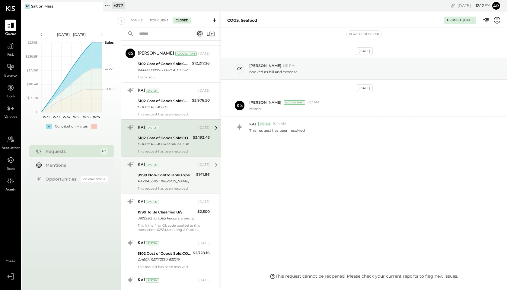
click at [174, 173] on div "9999 Non-Controllable Expenses:Other Income and Expenses:To Be Classified P&L" at bounding box center [166, 175] width 57 height 6
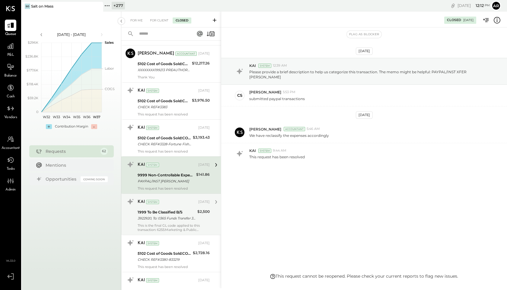
click at [174, 215] on div "1999 To Be Classified B/S" at bounding box center [167, 212] width 58 height 6
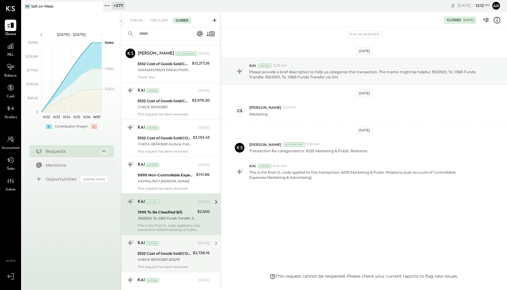
click at [177, 242] on div "KAI System" at bounding box center [167, 244] width 59 height 6
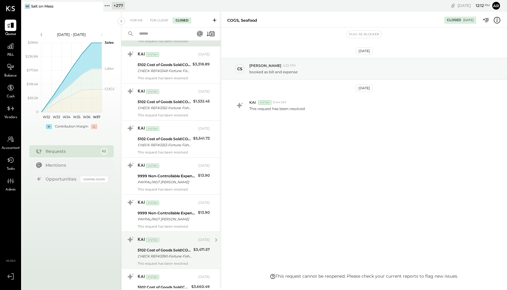
scroll to position [3179, 0]
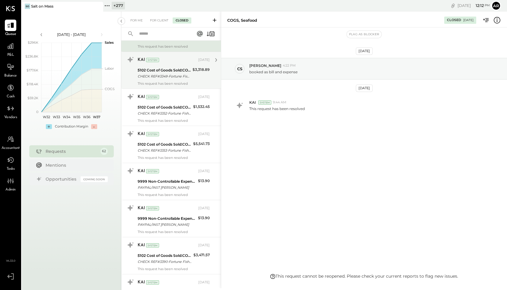
click at [183, 80] on div "KAI System May 29, 2025 5102 Cost of Goods Sold:COGS, Seafood CHECK REF#3349-Fo…" at bounding box center [174, 70] width 72 height 31
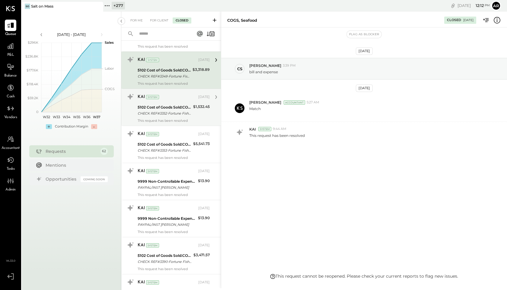
click at [174, 113] on div "CHECK REF#3352-Fortune Fish & Gourmet-808354" at bounding box center [165, 113] width 54 height 6
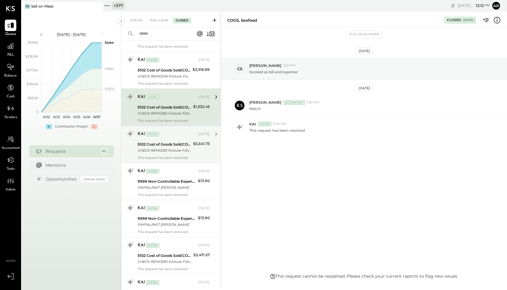
click at [170, 148] on div "CHECK REF#3353-Fortune Fish & Gourmet-810509" at bounding box center [165, 151] width 54 height 6
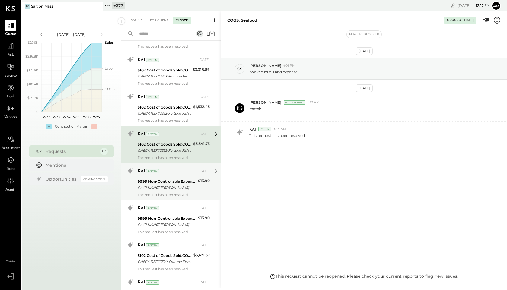
click at [177, 183] on div "9999 Non-Controllable Expenses:Other Income and Expenses:To Be Classified P&L" at bounding box center [167, 182] width 59 height 6
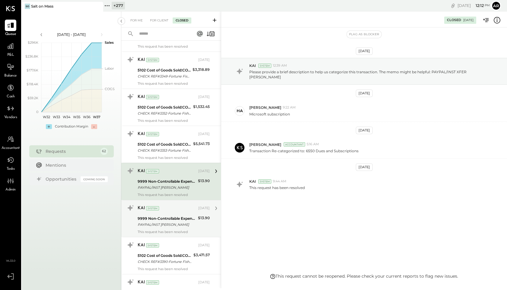
click at [177, 221] on div "9999 Non-Controllable Expenses:Other Income and Expenses:To Be Classified P&L" at bounding box center [167, 219] width 59 height 6
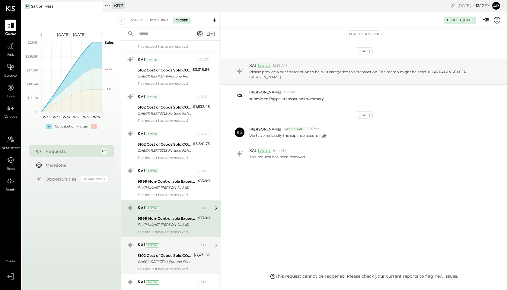
click at [179, 253] on div "5102 Cost of Goods Sold:COGS, Seafood" at bounding box center [165, 256] width 54 height 6
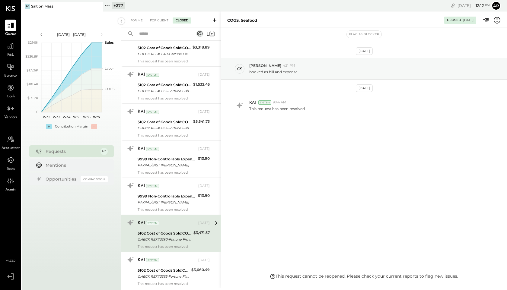
scroll to position [3213, 0]
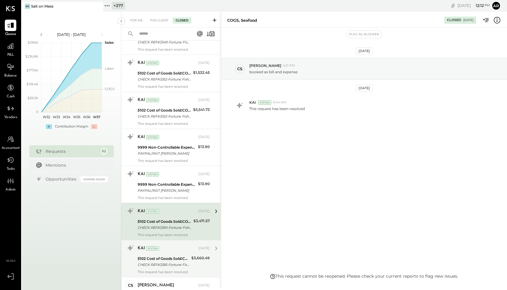
click at [180, 256] on div "5102 Cost of Goods Sold:COGS, Seafood" at bounding box center [164, 259] width 52 height 6
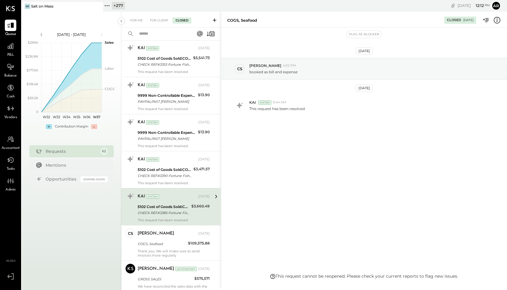
scroll to position [3307, 0]
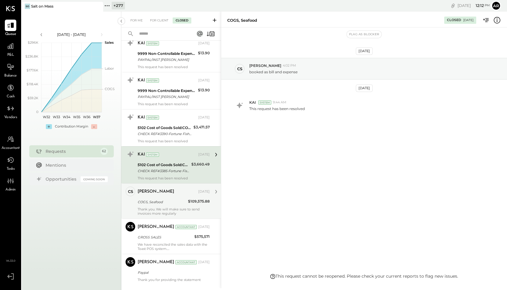
click at [178, 199] on div "COGS, Seafood" at bounding box center [162, 202] width 49 height 6
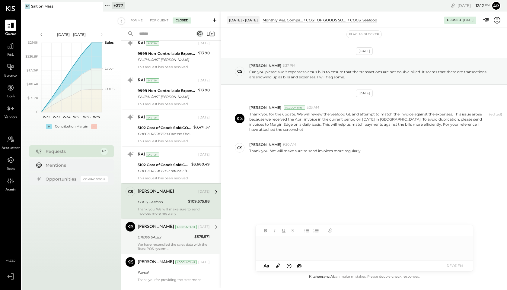
click at [196, 249] on div "We have reconciled the sales data with the Toast POS system." at bounding box center [174, 247] width 72 height 8
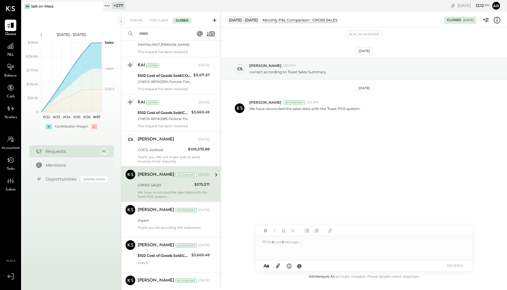
scroll to position [3382, 0]
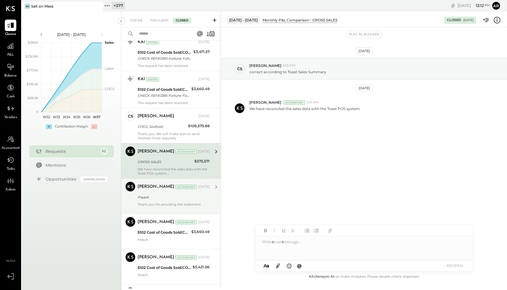
click at [198, 185] on div "[DATE]" at bounding box center [203, 187] width 11 height 5
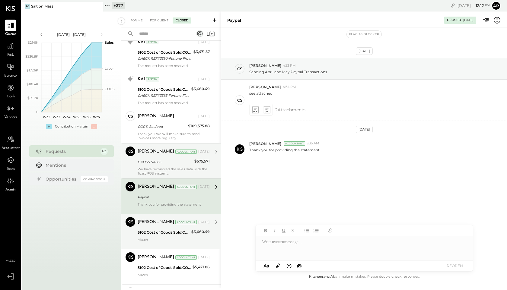
click at [193, 229] on div "$3,660.49" at bounding box center [200, 232] width 18 height 6
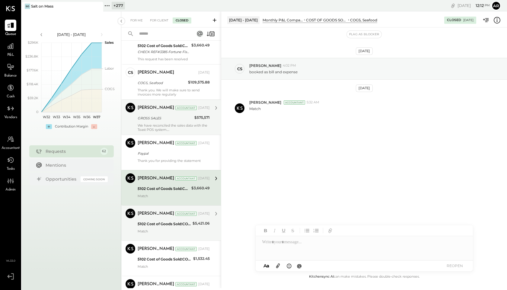
scroll to position [3438, 0]
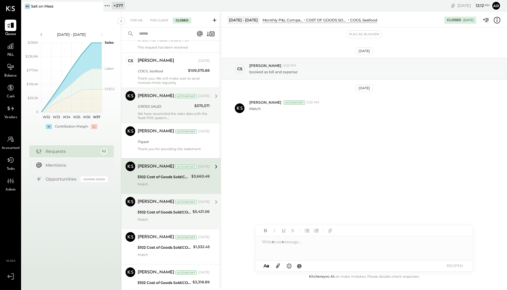
click at [191, 214] on div "5102 Cost of Goods Sold:COGS, Seafood $5,421.06" at bounding box center [174, 212] width 72 height 7
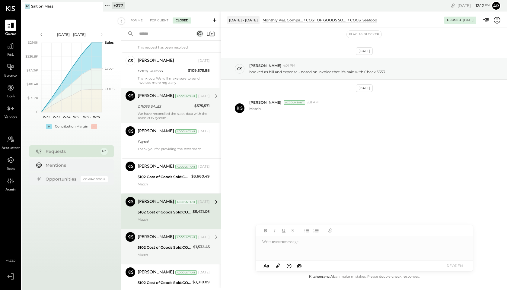
click at [193, 255] on div "Match" at bounding box center [174, 257] width 72 height 8
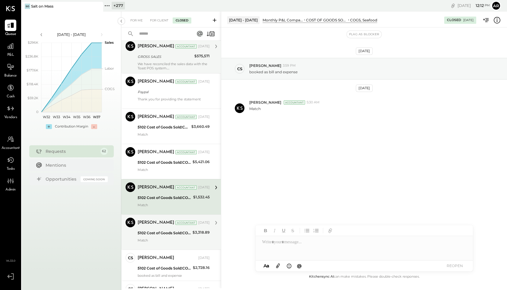
scroll to position [3516, 0]
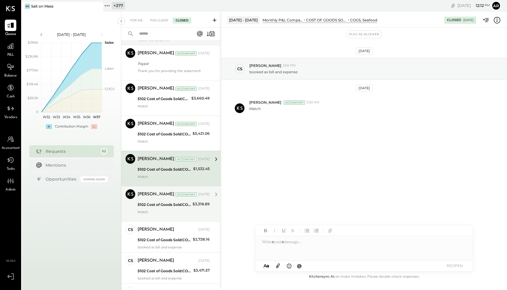
click at [189, 205] on div "5102 Cost of Goods Sold:COGS, Seafood" at bounding box center [164, 205] width 53 height 6
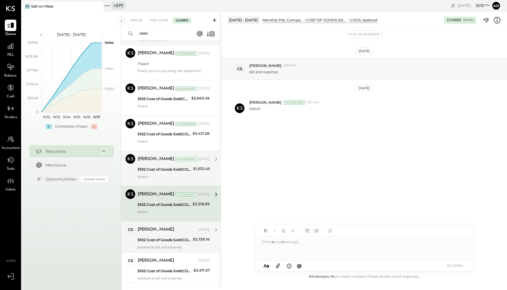
click at [190, 247] on div "booked as bill and expense" at bounding box center [174, 247] width 72 height 4
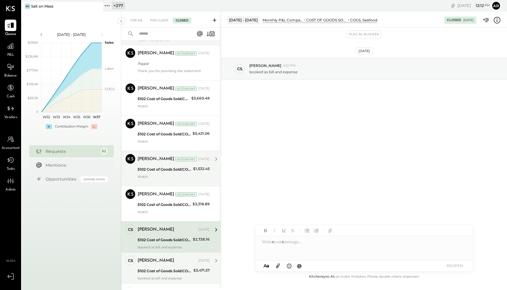
click at [190, 277] on div "booked as bill and expense" at bounding box center [174, 278] width 72 height 4
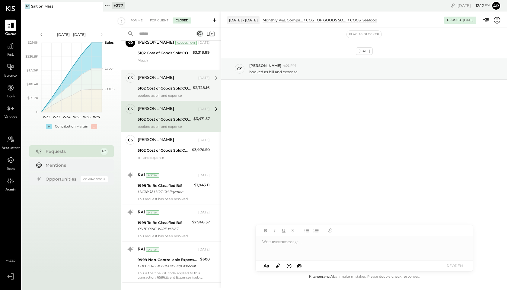
scroll to position [3682, 0]
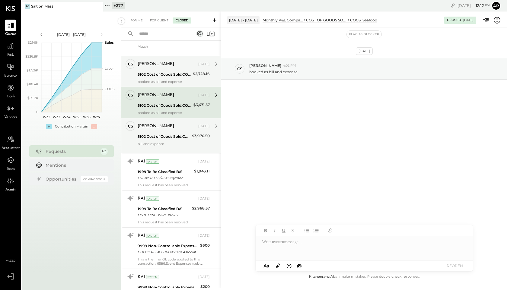
click at [187, 142] on div "bill and expense" at bounding box center [174, 146] width 72 height 8
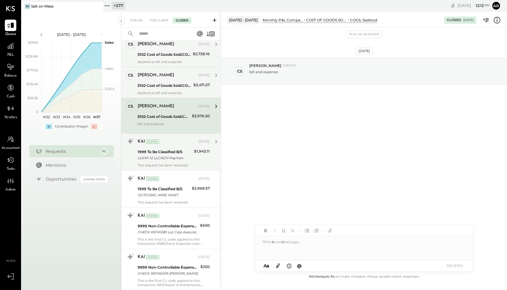
scroll to position [3702, 0]
click at [184, 142] on div "KAI System" at bounding box center [167, 141] width 59 height 6
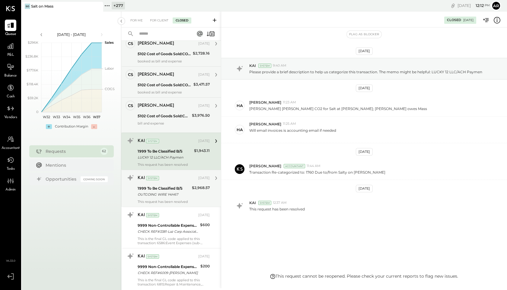
click at [179, 185] on div "1999 To Be Classified B/S OUTGOING WIRE Y4H67" at bounding box center [164, 191] width 53 height 13
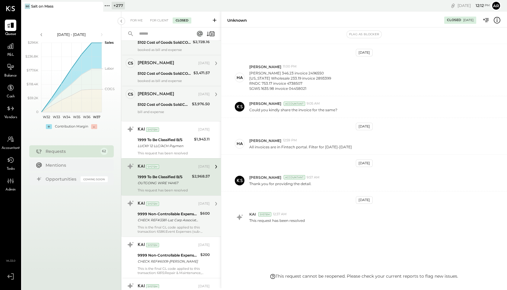
scroll to position [3717, 0]
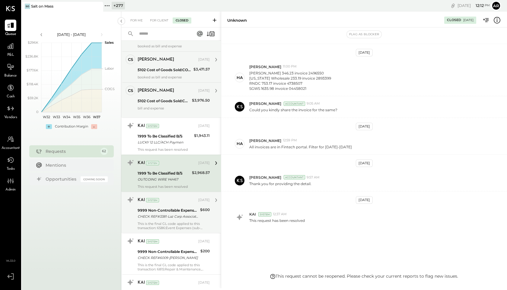
click at [180, 210] on div "9999 Non-Controllable Expenses:Other Income and Expenses:To Be Classified P&L" at bounding box center [168, 211] width 61 height 6
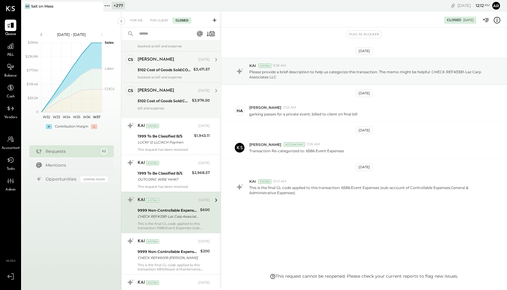
scroll to position [3735, 0]
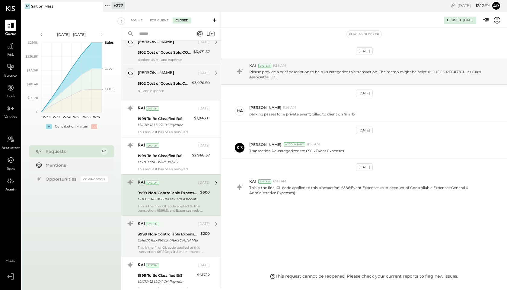
click at [180, 226] on div "KAI System" at bounding box center [167, 224] width 59 height 6
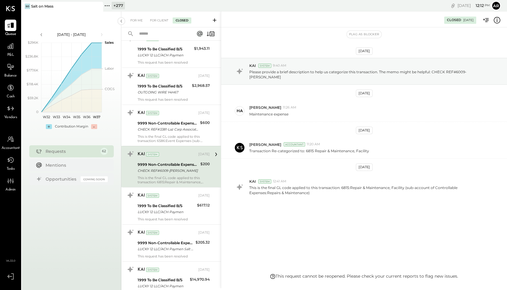
scroll to position [3805, 0]
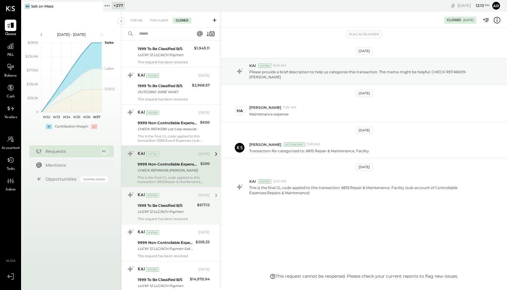
click at [180, 212] on div "LUCKY 12 LLC/ACH Paymen" at bounding box center [167, 212] width 58 height 6
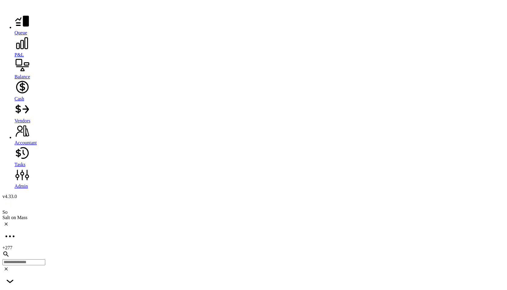
scroll to position [4145, 0]
